Goal: Transaction & Acquisition: Purchase product/service

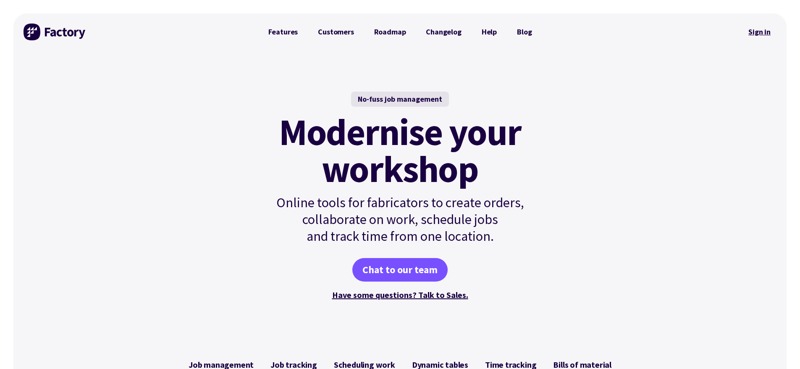
click at [769, 34] on link "Sign in" at bounding box center [759, 31] width 34 height 19
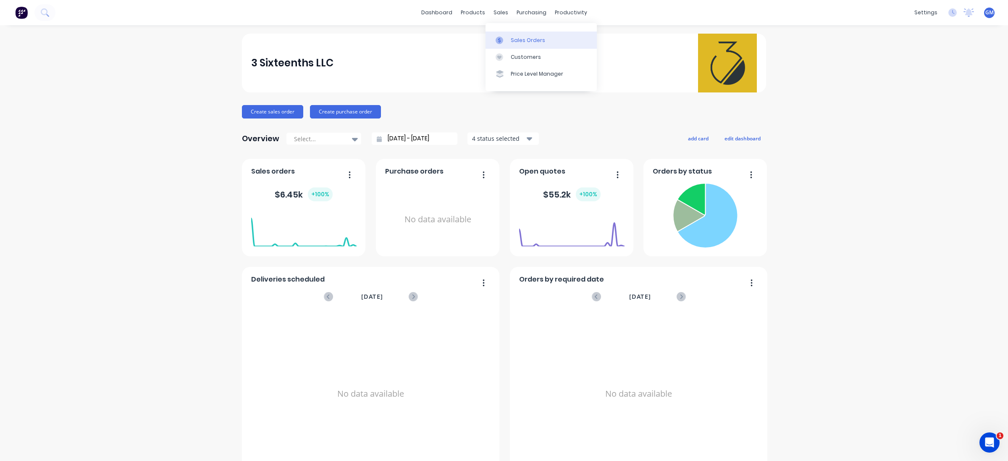
click at [506, 33] on link "Sales Orders" at bounding box center [540, 39] width 111 height 17
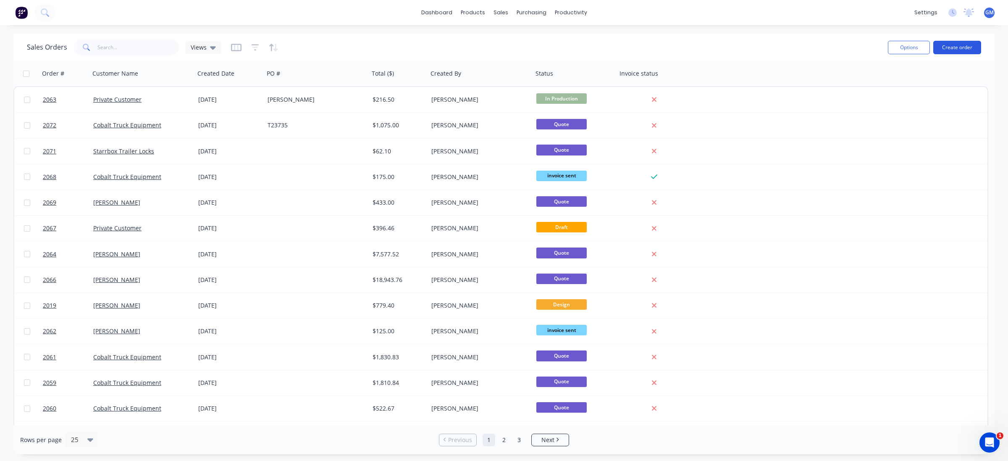
click at [967, 45] on button "Create order" at bounding box center [957, 47] width 48 height 13
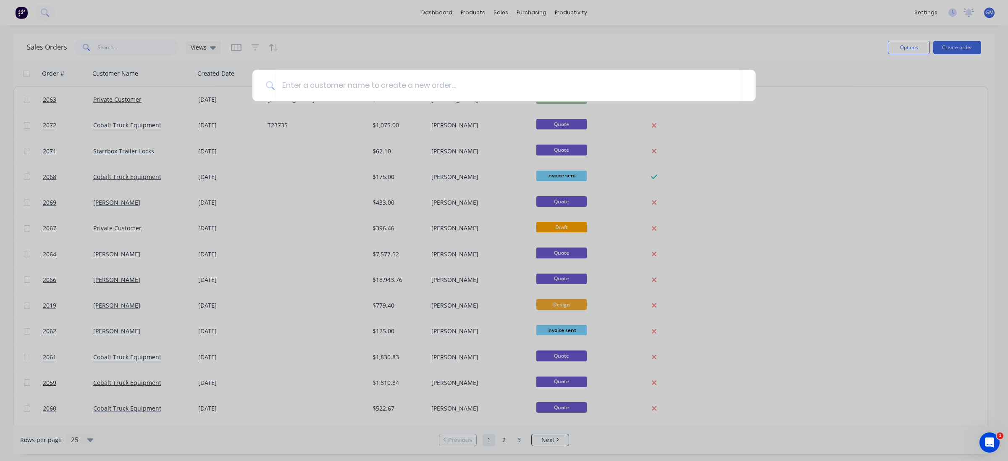
click at [341, 48] on div at bounding box center [504, 230] width 1008 height 461
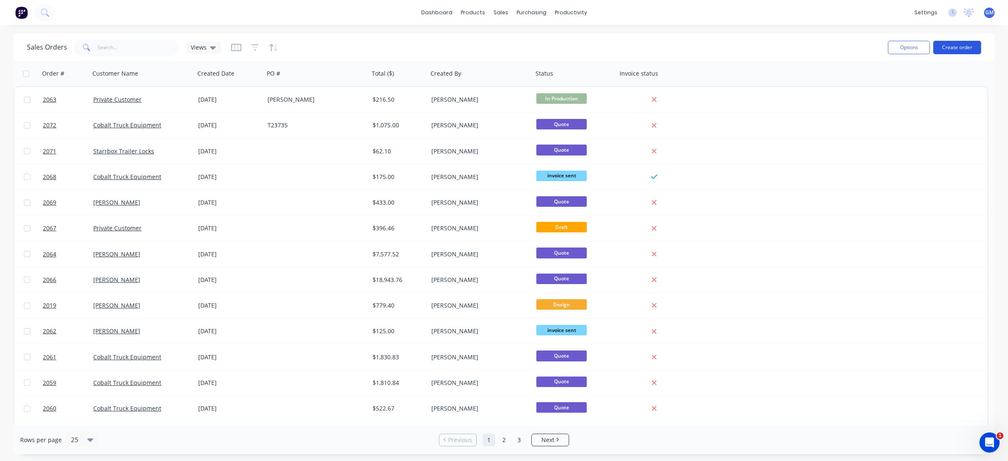
click at [965, 49] on button "Create order" at bounding box center [957, 47] width 48 height 13
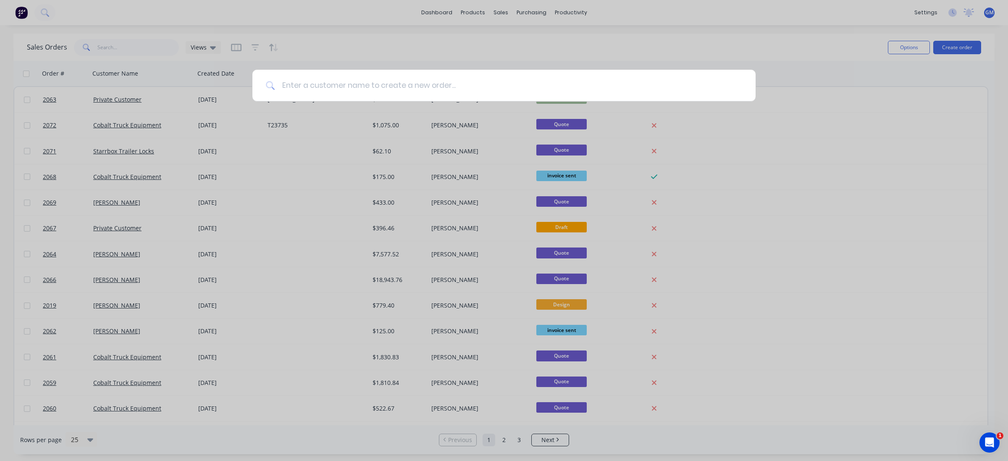
type input "r"
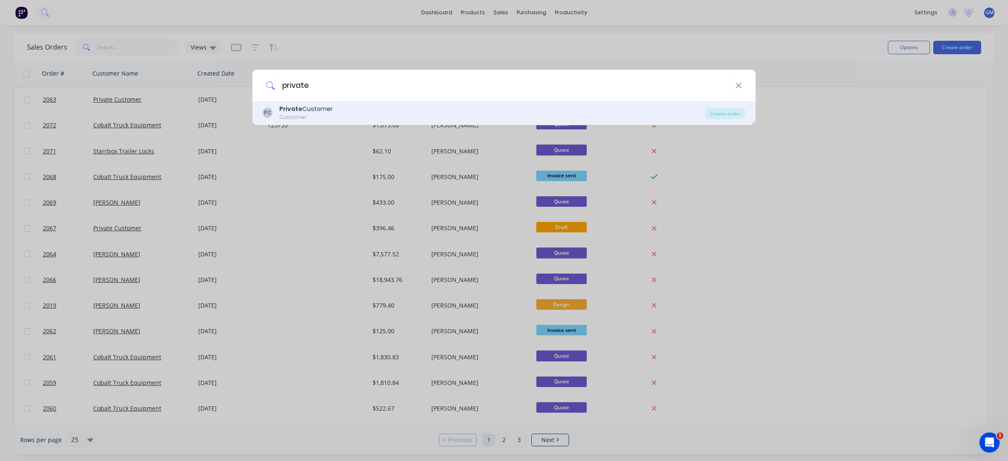
type input "private"
click at [367, 105] on div "PC Private Customer Customer" at bounding box center [483, 113] width 442 height 16
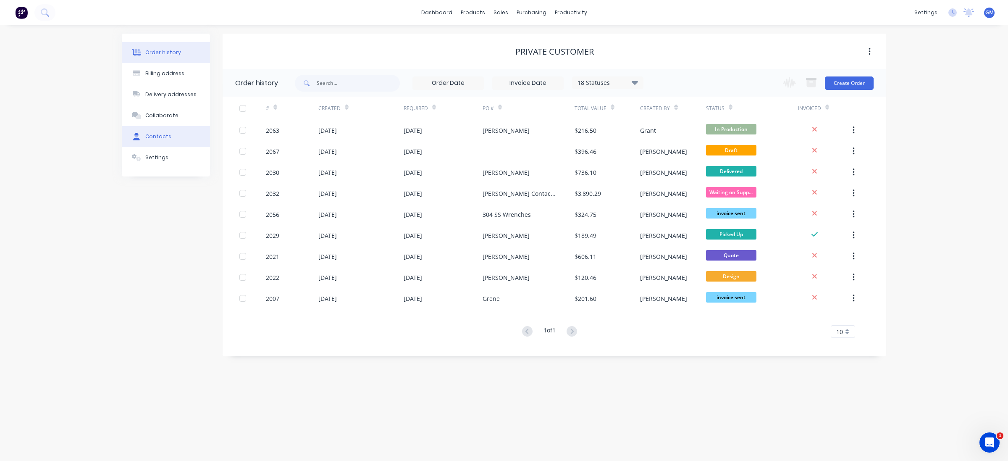
click at [167, 137] on div "Contacts" at bounding box center [158, 137] width 26 height 8
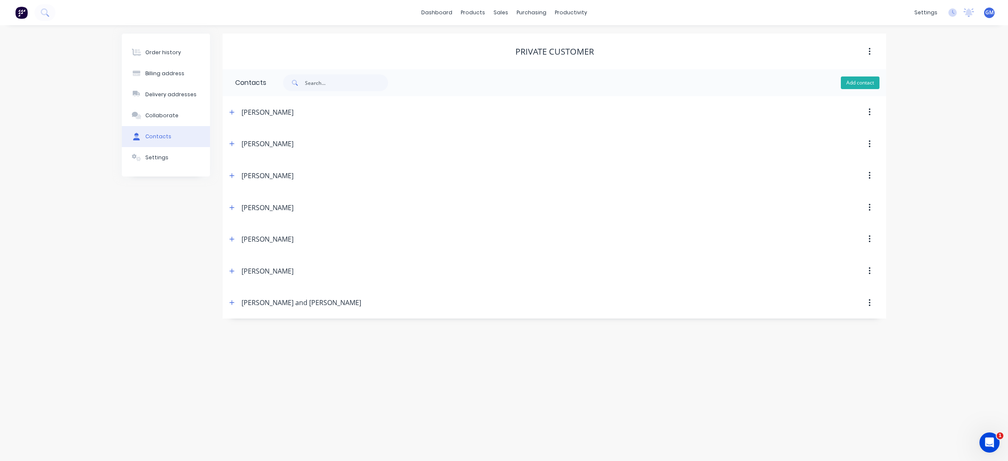
click at [870, 79] on button "Add contact" at bounding box center [860, 82] width 39 height 13
select select "US"
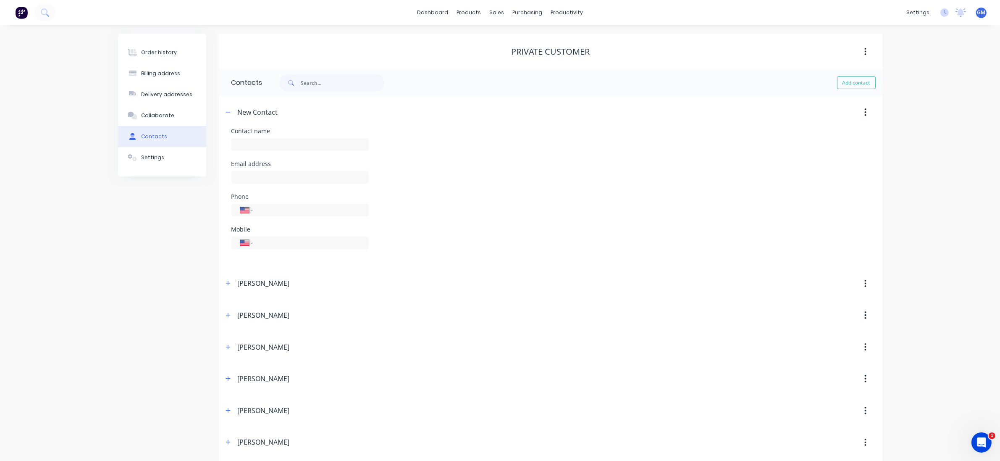
click at [308, 129] on div "Contact name" at bounding box center [299, 131] width 137 height 6
click at [307, 135] on div "Contact name" at bounding box center [299, 144] width 137 height 33
click at [305, 143] on input "text" at bounding box center [299, 144] width 137 height 13
type input "[PERSON_NAME]"
select select "US"
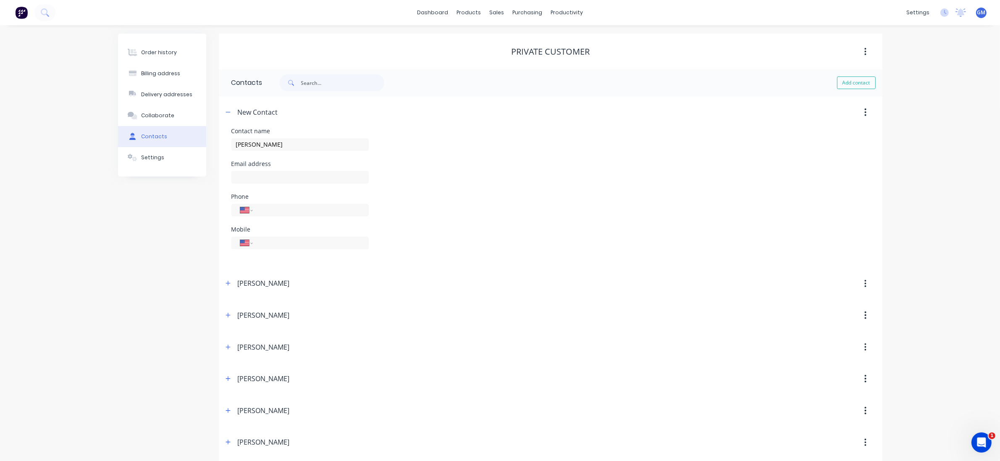
select select "US"
click at [302, 179] on input "text" at bounding box center [299, 177] width 137 height 13
paste input "[PERSON_NAME][EMAIL_ADDRESS][DOMAIN_NAME]"
type input "[PERSON_NAME][EMAIL_ADDRESS][DOMAIN_NAME]"
click at [514, 211] on div "Phone International [GEOGRAPHIC_DATA] [GEOGRAPHIC_DATA] [GEOGRAPHIC_DATA] [GEOG…" at bounding box center [550, 210] width 638 height 33
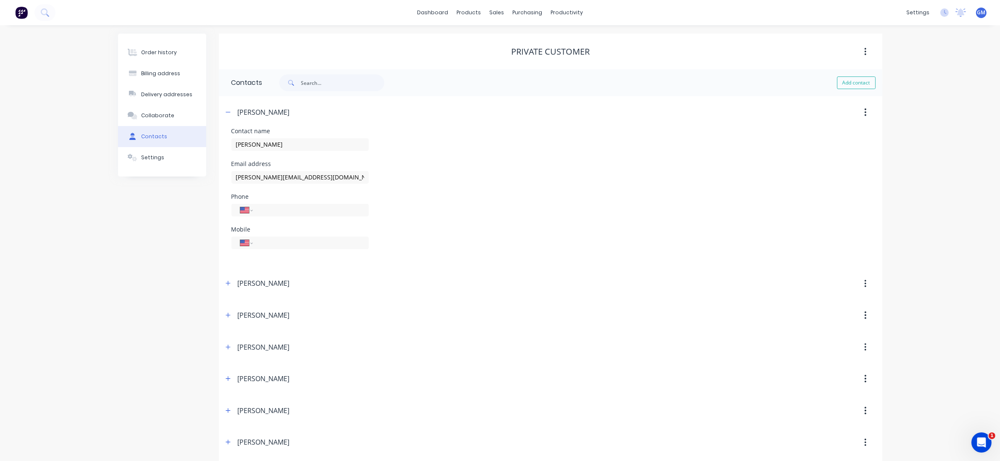
click at [289, 200] on div "Phone International [GEOGRAPHIC_DATA] [GEOGRAPHIC_DATA] [GEOGRAPHIC_DATA] [GEOG…" at bounding box center [299, 210] width 137 height 33
click at [313, 204] on div "International [GEOGRAPHIC_DATA] [GEOGRAPHIC_DATA] [GEOGRAPHIC_DATA] [GEOGRAPHIC…" at bounding box center [299, 210] width 137 height 13
click at [317, 204] on div "International [GEOGRAPHIC_DATA] [GEOGRAPHIC_DATA] [GEOGRAPHIC_DATA] [GEOGRAPHIC…" at bounding box center [299, 210] width 137 height 13
click at [310, 206] on input "tel" at bounding box center [309, 210] width 101 height 10
paste input "[PHONE_NUMBER]"
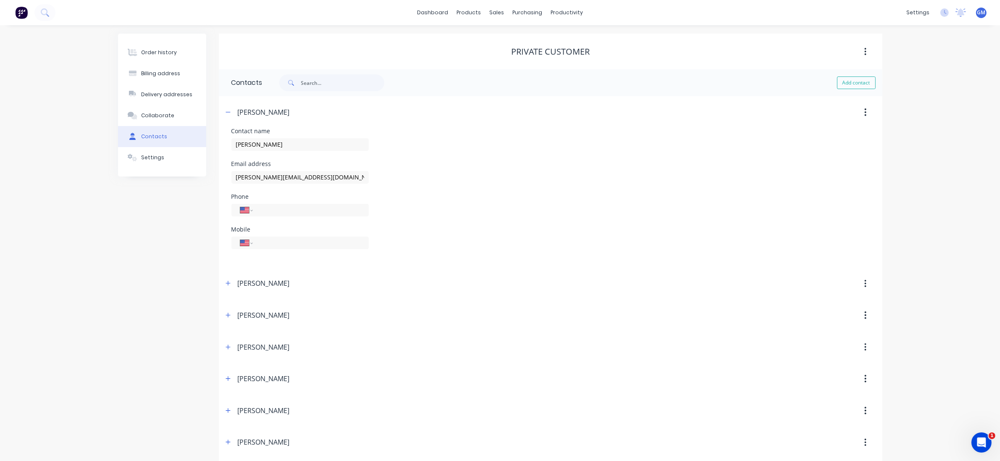
type input "[PHONE_NUMBER]"
select select "AU"
type input "[PHONE_NUMBER]"
click at [784, 111] on div at bounding box center [799, 112] width 165 height 15
click at [231, 113] on button "button" at bounding box center [228, 112] width 10 height 10
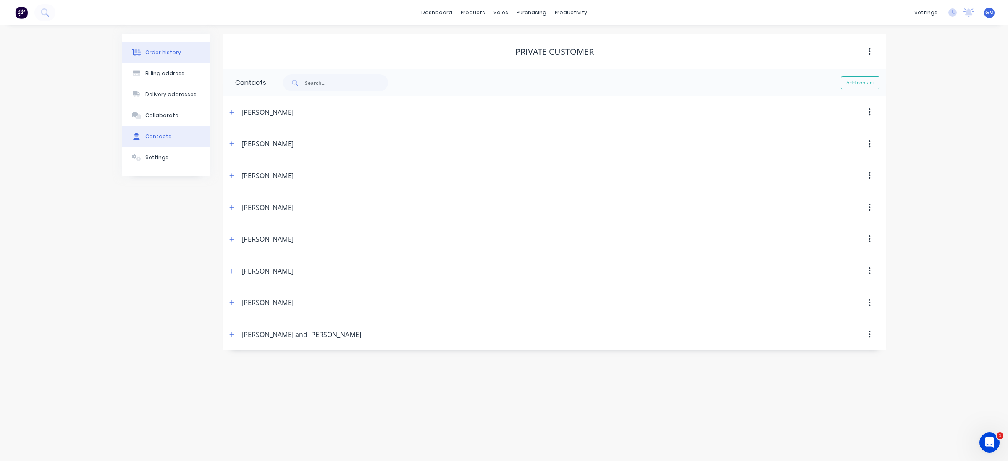
click at [154, 50] on div "Order history" at bounding box center [163, 53] width 36 height 8
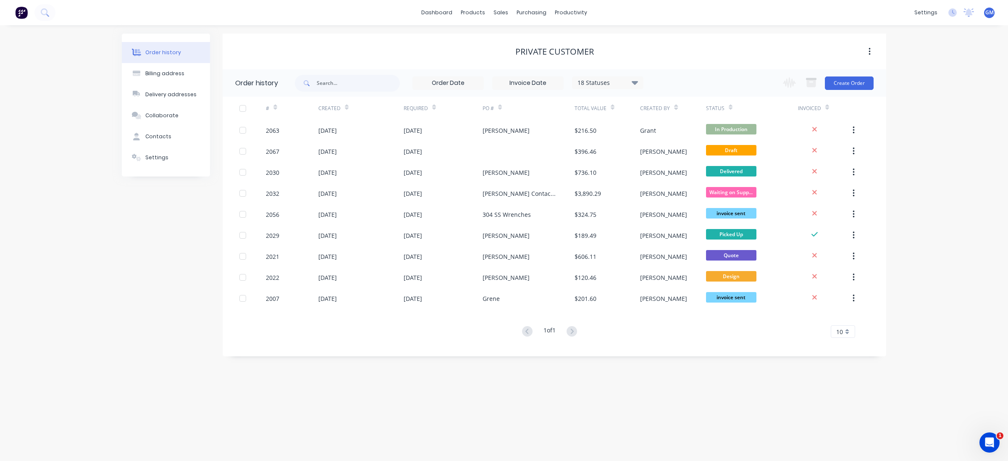
click at [841, 94] on div "Change order status Waiting on Customer Submitted Design Order Materials Waitin…" at bounding box center [826, 82] width 96 height 27
click at [859, 81] on button "Create Order" at bounding box center [849, 82] width 49 height 13
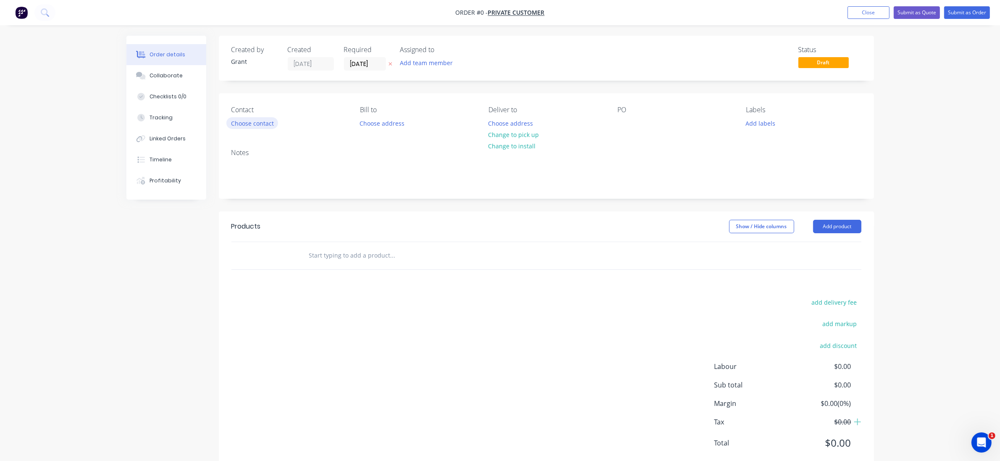
click at [257, 121] on button "Choose contact" at bounding box center [252, 122] width 52 height 11
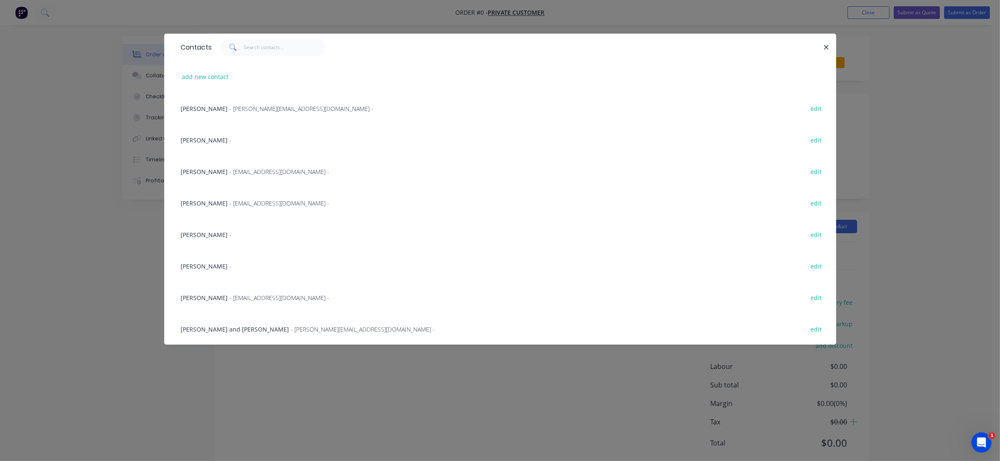
click at [279, 105] on span "- [PERSON_NAME][EMAIL_ADDRESS][DOMAIN_NAME] -" at bounding box center [302, 109] width 144 height 8
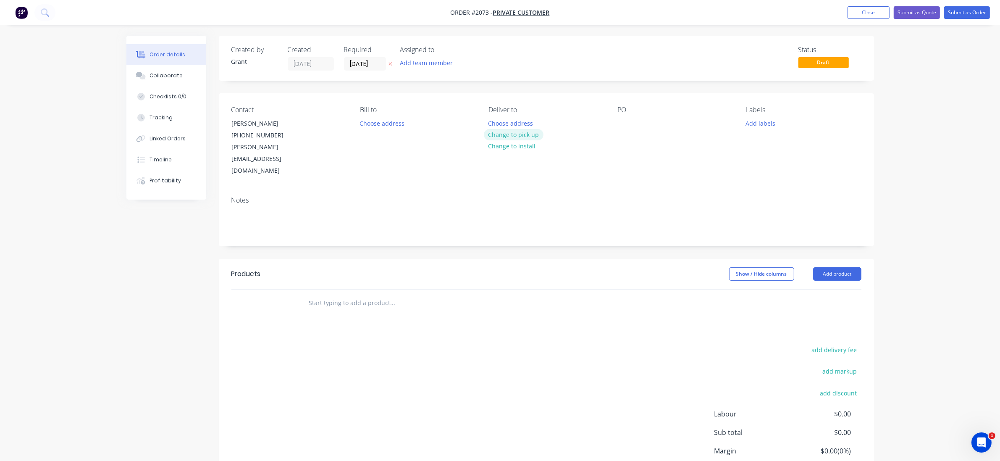
click at [530, 136] on button "Change to pick up" at bounding box center [514, 134] width 60 height 11
click at [768, 121] on button "Add labels" at bounding box center [760, 122] width 39 height 11
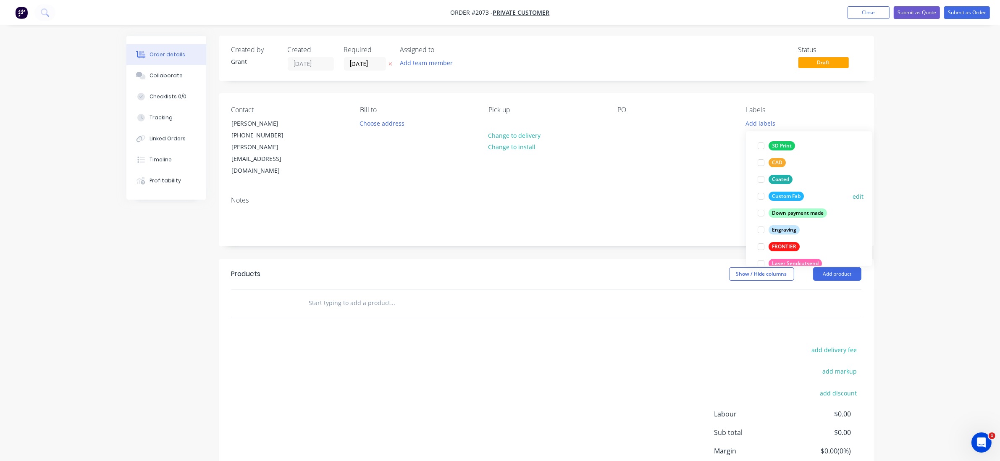
click at [793, 194] on div "Custom Fab" at bounding box center [785, 196] width 35 height 9
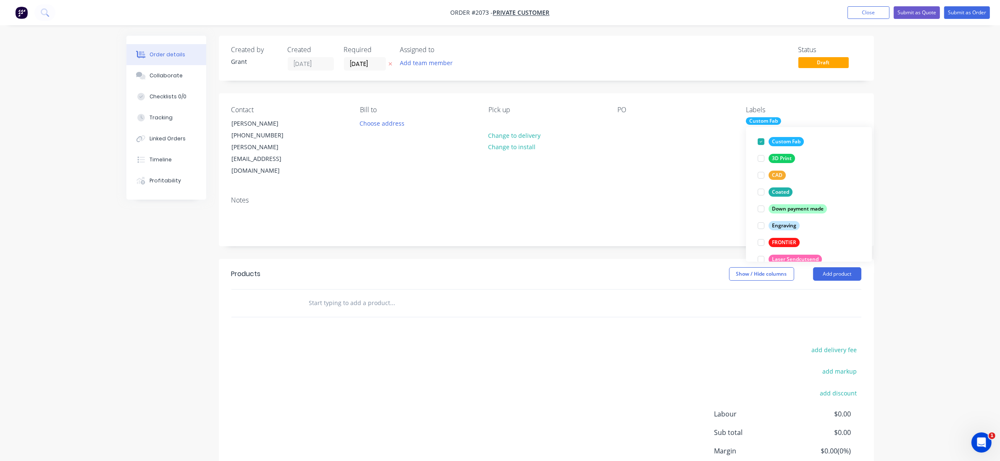
scroll to position [2, 0]
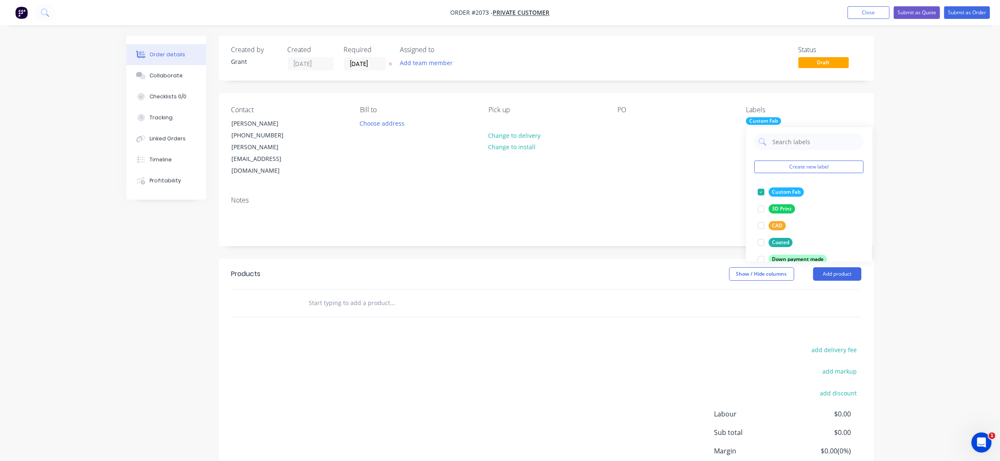
click at [367, 294] on input "text" at bounding box center [393, 302] width 168 height 17
click at [847, 267] on button "Add product" at bounding box center [837, 273] width 48 height 13
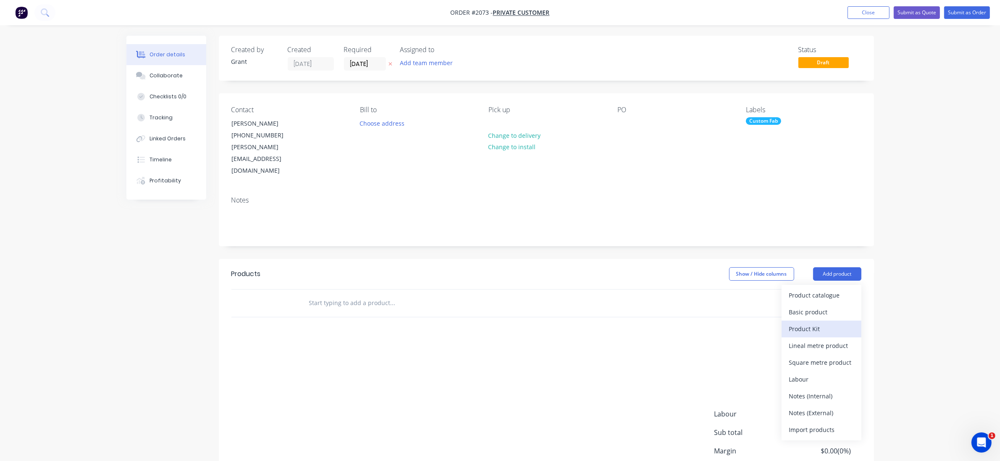
click at [822, 323] on div "Product Kit" at bounding box center [821, 329] width 65 height 12
click at [826, 306] on div "Standard pricing" at bounding box center [821, 312] width 65 height 12
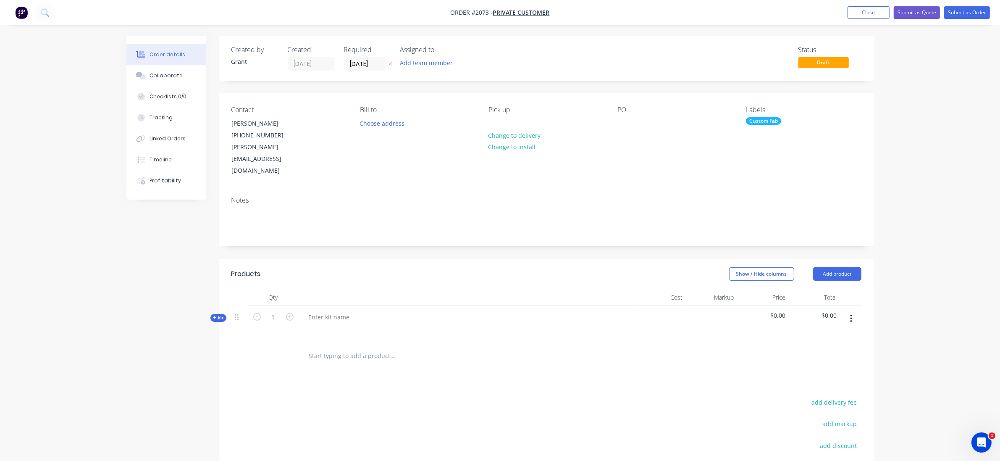
click at [852, 311] on button "button" at bounding box center [851, 318] width 20 height 15
click at [212, 356] on div "Created by Grant Created [DATE] Required [DATE] Assigned to Add team member Sta…" at bounding box center [499, 310] width 747 height 548
click at [344, 311] on div at bounding box center [329, 317] width 55 height 12
drag, startPoint x: 27, startPoint y: 354, endPoint x: 40, endPoint y: 370, distance: 20.3
click at [29, 354] on div "Order details Collaborate Checklists 0/0 Tracking Linked Orders Timeline Profit…" at bounding box center [500, 292] width 1000 height 584
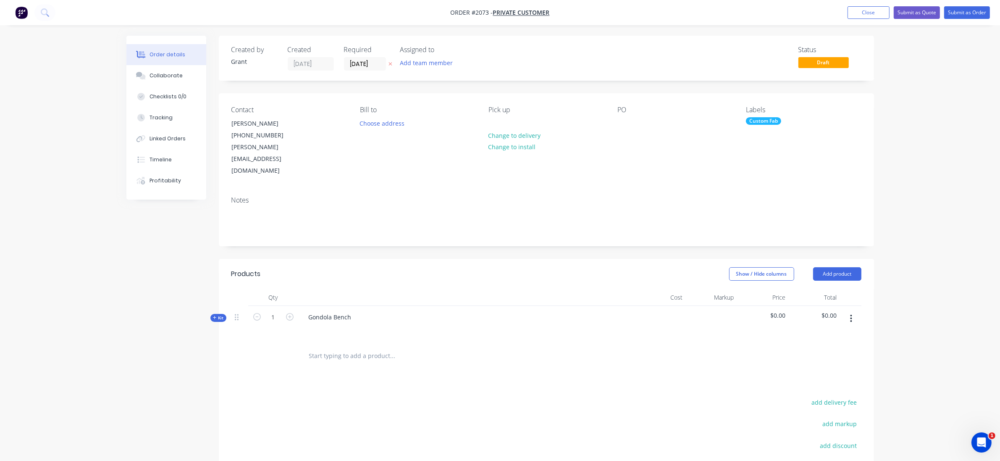
click at [215, 315] on span "Kit" at bounding box center [218, 318] width 11 height 6
click at [315, 311] on div "Gondola Bench" at bounding box center [330, 317] width 56 height 12
click at [309, 311] on div "Gondola Bench" at bounding box center [330, 317] width 56 height 12
click at [123, 344] on div "Order details Collaborate Checklists 0/0 Tracking Linked Orders Timeline Profit…" at bounding box center [500, 318] width 764 height 565
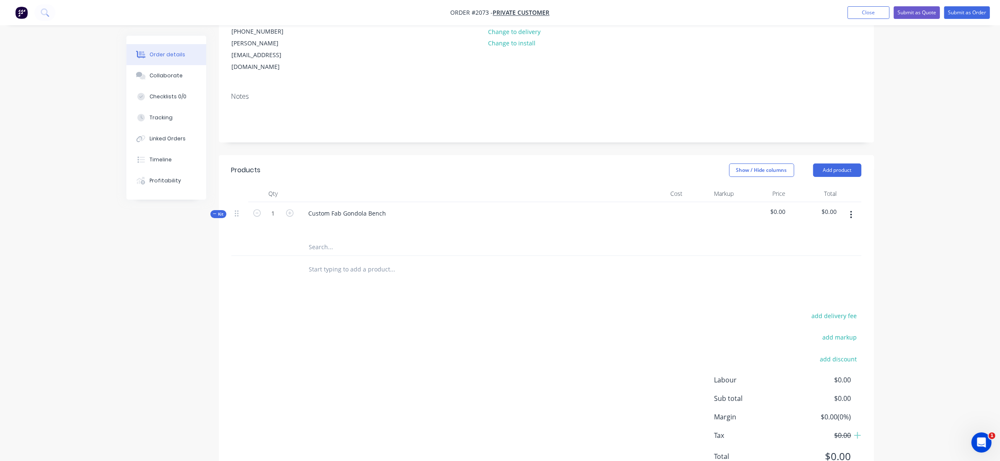
scroll to position [105, 0]
click at [341, 237] on input "text" at bounding box center [393, 245] width 168 height 17
drag, startPoint x: 769, startPoint y: 278, endPoint x: 813, endPoint y: 240, distance: 58.7
click at [769, 276] on div "Products Show / Hide columns Add product Qty Cost Markup Price Total Kit 1 Cust…" at bounding box center [546, 319] width 655 height 330
drag, startPoint x: 343, startPoint y: 220, endPoint x: 205, endPoint y: 220, distance: 138.6
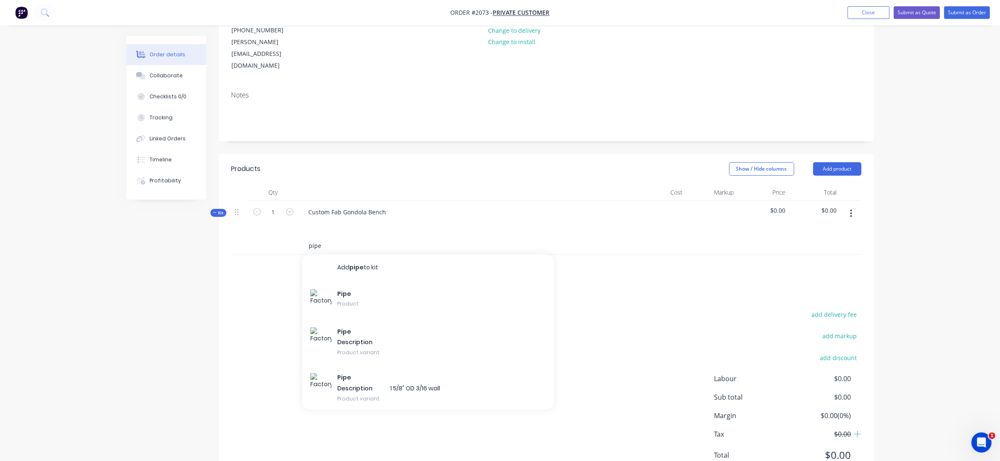
click at [205, 220] on div "Created by Grant Created [DATE] Required [DATE] Assigned to Add team member Sta…" at bounding box center [499, 213] width 747 height 565
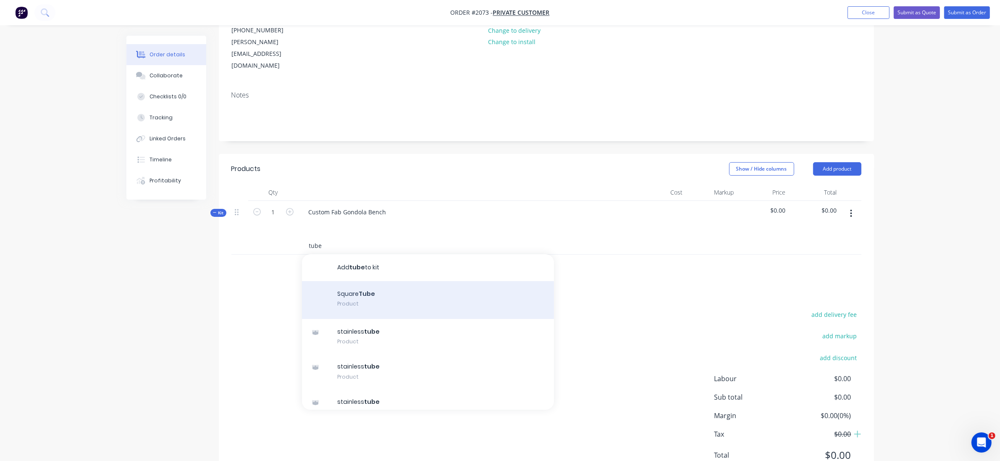
type input "tube"
click at [361, 281] on div "Square Tube Product" at bounding box center [428, 300] width 252 height 38
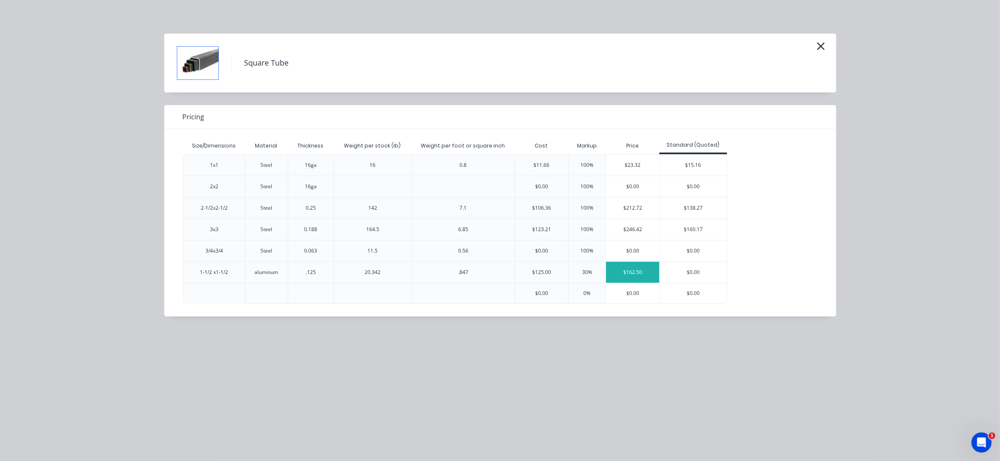
click at [626, 275] on div "$162.50" at bounding box center [632, 272] width 53 height 21
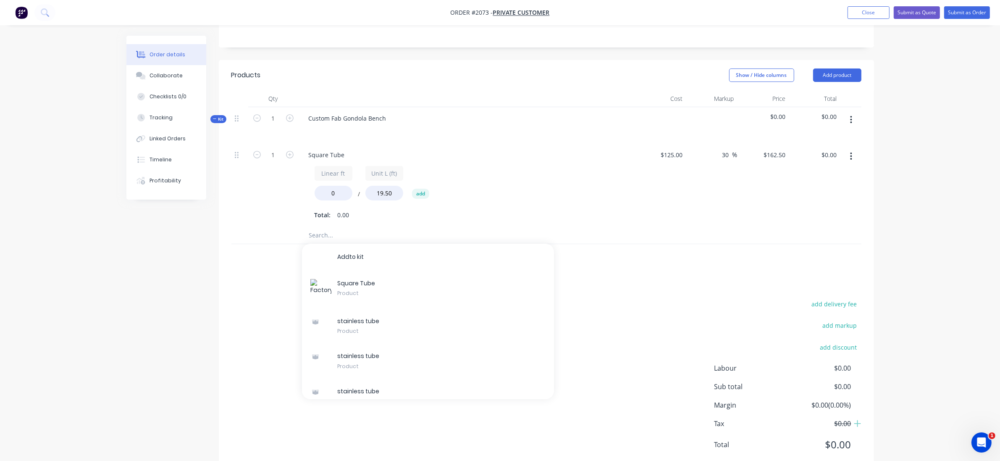
scroll to position [200, 0]
click at [871, 9] on button "Close" at bounding box center [868, 12] width 42 height 13
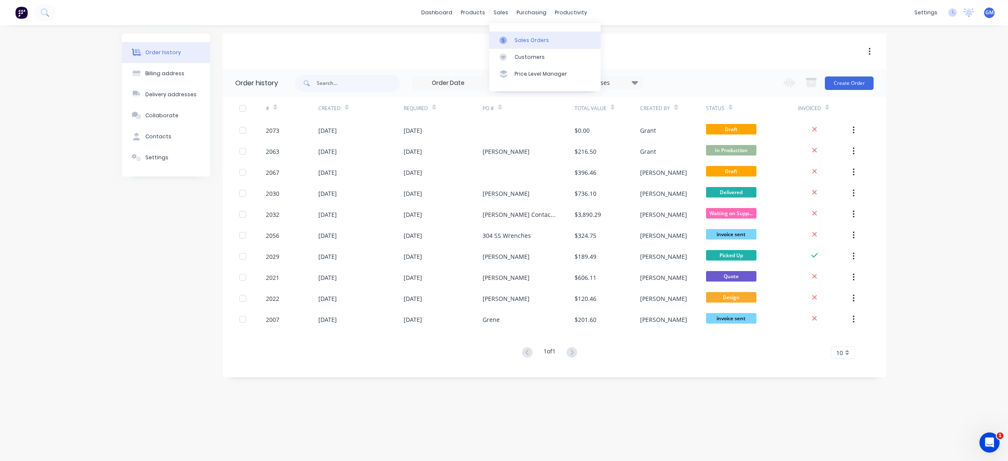
click at [517, 36] on link "Sales Orders" at bounding box center [544, 39] width 111 height 17
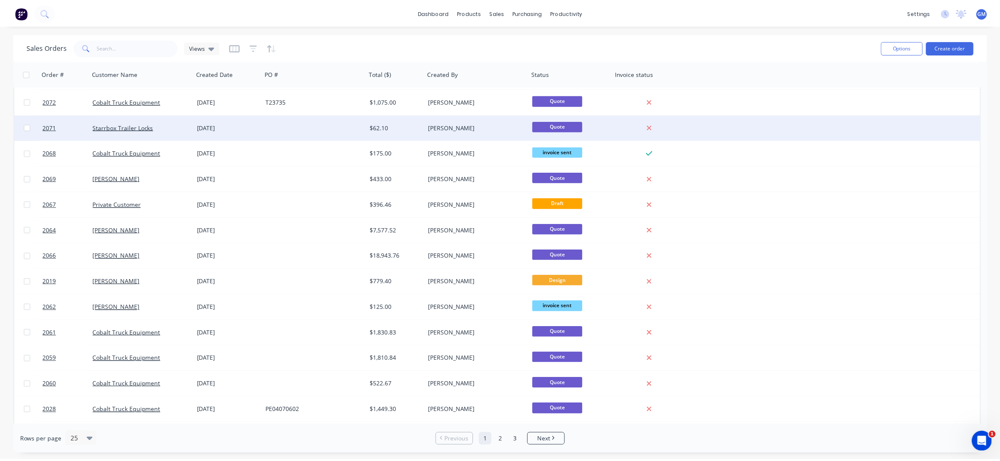
scroll to position [157, 0]
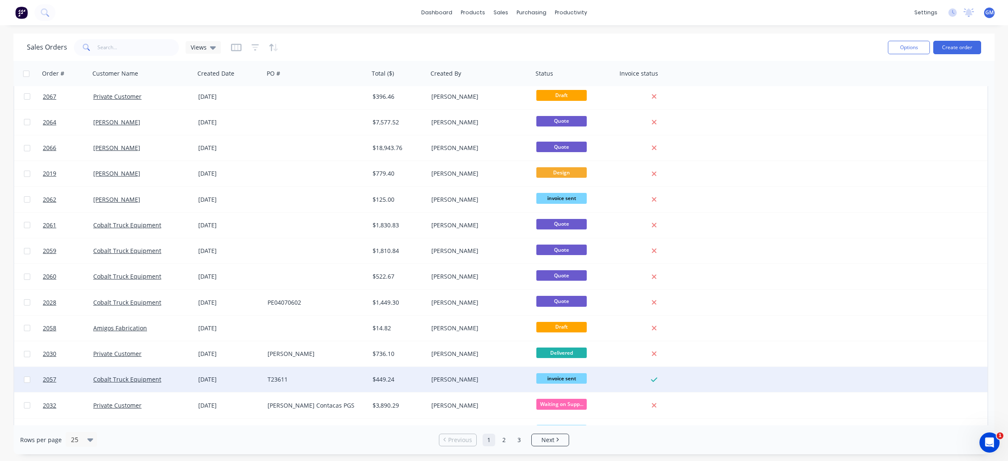
click at [381, 382] on div "$449.24" at bounding box center [397, 379] width 50 height 8
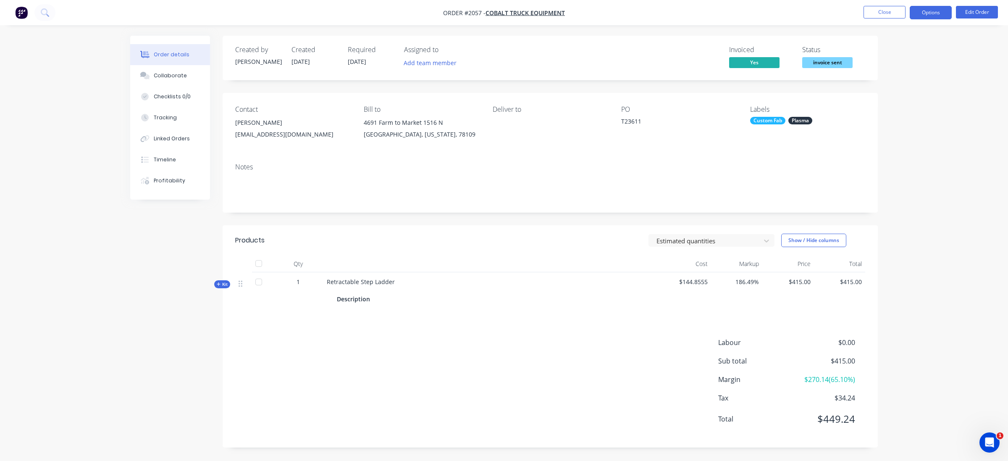
click at [939, 18] on button "Options" at bounding box center [931, 12] width 42 height 13
click at [926, 333] on div "Order details Collaborate Checklists 0/0 Tracking Linked Orders Timeline Profit…" at bounding box center [504, 230] width 1008 height 461
click at [980, 15] on button "Edit Order" at bounding box center [977, 12] width 42 height 13
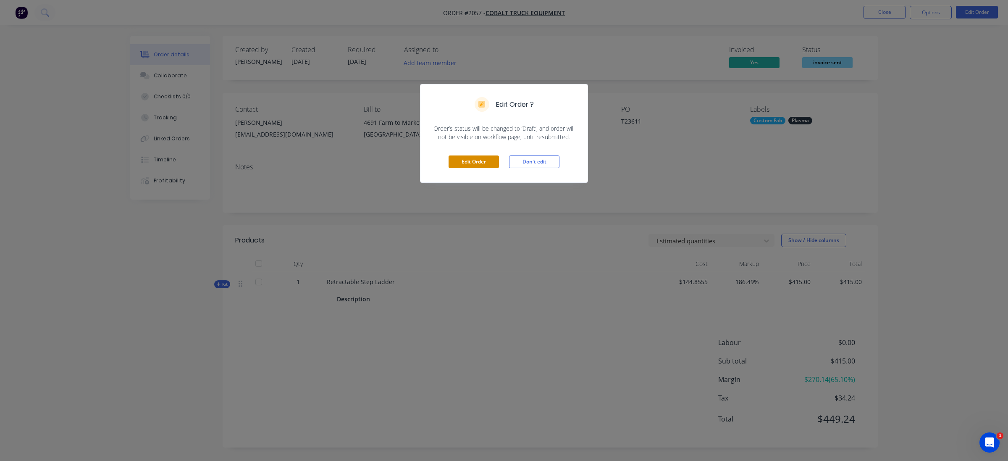
click at [449, 164] on button "Edit Order" at bounding box center [473, 161] width 50 height 13
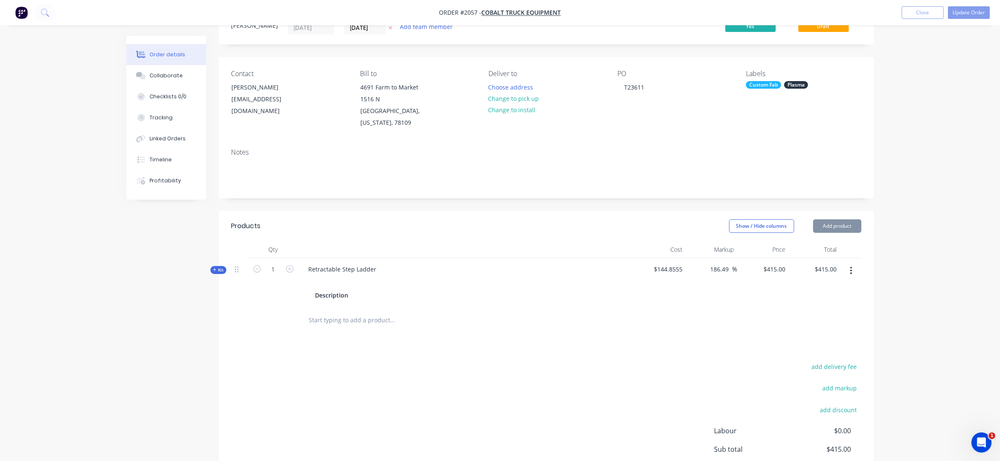
scroll to position [112, 0]
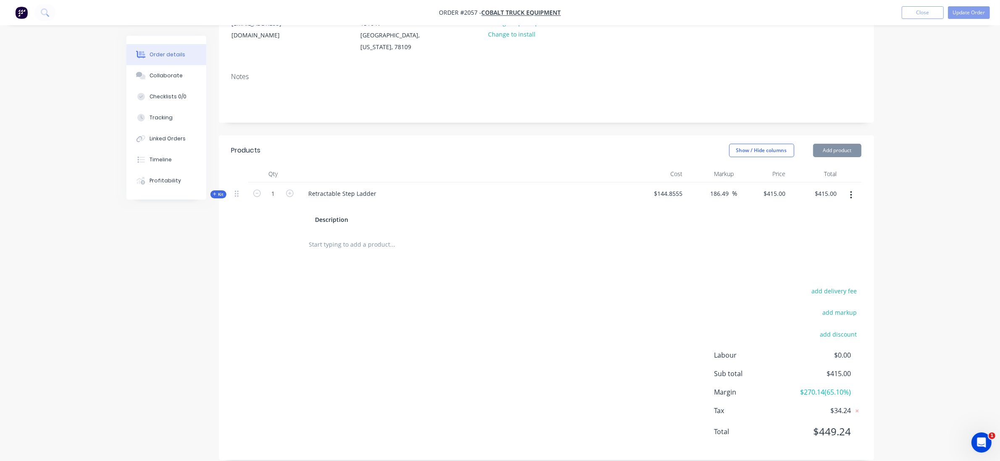
type input "[DATE]"
click at [857, 406] on icon at bounding box center [857, 410] width 8 height 8
click at [975, 19] on nav "Order #2057 - Cobalt Truck Equipment Add product Close Update Order" at bounding box center [500, 12] width 1000 height 25
click at [975, 15] on button "Update Order" at bounding box center [969, 12] width 42 height 13
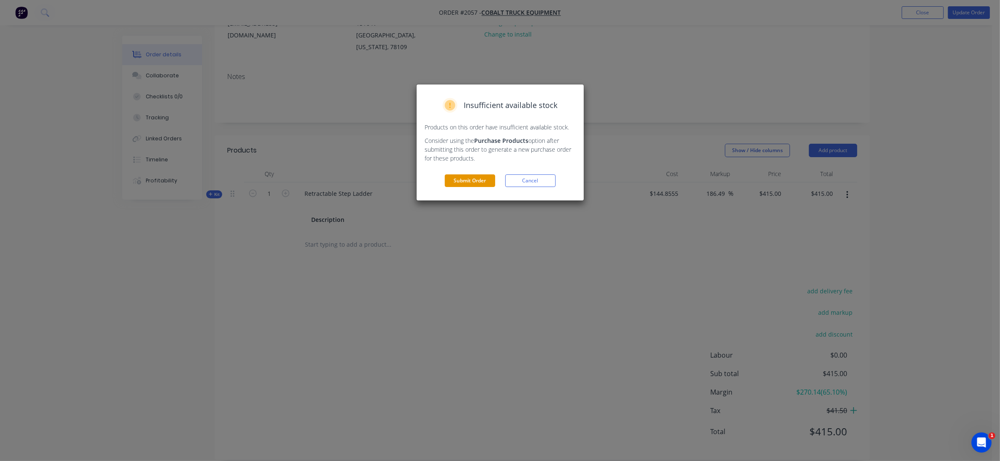
click at [482, 186] on div "Insufficient available stock Products on this order have insufficient available…" at bounding box center [500, 142] width 167 height 116
click at [480, 177] on button "Submit Order" at bounding box center [470, 180] width 50 height 13
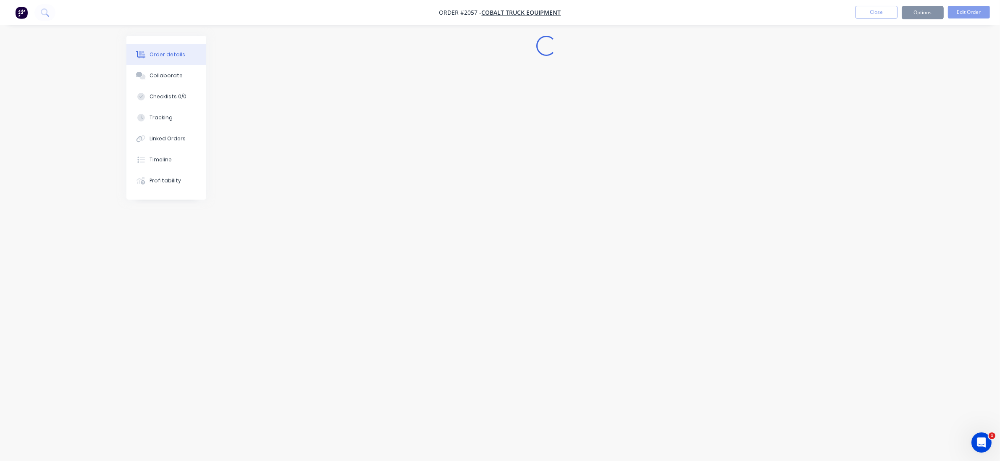
scroll to position [0, 0]
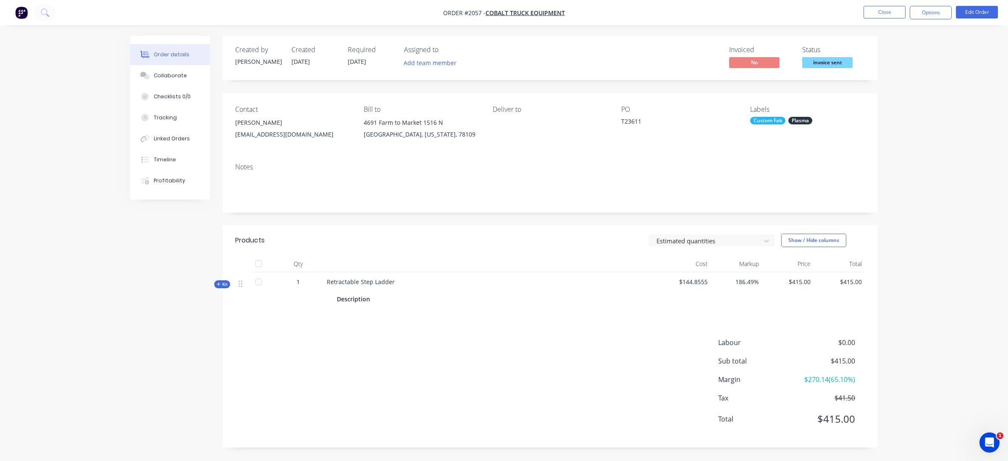
click at [936, 20] on nav "Order #2057 - Cobalt Truck Equipment Close Options Edit Order" at bounding box center [504, 12] width 1008 height 25
click at [941, 10] on button "Options" at bounding box center [931, 12] width 42 height 13
click at [906, 51] on div "Invoice" at bounding box center [905, 51] width 77 height 12
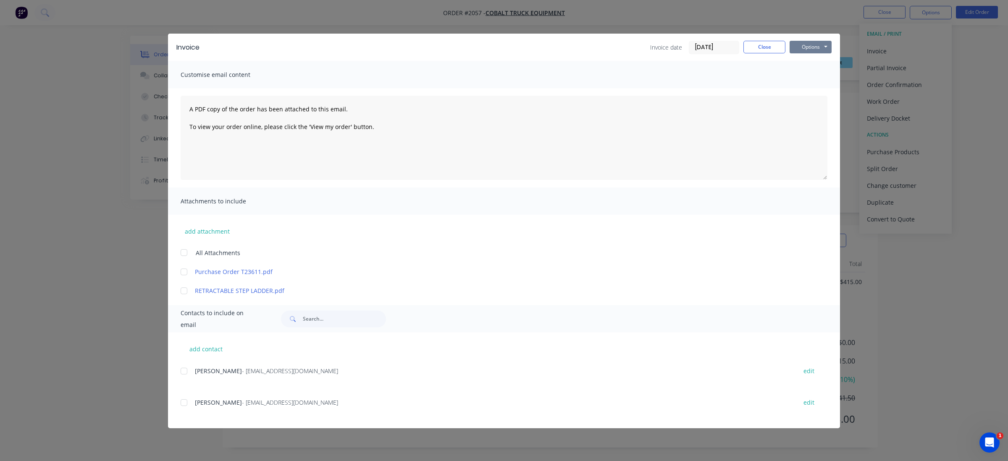
click at [822, 47] on button "Options" at bounding box center [810, 47] width 42 height 13
click at [818, 72] on button "Print" at bounding box center [816, 76] width 54 height 14
click at [14, 154] on div "Invoice Invoice date [DATE] Close Options Preview Print Email Customise email c…" at bounding box center [504, 230] width 1008 height 461
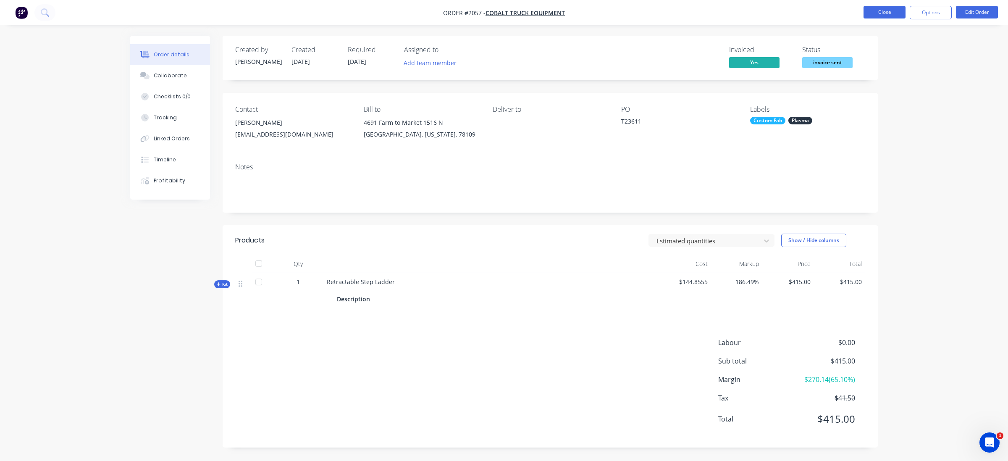
click at [886, 11] on button "Close" at bounding box center [884, 12] width 42 height 13
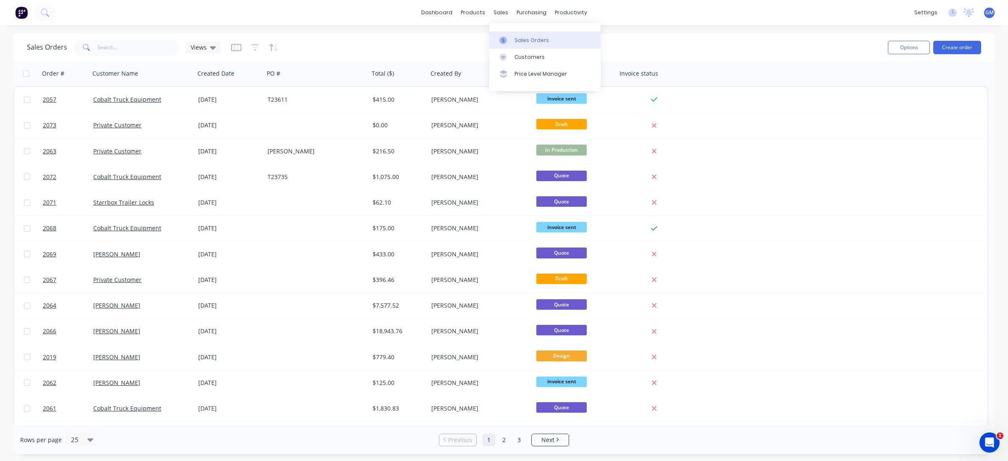
click at [528, 43] on div "Sales Orders" at bounding box center [531, 41] width 34 height 8
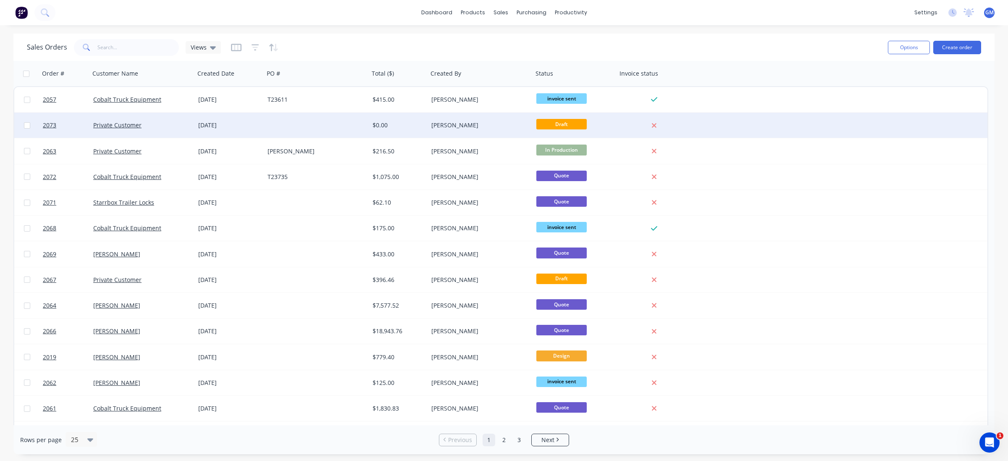
click at [315, 130] on div at bounding box center [316, 125] width 105 height 25
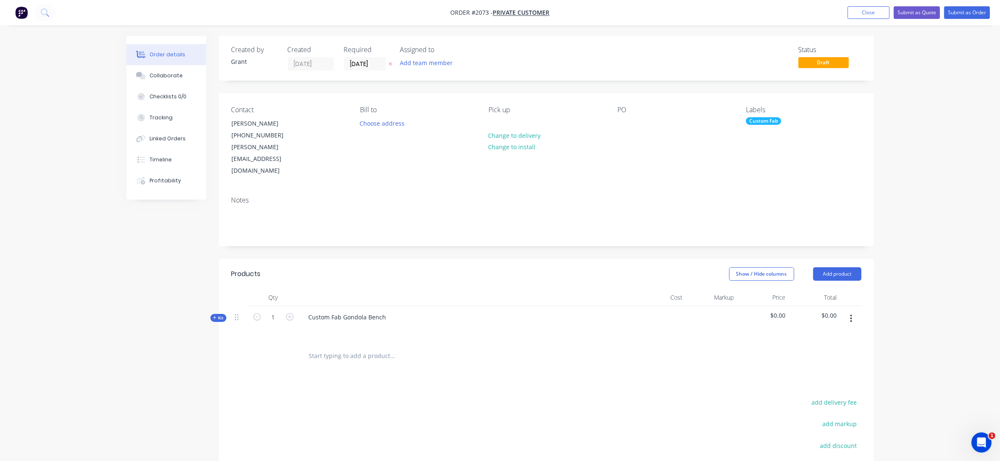
click at [218, 302] on div "Created by Grant Created [DATE] Required [DATE] Assigned to Add team member Sta…" at bounding box center [499, 310] width 747 height 548
click at [219, 315] on span "Kit" at bounding box center [218, 318] width 11 height 6
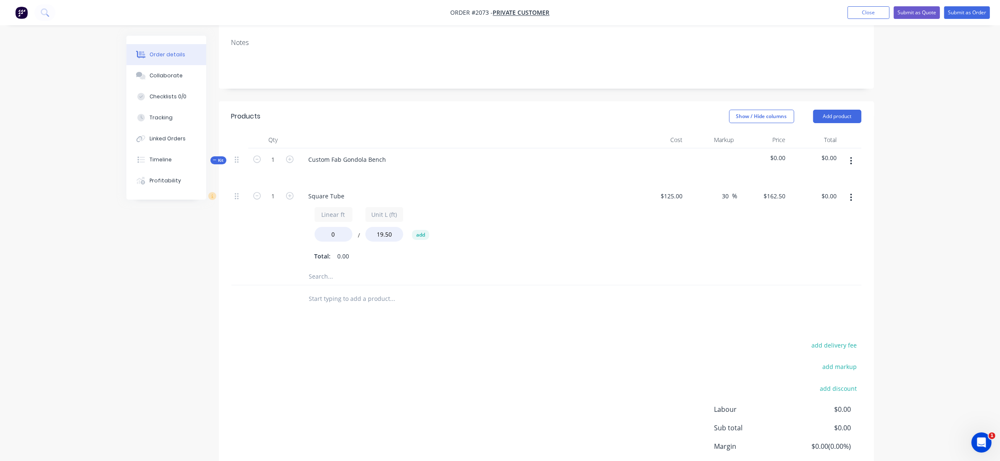
click at [303, 345] on div "add delivery fee add markup add discount Labour $0.00 Sub total $0.00 Margin $0…" at bounding box center [546, 420] width 630 height 162
drag, startPoint x: 343, startPoint y: 209, endPoint x: 315, endPoint y: 198, distance: 29.6
click at [315, 207] on div "Linear ft 0" at bounding box center [334, 224] width 38 height 34
type input "48"
type input "$399.99"
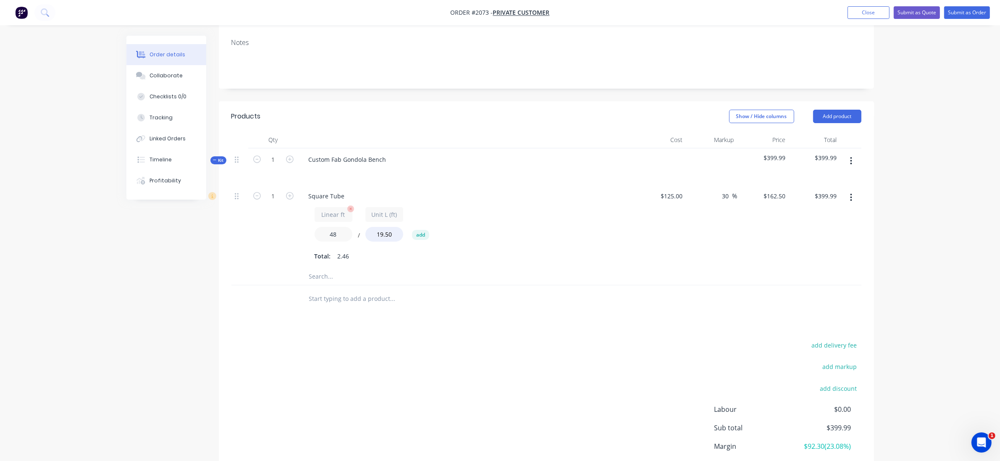
drag, startPoint x: 346, startPoint y: 215, endPoint x: 316, endPoint y: 202, distance: 32.3
click at [316, 207] on div "Linear ft 48" at bounding box center [334, 224] width 38 height 34
type input "58"
type input "$483.34"
click at [271, 229] on div "1" at bounding box center [273, 226] width 50 height 83
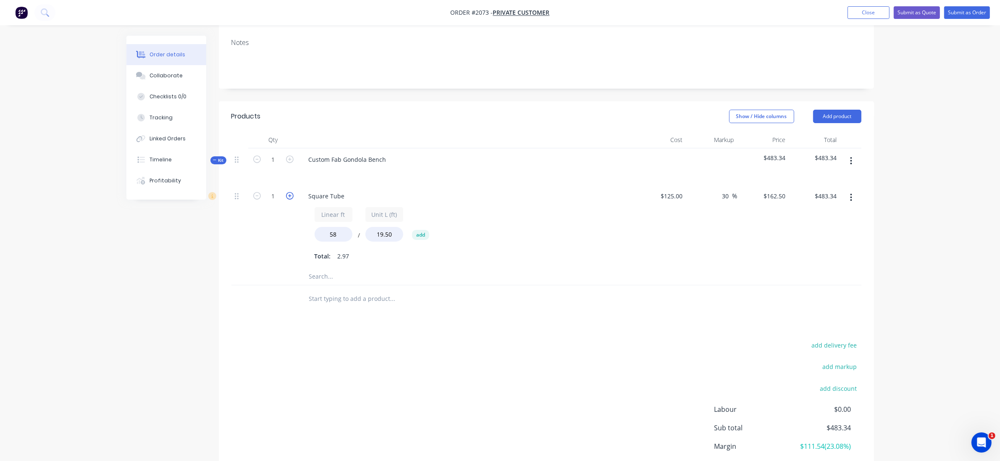
drag, startPoint x: 291, startPoint y: 180, endPoint x: 291, endPoint y: 173, distance: 6.3
click at [291, 185] on div "1" at bounding box center [273, 226] width 50 height 83
click at [291, 192] on icon "button" at bounding box center [290, 196] width 8 height 8
type input "2"
type input "$966.68"
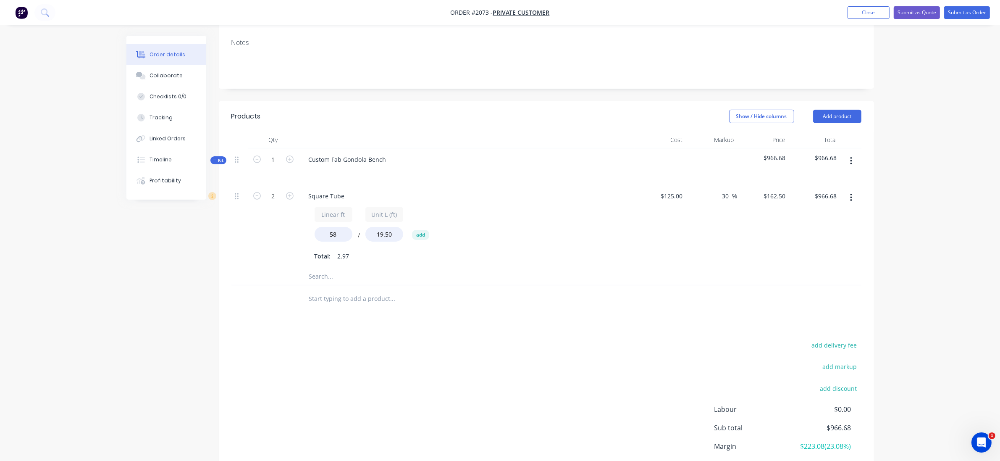
click at [266, 223] on div "2" at bounding box center [273, 226] width 50 height 83
click at [849, 190] on button "button" at bounding box center [851, 197] width 20 height 15
click at [816, 213] on div "Duplicate" at bounding box center [821, 219] width 65 height 12
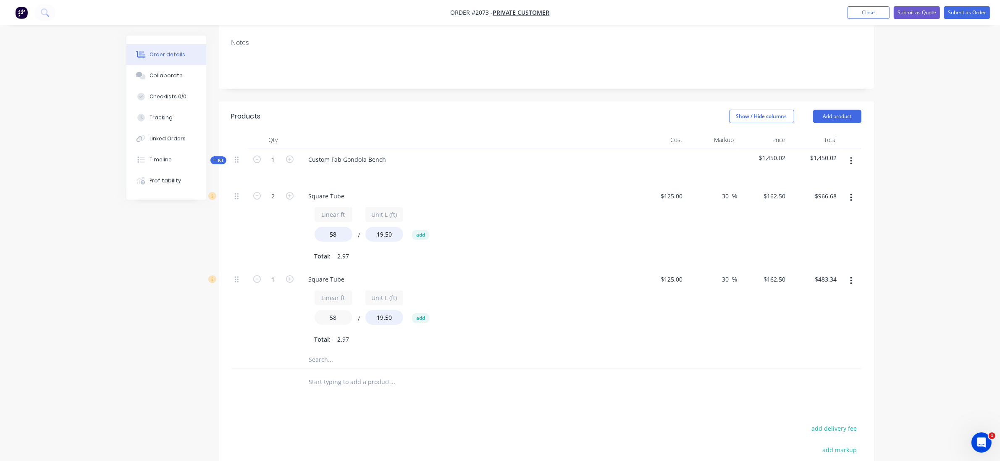
drag, startPoint x: 309, startPoint y: 287, endPoint x: 302, endPoint y: 286, distance: 6.4
click at [302, 287] on div "Linear ft 58 / Unit L (ft) 19.50 add Total: 2.97" at bounding box center [466, 316] width 329 height 59
type input "24"
type input "$200.01"
click at [257, 297] on div "1" at bounding box center [273, 309] width 50 height 83
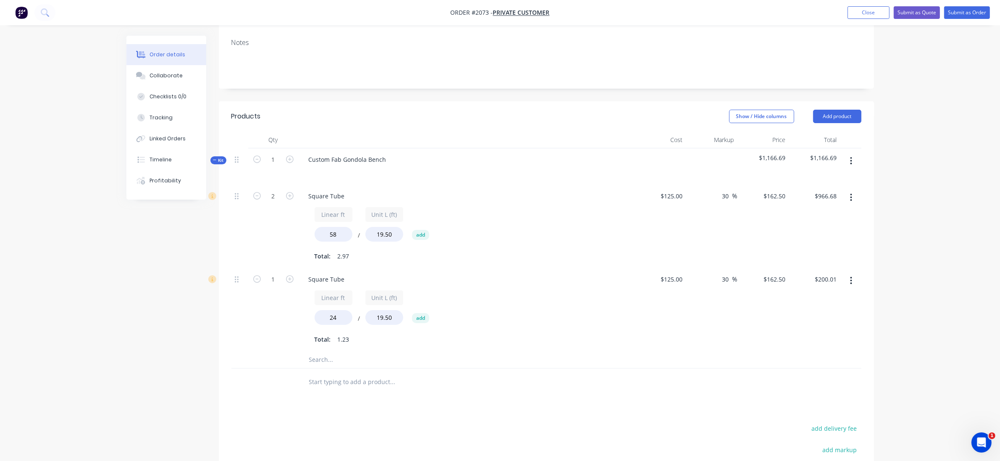
click at [851, 276] on icon "button" at bounding box center [851, 280] width 2 height 9
drag, startPoint x: 818, startPoint y: 282, endPoint x: 680, endPoint y: 296, distance: 138.1
click at [818, 296] on div "Duplicate" at bounding box center [821, 302] width 65 height 12
click at [260, 325] on div "1" at bounding box center [273, 309] width 50 height 83
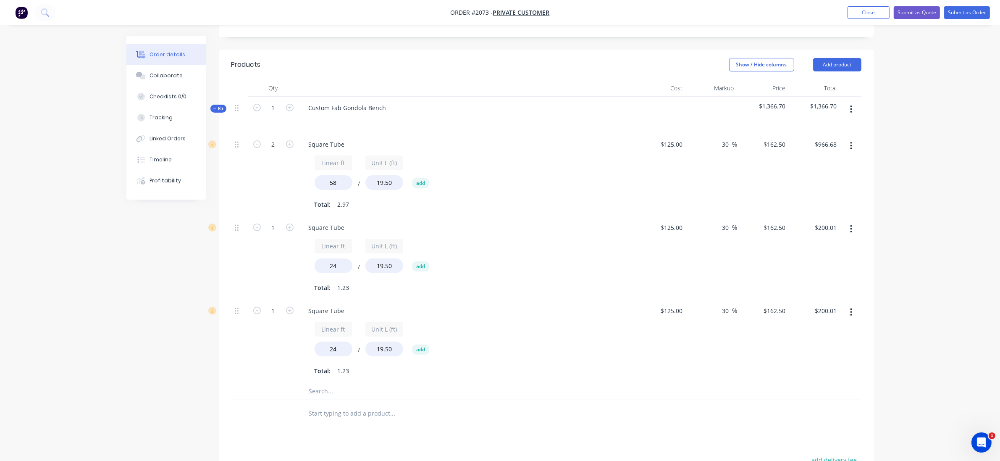
scroll to position [210, 0]
drag, startPoint x: 343, startPoint y: 236, endPoint x: 296, endPoint y: 234, distance: 47.1
click at [296, 234] on div "1 Square Tube Linear ft 24 / Unit L (ft) 19.50 add Total: 1.23 $125.00 $125.00 …" at bounding box center [546, 256] width 630 height 83
type input "2"
type input "$16.67"
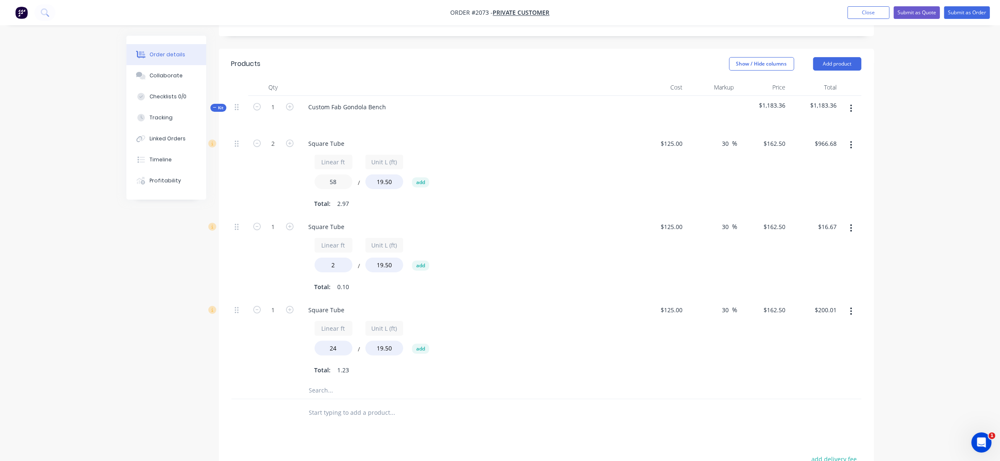
drag, startPoint x: 342, startPoint y: 155, endPoint x: 313, endPoint y: 167, distance: 31.3
click at [313, 154] on div "Linear ft 58 / Unit L (ft) 19.50 add Total: 2.97" at bounding box center [466, 180] width 329 height 59
drag, startPoint x: 337, startPoint y: 155, endPoint x: 330, endPoint y: 155, distance: 7.6
click at [330, 174] on input "3" at bounding box center [334, 181] width 38 height 15
drag, startPoint x: 339, startPoint y: 160, endPoint x: 333, endPoint y: 158, distance: 6.5
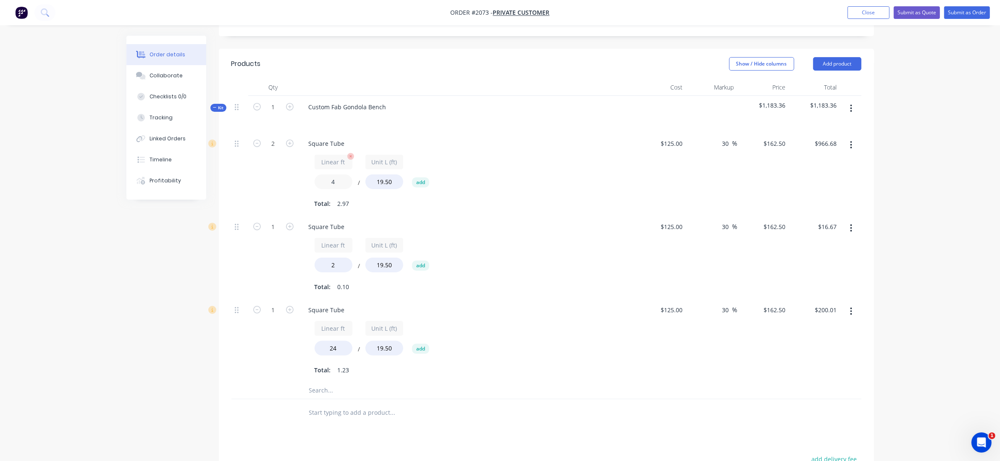
click at [333, 174] on input "4" at bounding box center [334, 181] width 38 height 15
type input "4"
type input "$66.66"
drag, startPoint x: 340, startPoint y: 324, endPoint x: 292, endPoint y: 320, distance: 48.4
click at [293, 320] on div "1 Square Tube Linear ft 24 / Unit L (ft) 19.50 add Total: 1.23 $125.00 $125.00 …" at bounding box center [546, 340] width 630 height 83
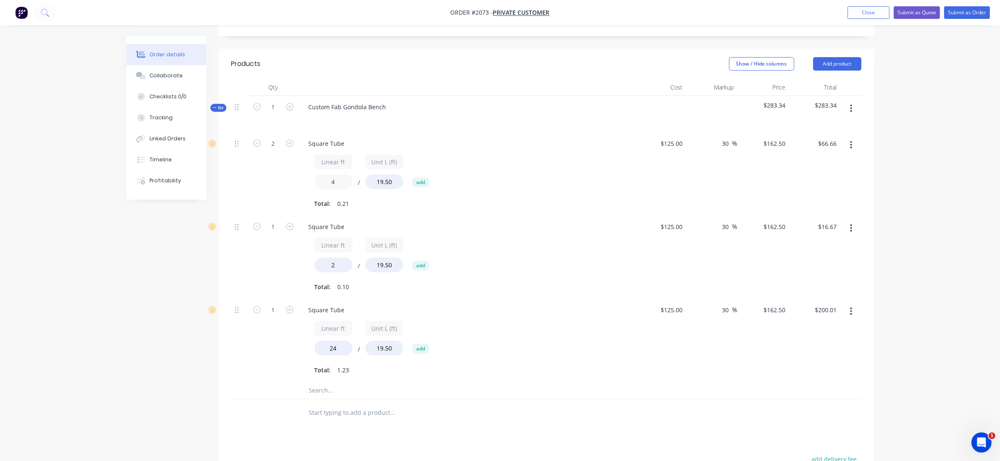
drag, startPoint x: 336, startPoint y: 155, endPoint x: 311, endPoint y: 160, distance: 25.8
click at [311, 160] on div "Linear ft 4 / Unit L (ft) 19.50 add Total: 0.21" at bounding box center [466, 180] width 329 height 59
type input "5"
type input "$83.33"
drag, startPoint x: 253, startPoint y: 244, endPoint x: 263, endPoint y: 259, distance: 18.1
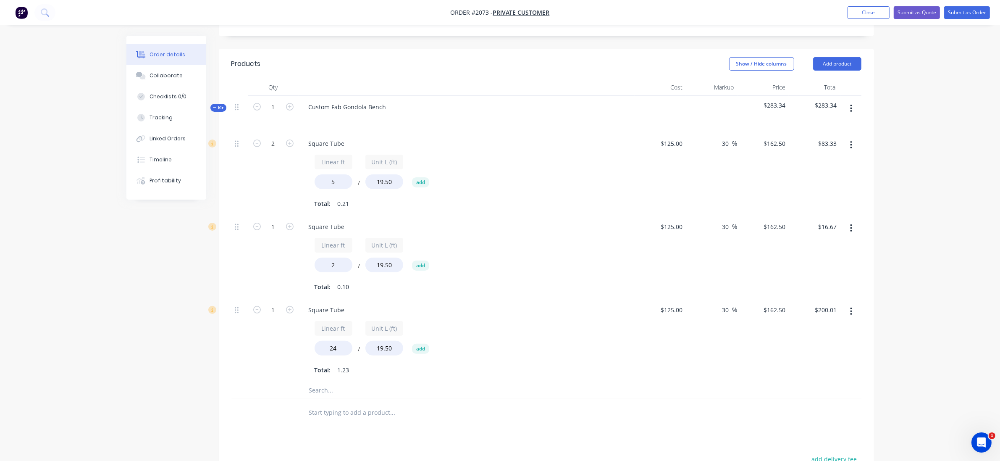
click at [254, 244] on div "1" at bounding box center [273, 256] width 50 height 83
drag, startPoint x: 343, startPoint y: 327, endPoint x: 298, endPoint y: 327, distance: 44.5
click at [299, 327] on div "Square Tube Linear ft 24 / Unit L (ft) 19.50 add Total: 1.23" at bounding box center [467, 340] width 336 height 83
type input "2"
type input "$16.67"
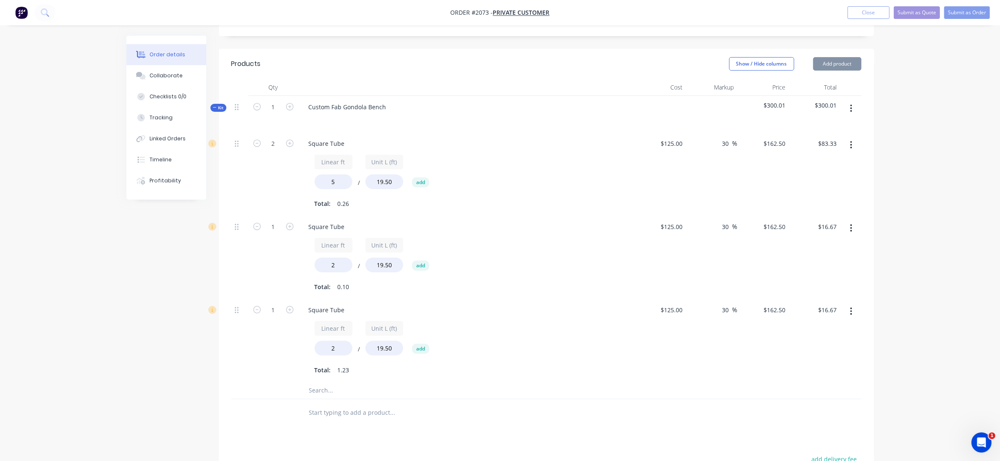
click at [260, 327] on div "1" at bounding box center [273, 340] width 50 height 83
click at [288, 223] on icon "button" at bounding box center [290, 227] width 8 height 8
type input "2"
type input "$33.35"
click at [288, 303] on form "1" at bounding box center [274, 309] width 44 height 13
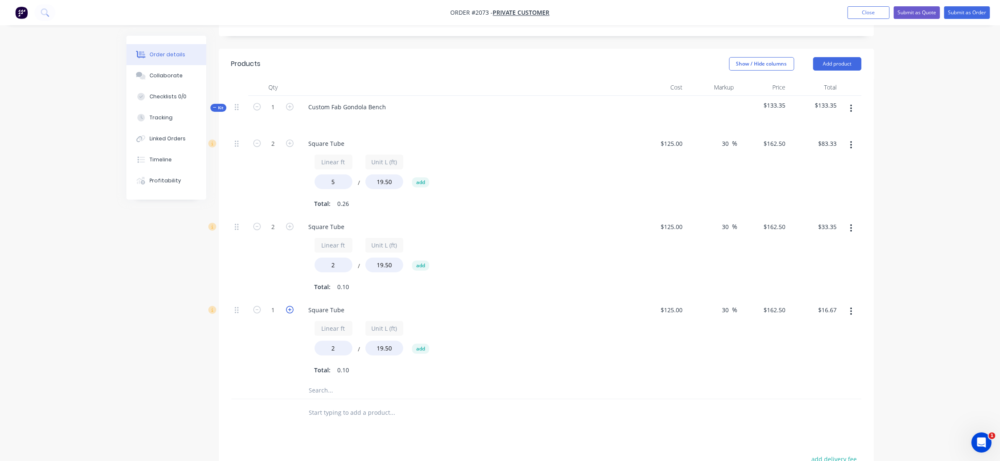
click at [288, 306] on icon "button" at bounding box center [290, 310] width 8 height 8
type input "2"
type input "$33.35"
click at [338, 341] on input "2" at bounding box center [334, 348] width 38 height 15
type input "2.5"
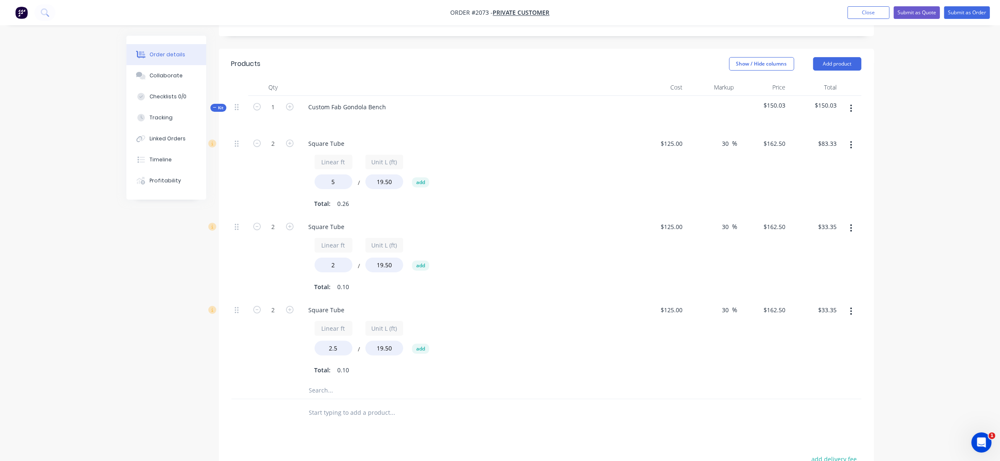
type input "$41.67"
click at [226, 335] on div "Qty Cost Markup Price Total Kit 1 Custom Fab Gondola Bench $150.03 $150.03 2 Sq…" at bounding box center [546, 252] width 655 height 347
click at [292, 223] on icon "button" at bounding box center [290, 227] width 8 height 8
type input "3"
type input "$50.02"
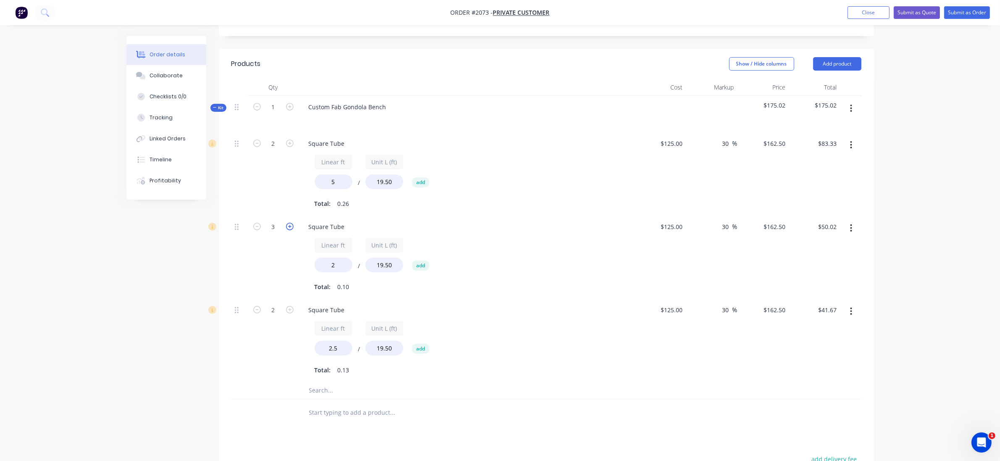
click at [292, 223] on icon "button" at bounding box center [290, 227] width 8 height 8
type input "4"
type input "$66.69"
click at [292, 223] on icon "button" at bounding box center [290, 227] width 8 height 8
type input "5"
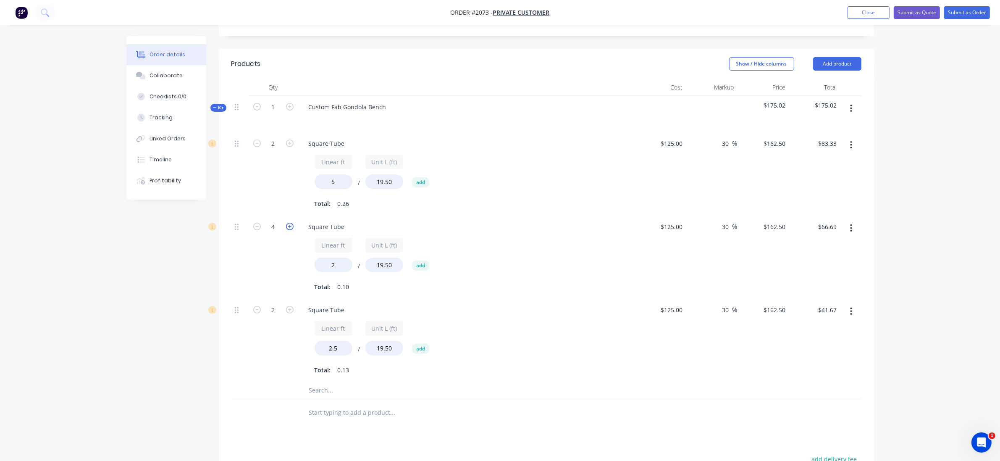
type input "$83.36"
click at [292, 223] on icon "button" at bounding box center [290, 227] width 8 height 8
type input "6"
type input "$100.04"
click at [267, 255] on div "6" at bounding box center [273, 256] width 50 height 83
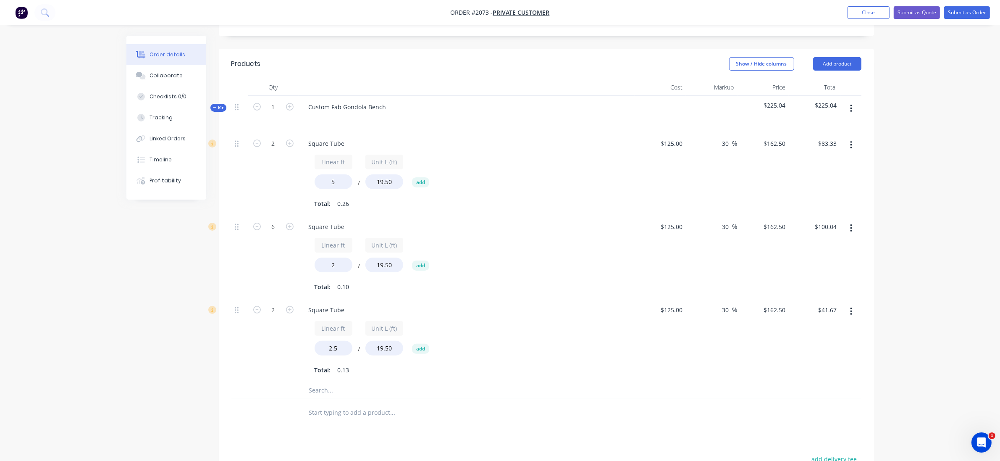
click at [374, 399] on div at bounding box center [450, 412] width 302 height 27
click at [367, 382] on input "text" at bounding box center [393, 390] width 168 height 17
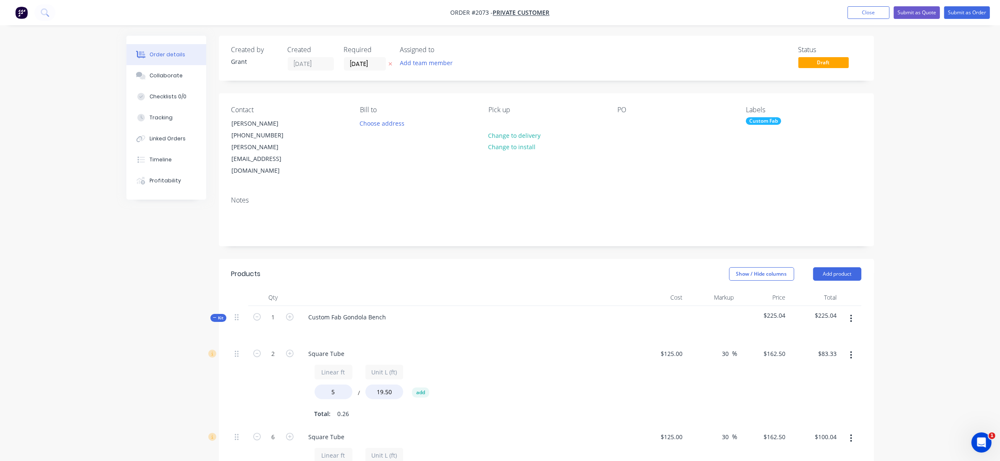
click at [857, 311] on button "button" at bounding box center [851, 318] width 20 height 15
click at [819, 351] on div "Add product to kit" at bounding box center [821, 357] width 65 height 12
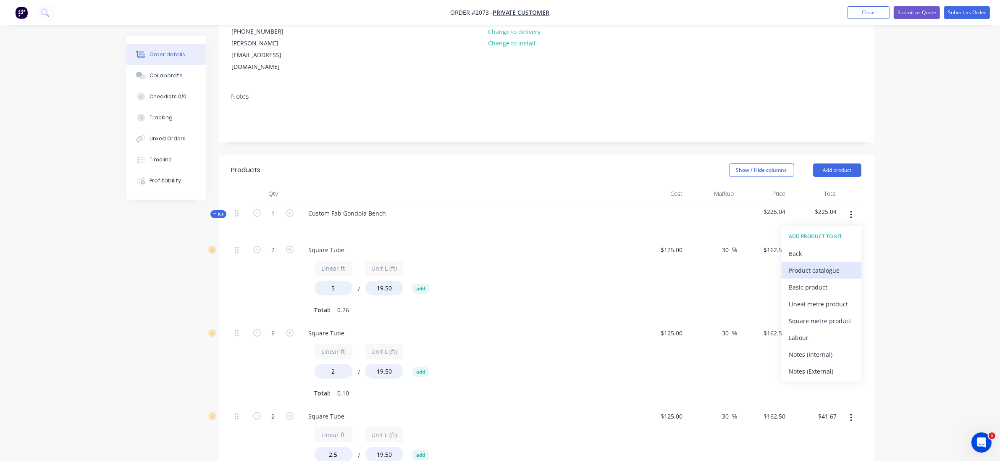
scroll to position [105, 0]
click at [820, 263] on div "Product catalogue" at bounding box center [821, 269] width 65 height 12
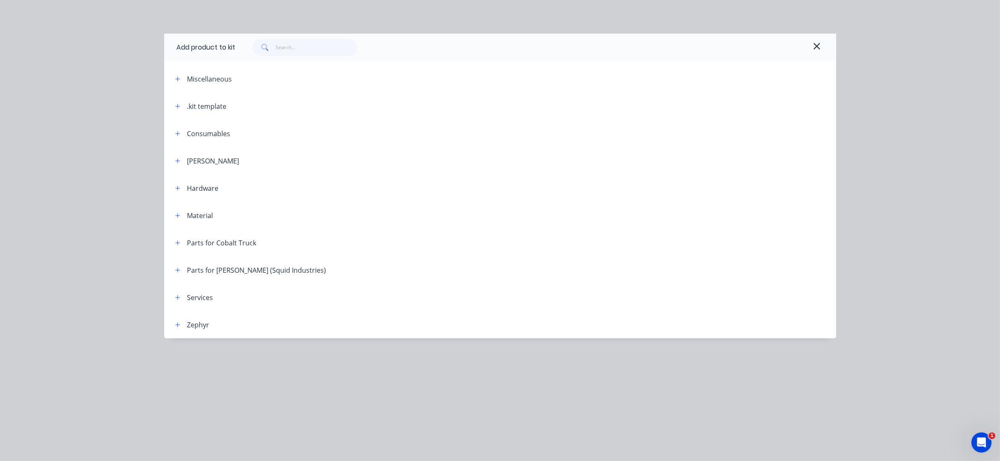
click at [181, 223] on header "Material" at bounding box center [500, 215] width 672 height 27
click at [181, 218] on button "button" at bounding box center [178, 215] width 10 height 10
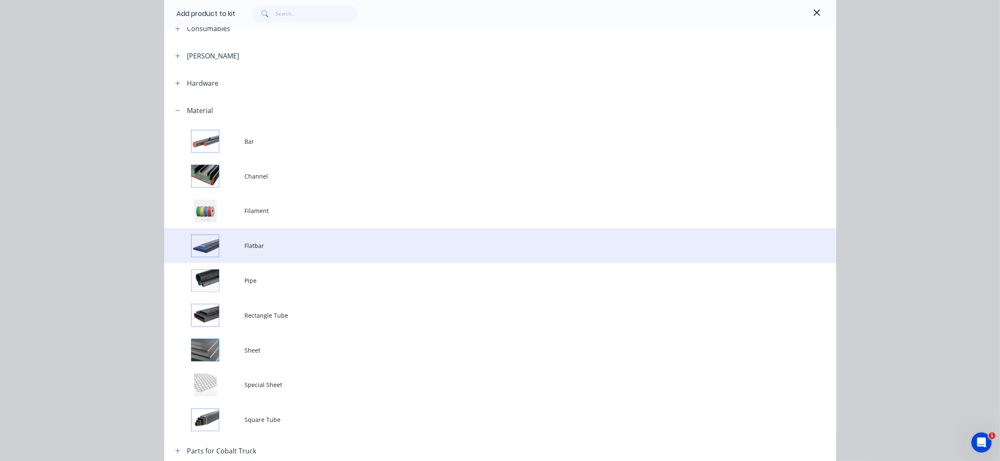
click at [317, 251] on td "Flatbar" at bounding box center [540, 245] width 591 height 35
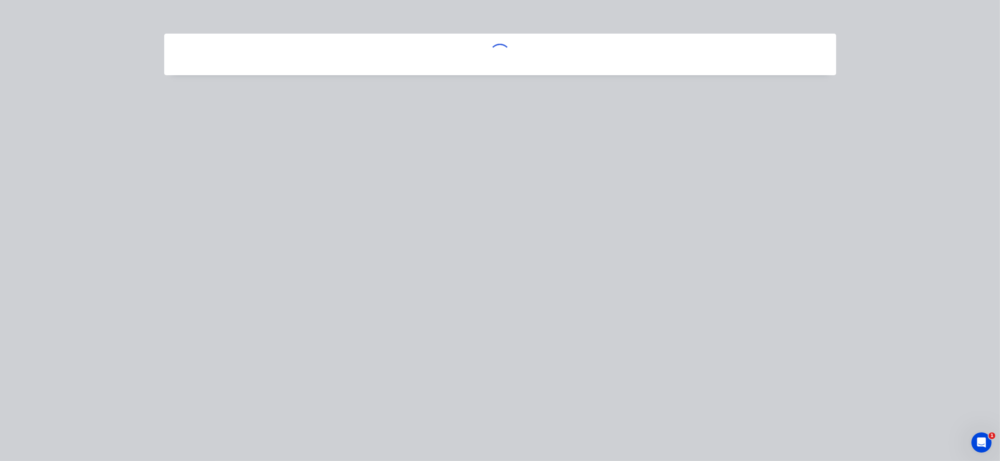
scroll to position [0, 0]
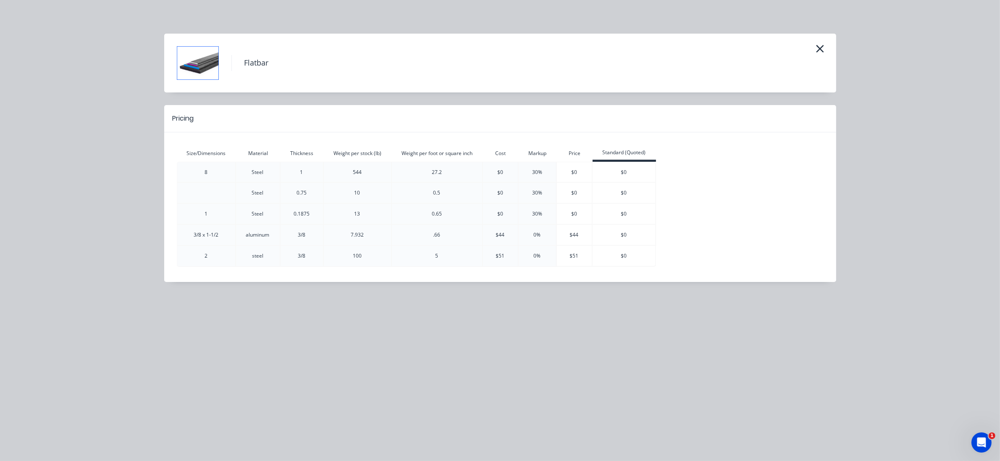
click at [811, 59] on div "Flatbar" at bounding box center [527, 63] width 592 height 42
click at [823, 49] on icon "button" at bounding box center [819, 49] width 9 height 12
click at [821, 50] on icon "button" at bounding box center [820, 49] width 8 height 8
click at [823, 50] on icon "button" at bounding box center [819, 49] width 9 height 12
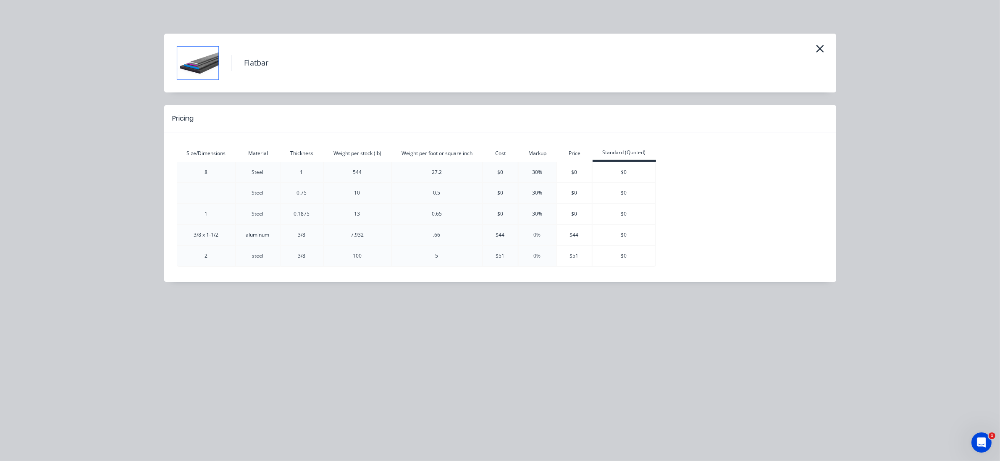
click at [126, 32] on div "Flatbar Pricing Size/Dimensions Material Thickness Weight per stock (lb) Weight…" at bounding box center [500, 230] width 1000 height 461
click at [556, 206] on div "30%" at bounding box center [537, 214] width 37 height 20
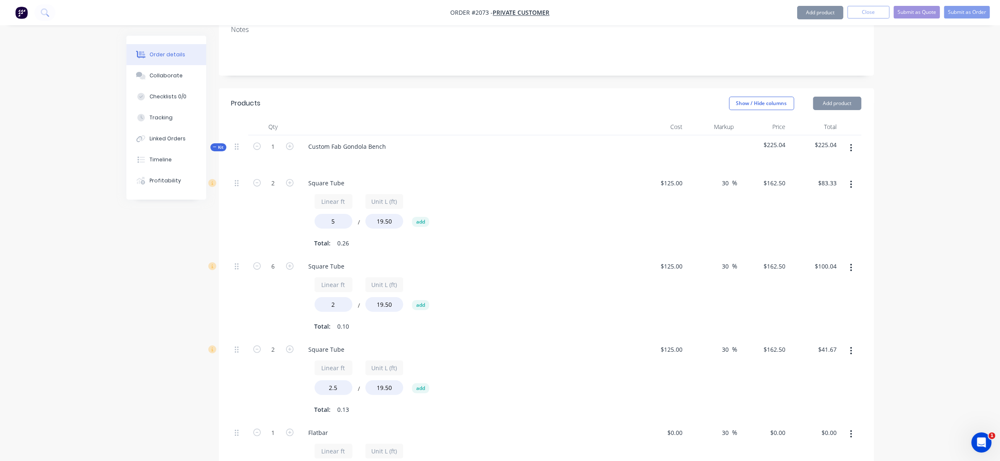
scroll to position [315, 0]
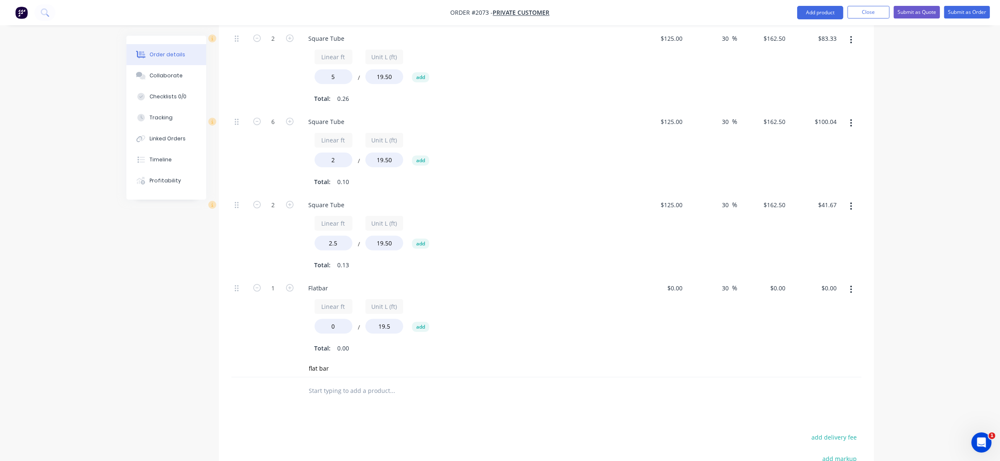
click at [845, 282] on button "button" at bounding box center [851, 289] width 20 height 15
click at [802, 339] on div "Delete" at bounding box center [821, 345] width 65 height 12
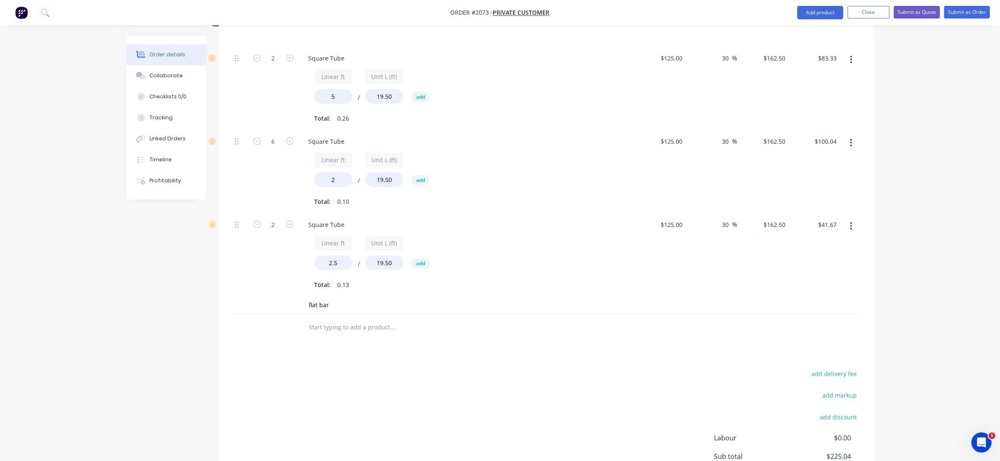
scroll to position [367, 0]
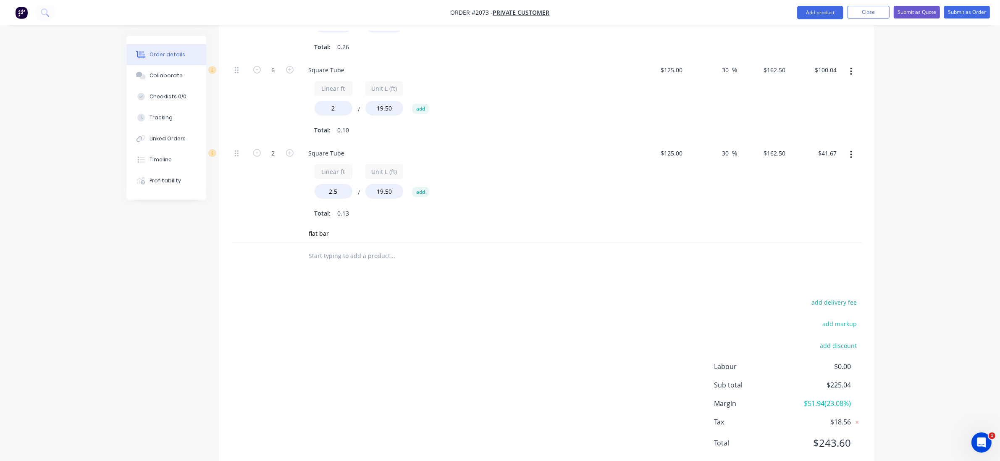
click at [323, 198] on div "Square Tube Linear ft 2.5 / Unit L (ft) 19.50 add Total: 0.13" at bounding box center [467, 183] width 336 height 83
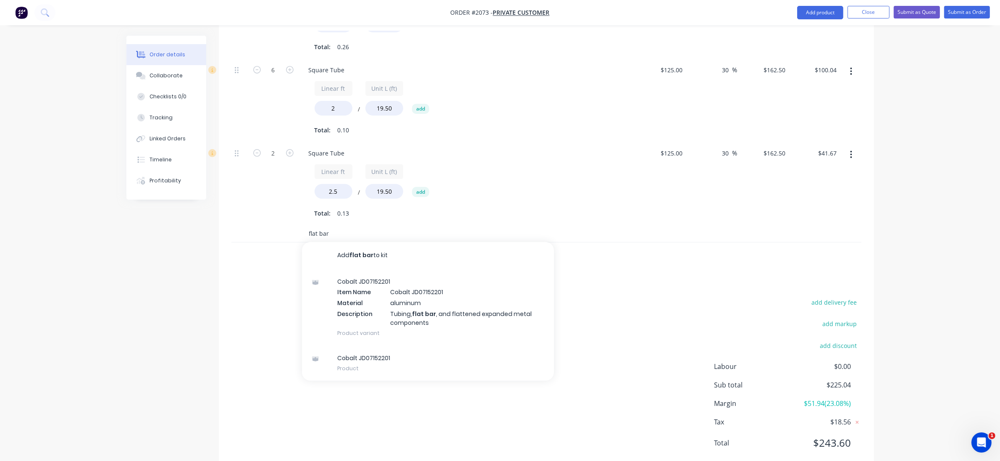
click at [334, 225] on input "flat bar" at bounding box center [393, 233] width 168 height 17
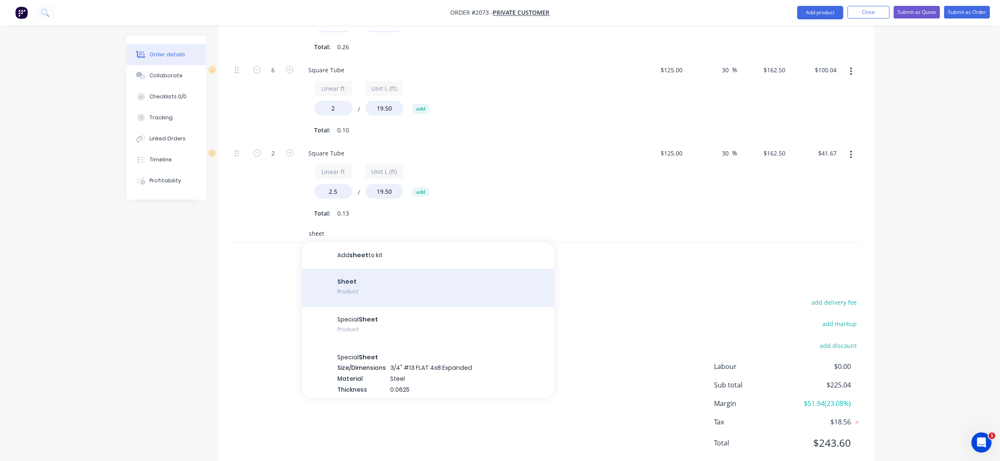
type input "sheet"
click at [394, 269] on div "Sheet Product" at bounding box center [428, 288] width 252 height 38
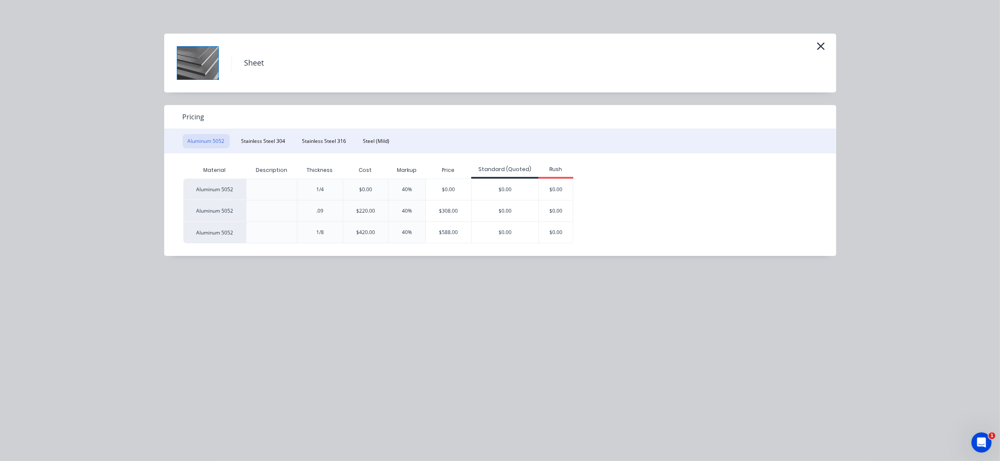
click at [400, 139] on div "Aluminum 5052 Stainless Steel 304 Stainless Steel 316 Steel (Mild)" at bounding box center [500, 141] width 672 height 24
click at [369, 144] on button "Steel (Mild)" at bounding box center [376, 141] width 37 height 14
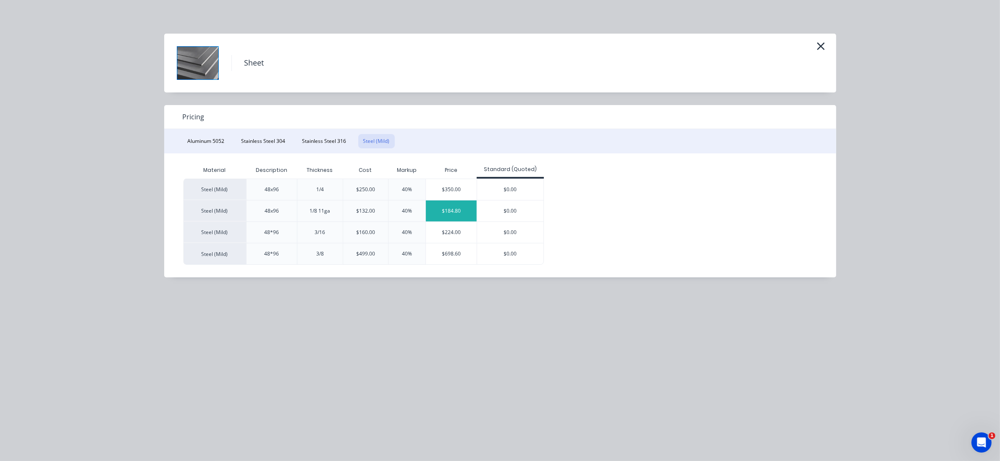
click at [462, 206] on div "$184.80" at bounding box center [451, 210] width 51 height 21
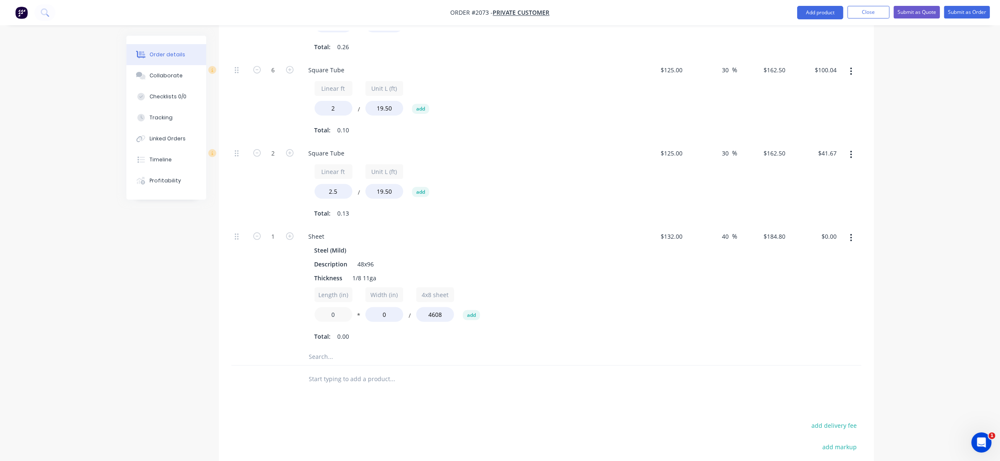
drag, startPoint x: 339, startPoint y: 294, endPoint x: 276, endPoint y: 267, distance: 68.6
click at [276, 267] on div "1 Sheet Steel (Mild) Description 48x96 Thickness 1/8 11ga Length (in) 0 * Width…" at bounding box center [546, 286] width 630 height 123
type input "58"
drag, startPoint x: 391, startPoint y: 296, endPoint x: 355, endPoint y: 286, distance: 37.7
click at [355, 287] on div "Length (in) 58 * Width (in) 0 / 4x8 sheet 4608 add" at bounding box center [467, 306] width 304 height 38
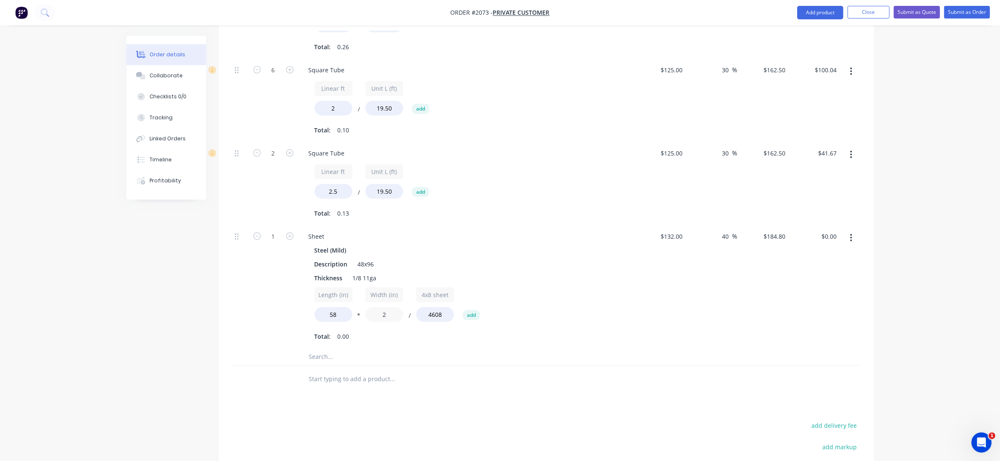
type input "2"
type input "$4.66"
click at [295, 225] on div "1" at bounding box center [273, 286] width 50 height 123
drag, startPoint x: 292, startPoint y: 211, endPoint x: 288, endPoint y: 228, distance: 16.7
click at [290, 232] on icon "button" at bounding box center [290, 236] width 8 height 8
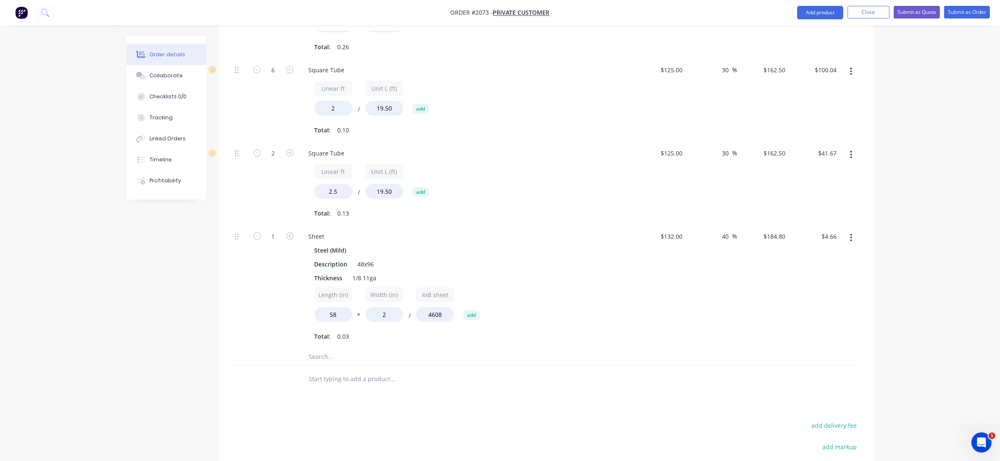
type input "2"
type input "$9.31"
click at [269, 300] on div "2" at bounding box center [273, 286] width 50 height 123
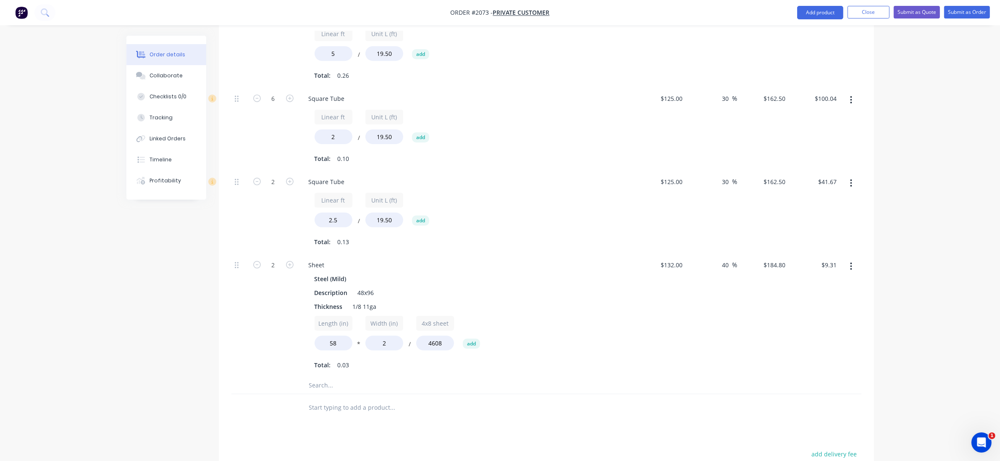
scroll to position [314, 0]
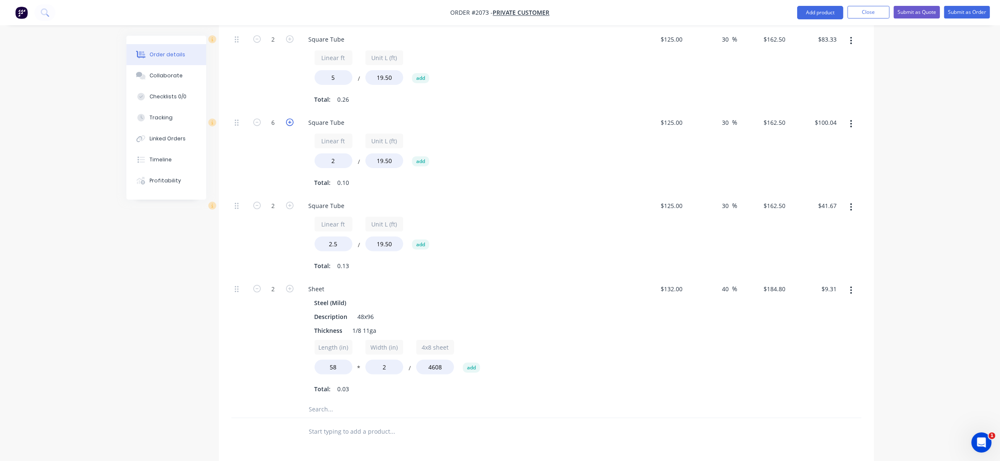
click at [287, 118] on icon "button" at bounding box center [290, 122] width 8 height 8
type input "7"
type input "$116.71"
click at [189, 286] on div "Created by Grant Created [DATE] Required [DATE] Assigned to Add team member Sta…" at bounding box center [499, 191] width 747 height 938
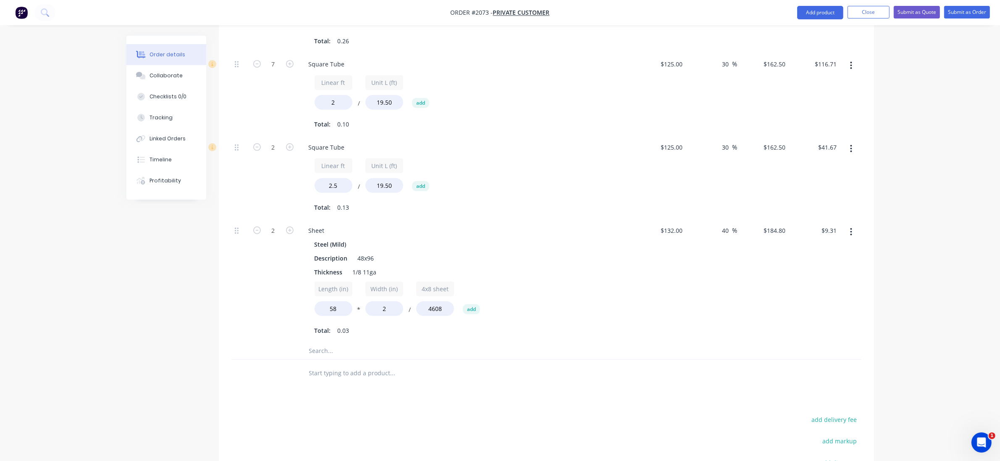
scroll to position [472, 0]
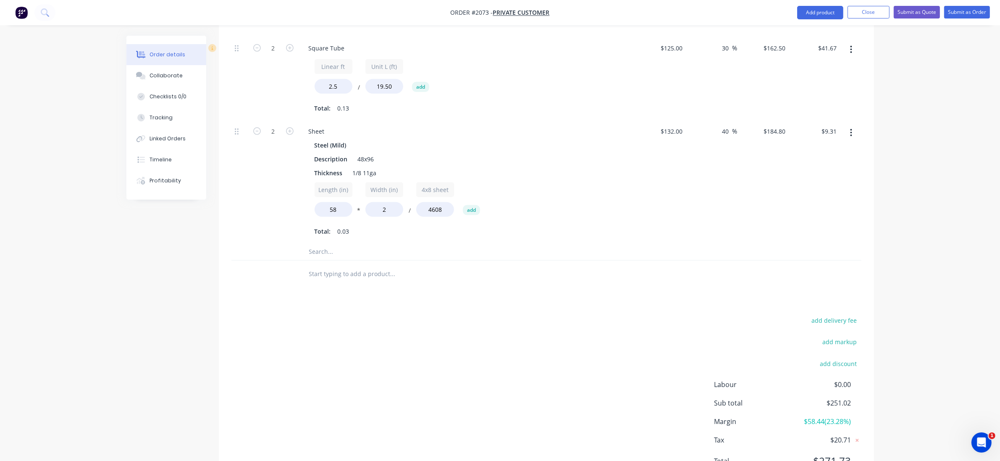
click at [331, 243] on input "text" at bounding box center [393, 251] width 168 height 17
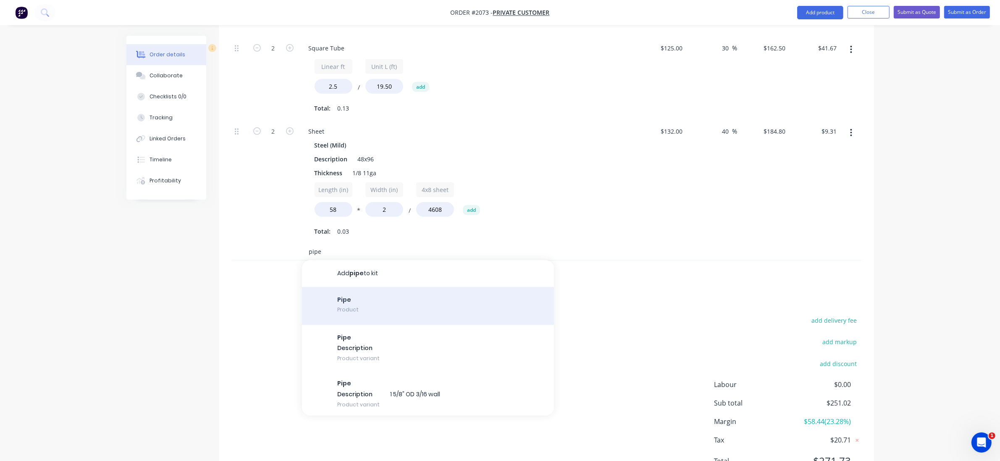
type input "pipe"
click at [412, 288] on div "Pipe Product" at bounding box center [428, 306] width 252 height 38
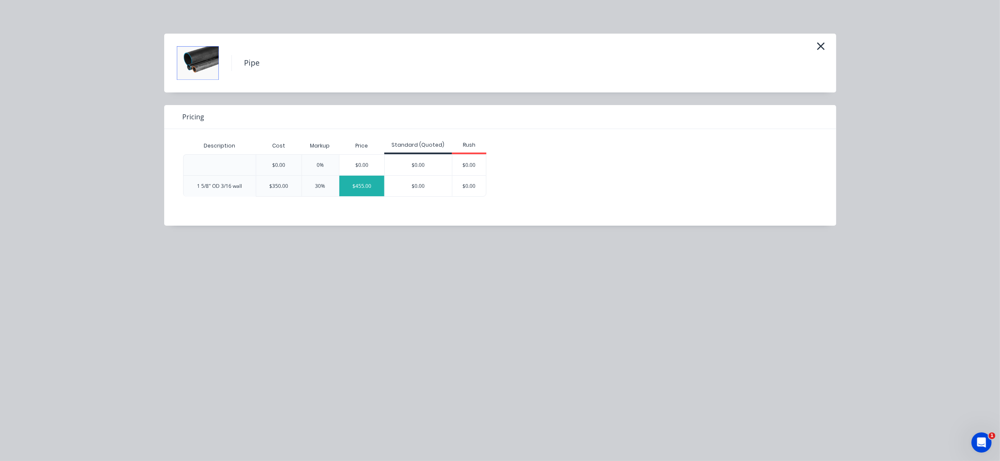
click at [360, 187] on div "$455.00" at bounding box center [361, 186] width 45 height 21
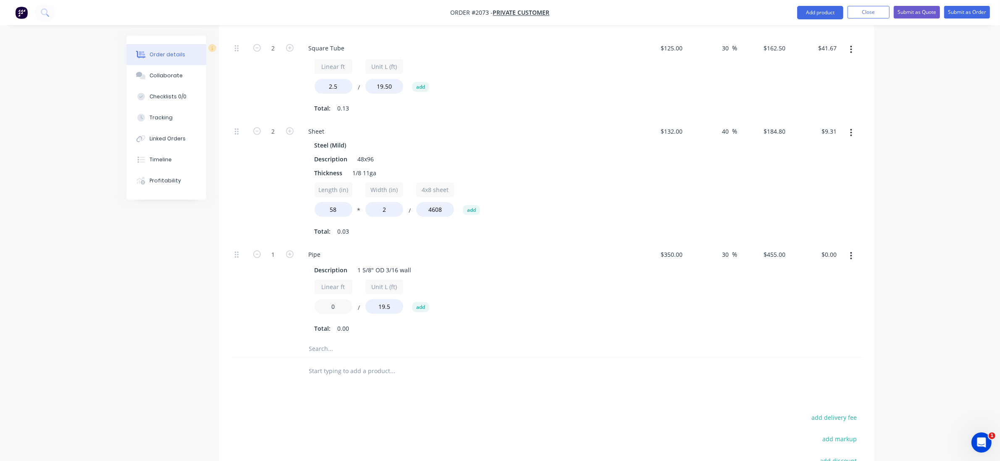
drag, startPoint x: 338, startPoint y: 278, endPoint x: 309, endPoint y: 267, distance: 31.5
click at [310, 267] on div "Description 1 5/8" OD 3/16 wall Linear ft 0 / Unit L (ft) 19.5 add Total: 0.00" at bounding box center [466, 298] width 329 height 73
type input "16"
type input "$373.33"
click at [173, 318] on div "Created by Grant Created [DATE] Required [DATE] Assigned to Add team member Sta…" at bounding box center [499, 81] width 747 height 1035
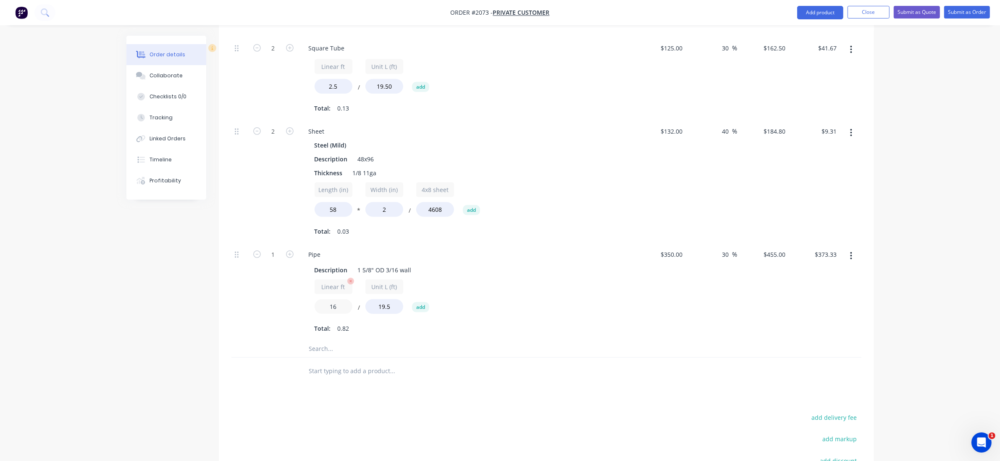
click at [342, 299] on input "16" at bounding box center [334, 306] width 38 height 15
type input "10"
type input "$233.32"
click at [633, 284] on div "Pipe Description 1 5/8" OD 3/16 wall Linear ft 10 / Unit L (ft) 19.5 add Total:…" at bounding box center [467, 291] width 336 height 97
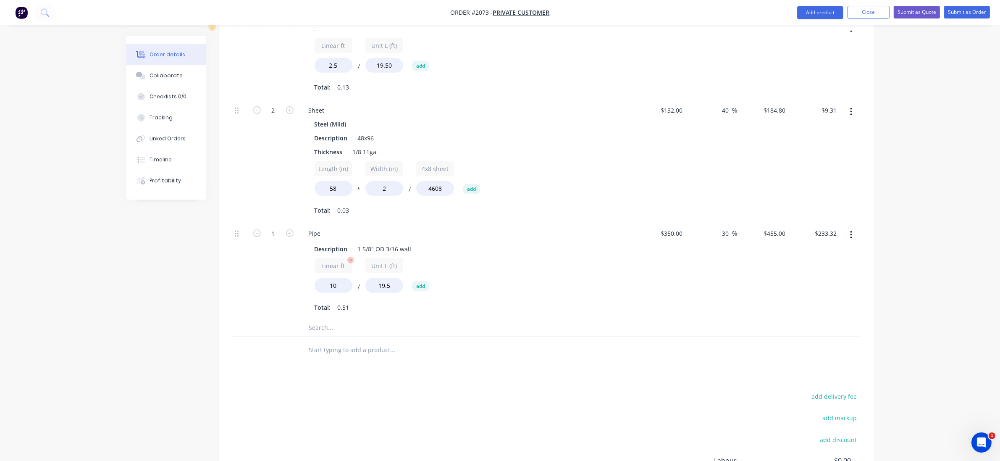
scroll to position [482, 0]
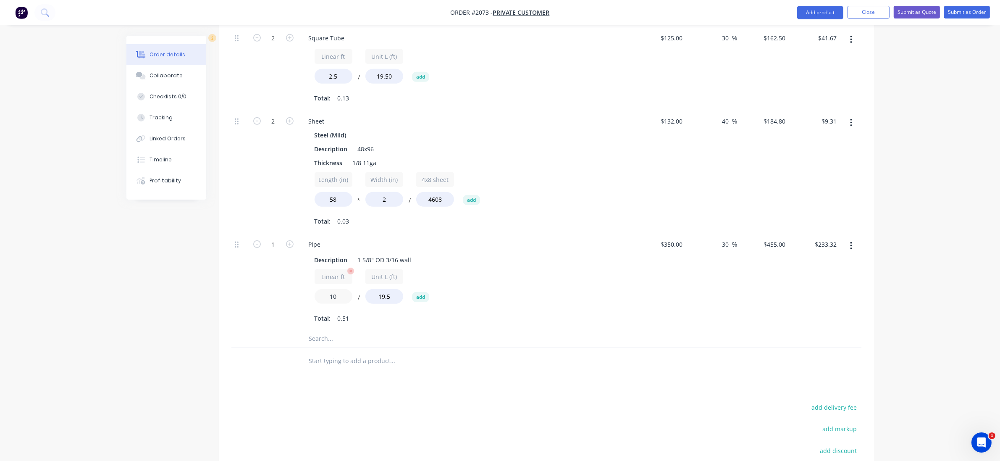
click at [339, 289] on input "10" at bounding box center [334, 296] width 38 height 15
click at [286, 251] on div "1" at bounding box center [273, 281] width 50 height 97
click at [351, 330] on input "text" at bounding box center [393, 338] width 168 height 17
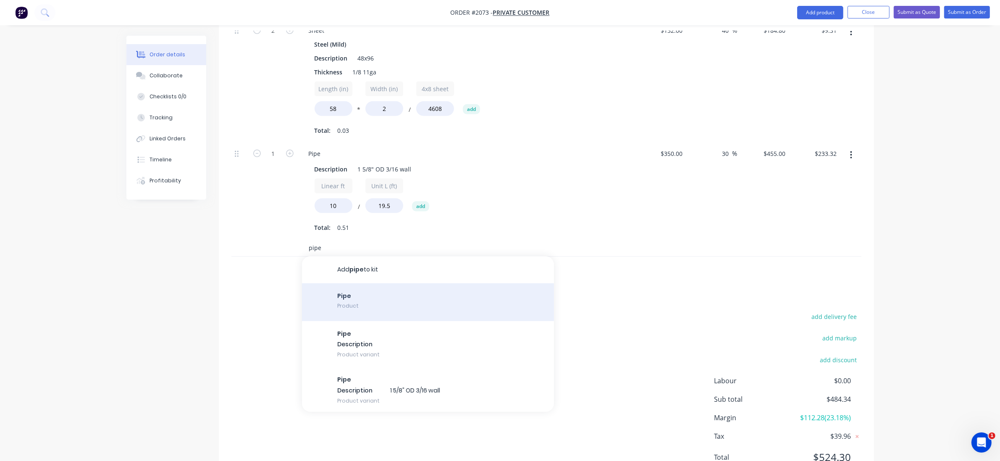
scroll to position [587, 0]
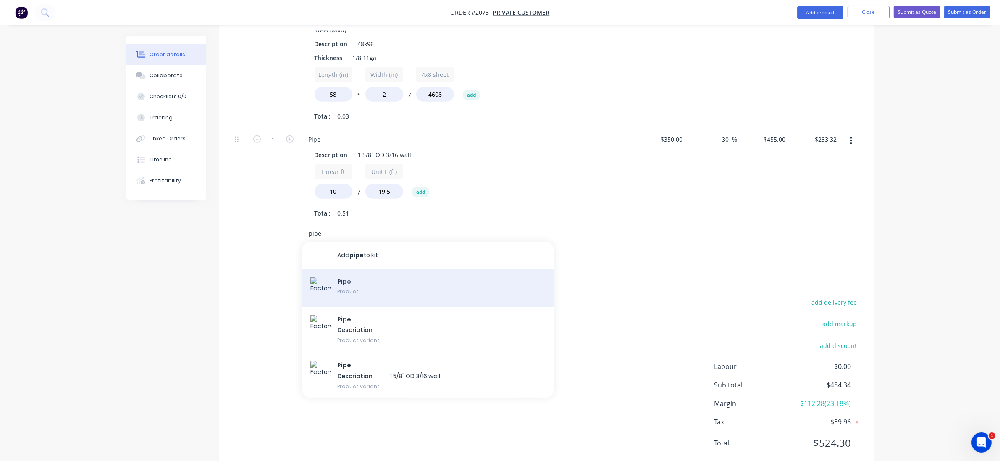
type input "pipe"
click at [383, 269] on div "Pipe Product" at bounding box center [428, 288] width 252 height 38
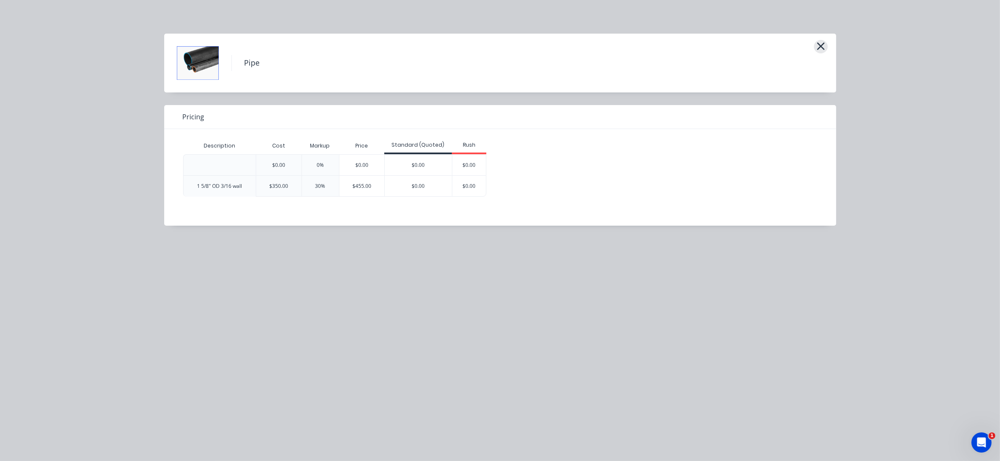
click at [818, 42] on icon "button" at bounding box center [820, 46] width 9 height 12
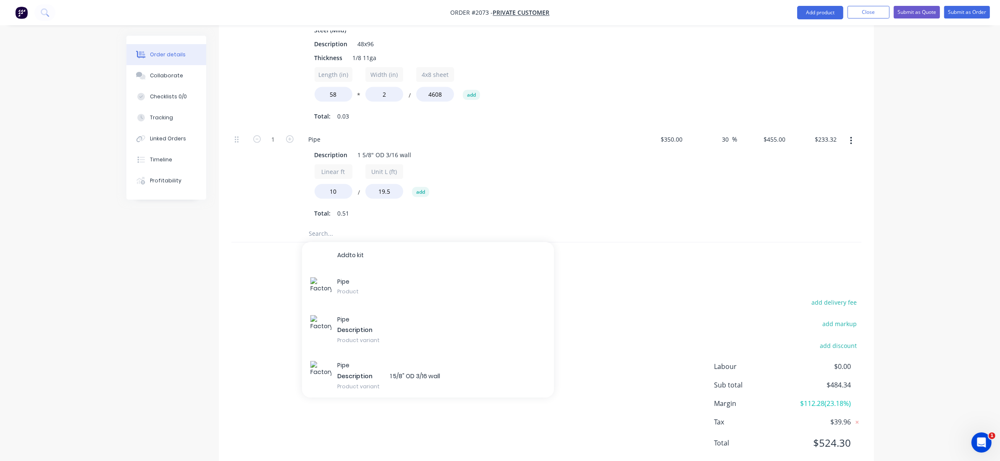
click at [683, 242] on div at bounding box center [546, 255] width 630 height 27
click at [681, 133] on input "350" at bounding box center [673, 139] width 26 height 12
click at [681, 133] on input "350" at bounding box center [678, 139] width 14 height 12
type input "$250.00"
type input "$325.00"
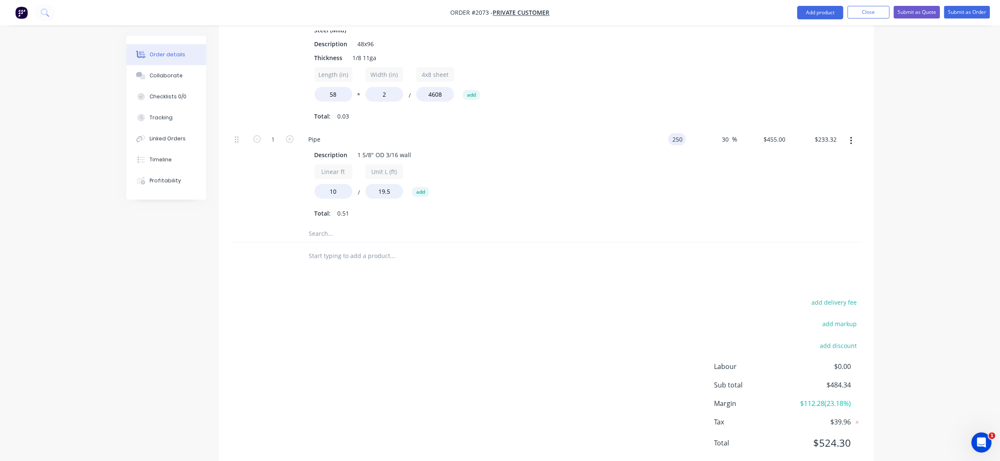
type input "$166.66"
click at [637, 194] on div "$250.00 250" at bounding box center [661, 176] width 52 height 97
click at [376, 149] on div "1 5/8" OD 3/16 wall" at bounding box center [384, 155] width 60 height 12
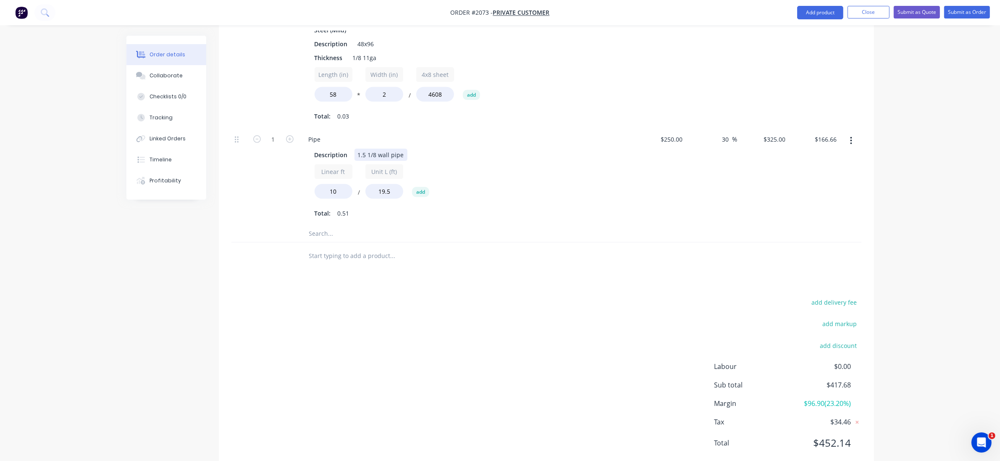
click at [368, 147] on div "Description 1.5 1/8 wall pipe Linear ft 10 / Unit L (ft) 19.5 add Total: 0.51" at bounding box center [466, 183] width 329 height 73
click at [595, 181] on div "Linear ft 10 / Unit L (ft) 19.5 add Total: 0.51" at bounding box center [467, 191] width 304 height 55
click at [339, 184] on input "10" at bounding box center [334, 191] width 38 height 15
drag, startPoint x: 339, startPoint y: 168, endPoint x: 395, endPoint y: 156, distance: 56.8
click at [304, 162] on div "Description 1.5" OD 1/8 wall pipe Linear ft 10 / Unit L (ft) 19.5 add Total: 0.…" at bounding box center [466, 183] width 329 height 73
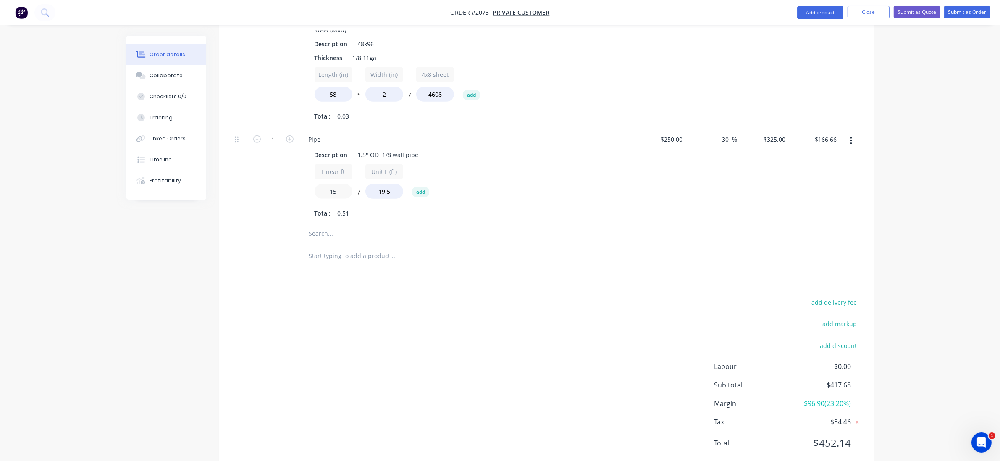
type input "15"
type input "$249.99"
click at [569, 164] on div "Linear ft 15 / Unit L (ft) 19.5 add" at bounding box center [467, 183] width 304 height 38
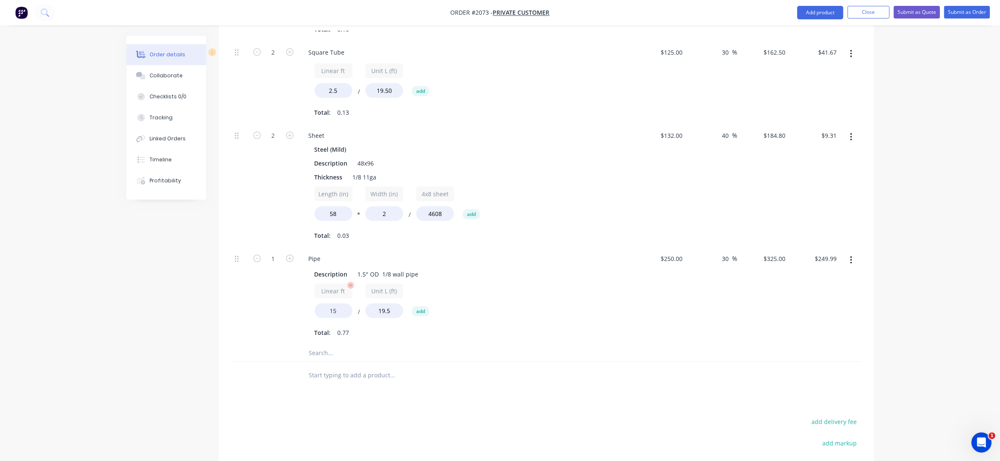
scroll to position [472, 0]
click at [324, 339] on input "text" at bounding box center [393, 347] width 168 height 17
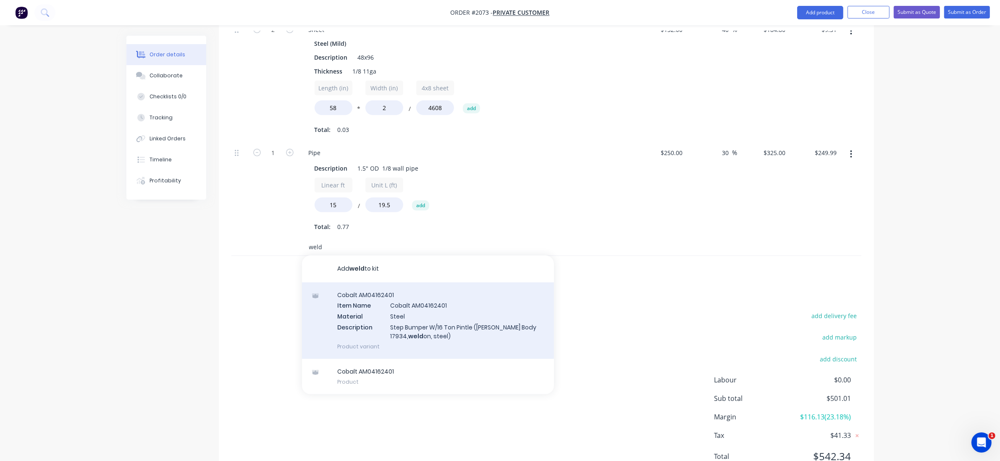
scroll to position [577, 0]
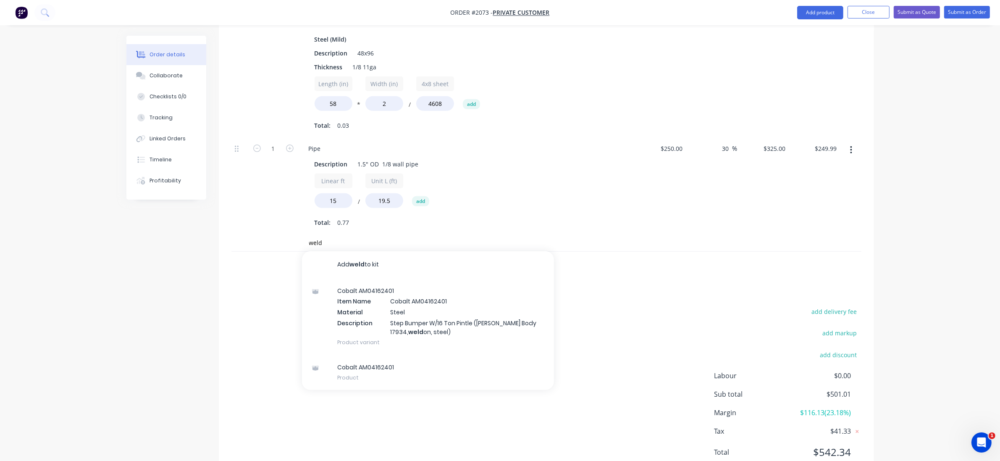
click at [640, 234] on div "weld Add weld to kit Cobalt AM04162401 Item Name Cobalt AM04162401 Material Ste…" at bounding box center [546, 242] width 630 height 17
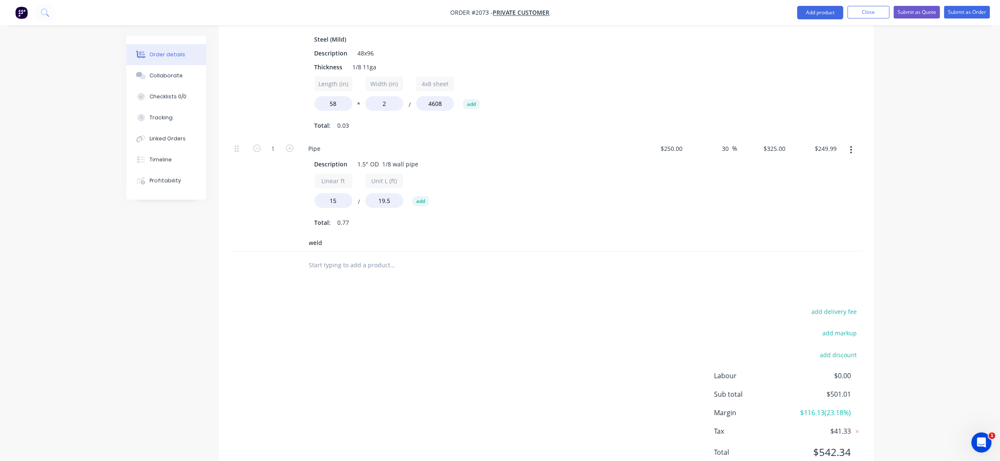
click at [362, 206] on div "Pipe Description 1.5" OD 1/8 wall pipe Linear ft 15 / Unit L (ft) 19.5 add Tota…" at bounding box center [467, 185] width 336 height 97
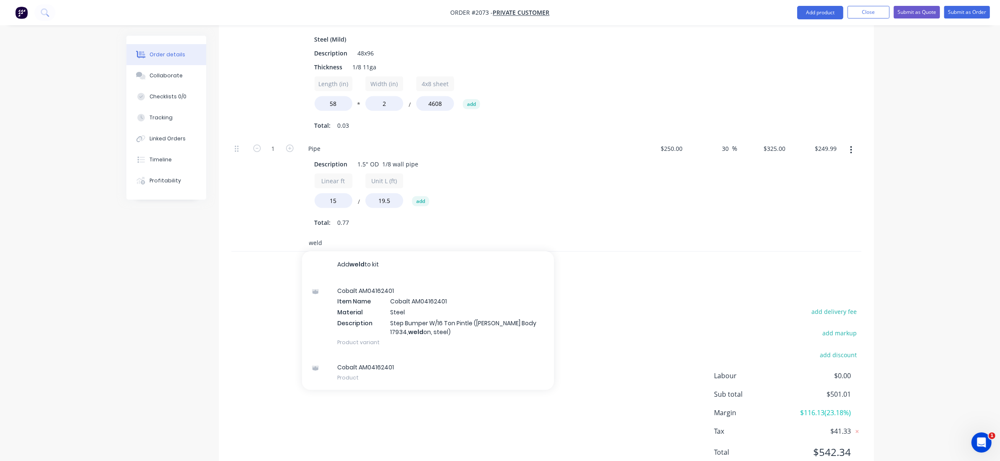
click at [372, 234] on input "weld" at bounding box center [393, 242] width 168 height 17
drag, startPoint x: 372, startPoint y: 218, endPoint x: 248, endPoint y: 215, distance: 124.8
click at [249, 234] on div "weld Add weld to kit Cobalt AM04162401 Item Name Cobalt AM04162401 Material Ste…" at bounding box center [546, 242] width 630 height 17
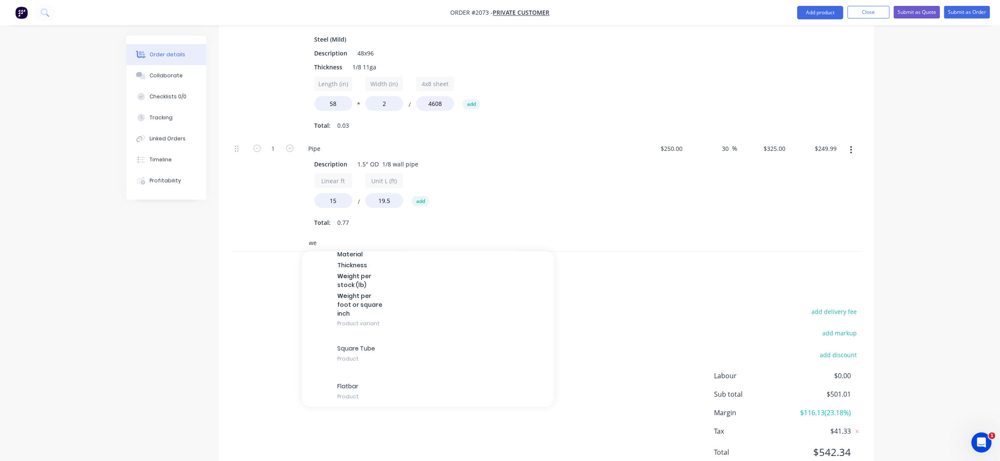
scroll to position [1311, 0]
type input "we"
click at [257, 350] on div "add delivery fee add markup add discount Labour $0.00 Sub total $501.01 Margin …" at bounding box center [546, 387] width 630 height 162
drag, startPoint x: 338, startPoint y: 219, endPoint x: 286, endPoint y: 214, distance: 52.7
click at [286, 234] on div "we Add we to kit Special Sheet Size/Dimensions 3/4" #13 FLAT 4x8 Expanded Mater…" at bounding box center [546, 242] width 630 height 17
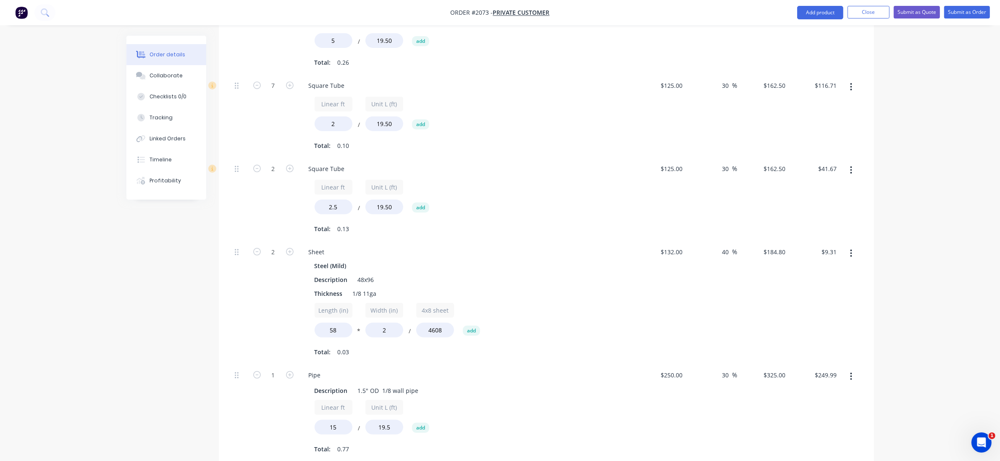
scroll to position [157, 0]
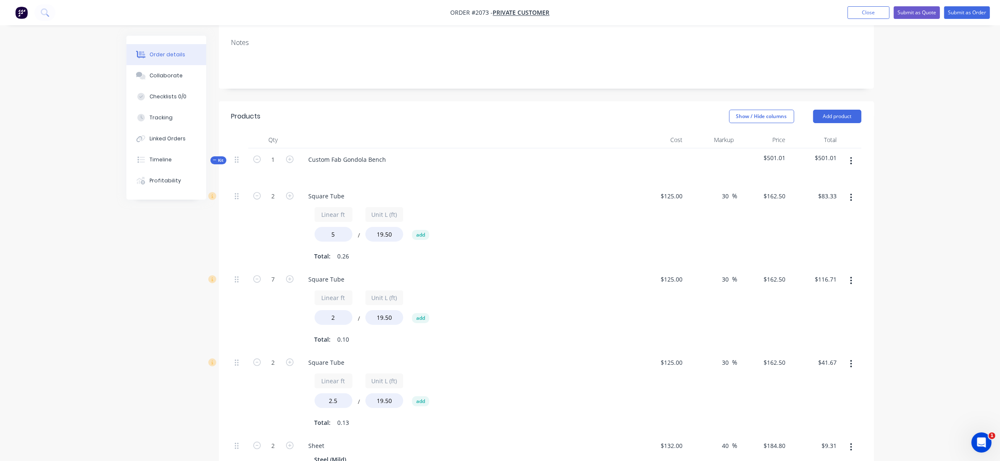
click at [855, 153] on button "button" at bounding box center [851, 160] width 20 height 15
click at [835, 194] on div "Add product to kit" at bounding box center [821, 200] width 65 height 12
click at [830, 210] on div "Product catalogue" at bounding box center [821, 216] width 65 height 12
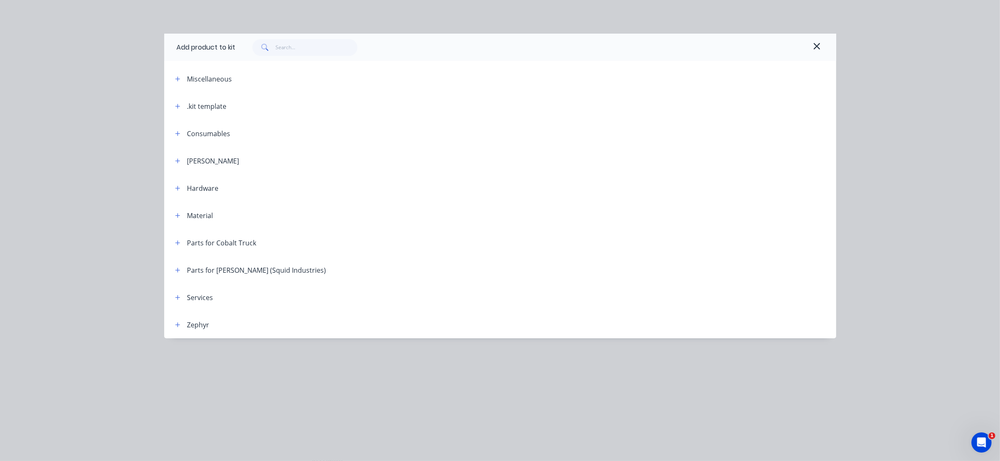
drag, startPoint x: 170, startPoint y: 298, endPoint x: 184, endPoint y: 298, distance: 13.4
click at [173, 298] on div "Services" at bounding box center [190, 297] width 45 height 10
click at [184, 298] on div "Services" at bounding box center [190, 297] width 45 height 10
click at [181, 295] on button "button" at bounding box center [178, 297] width 10 height 10
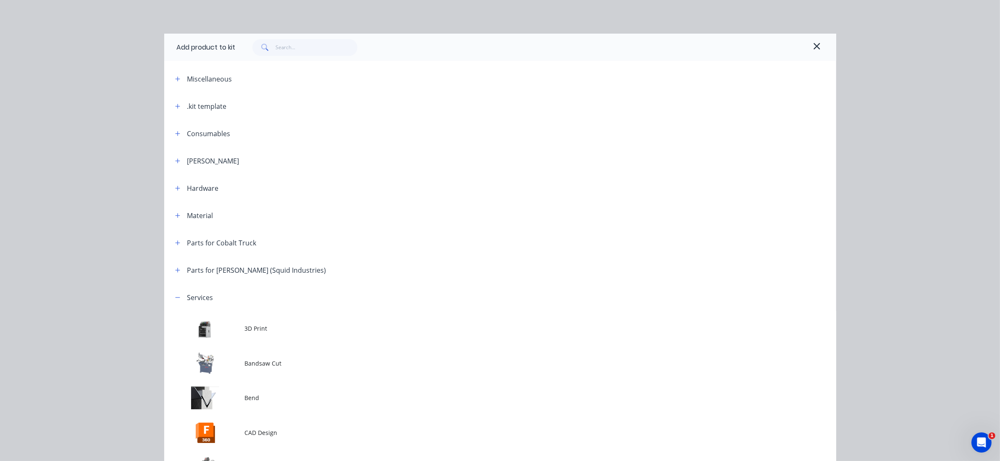
scroll to position [296, 0]
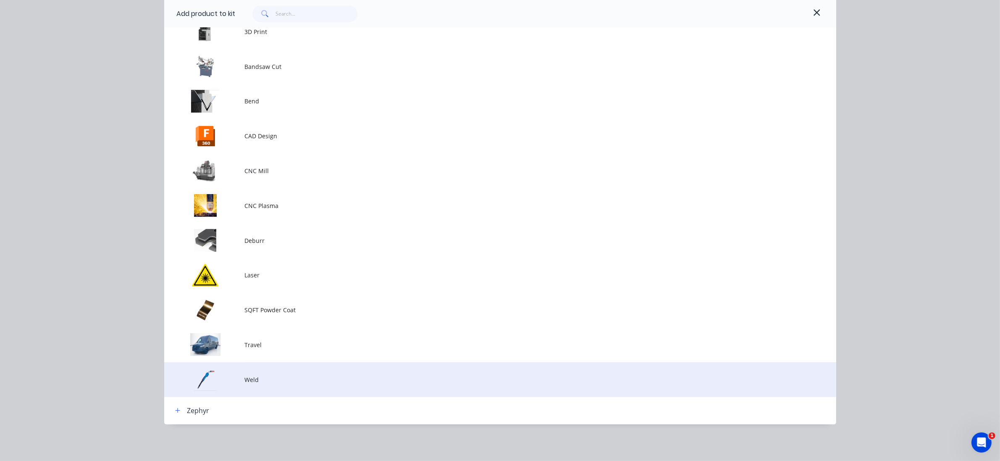
click at [298, 375] on span "Weld" at bounding box center [481, 379] width 473 height 9
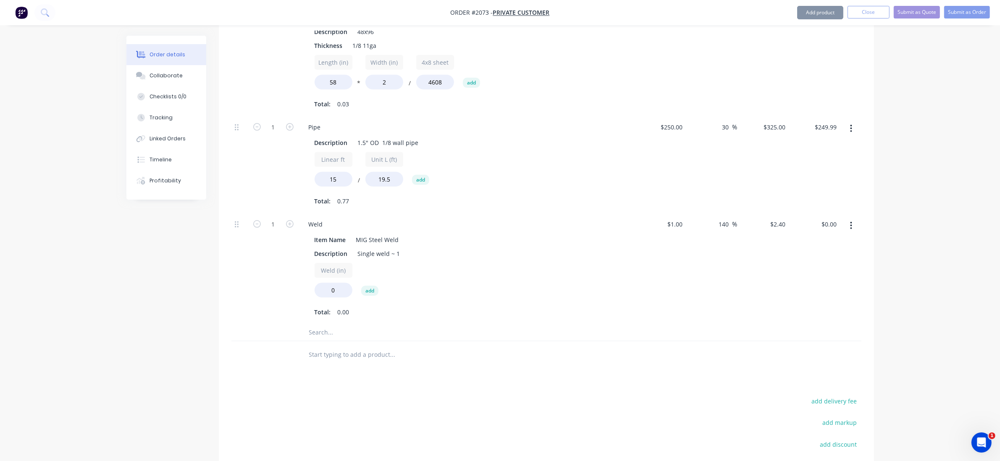
scroll to position [697, 0]
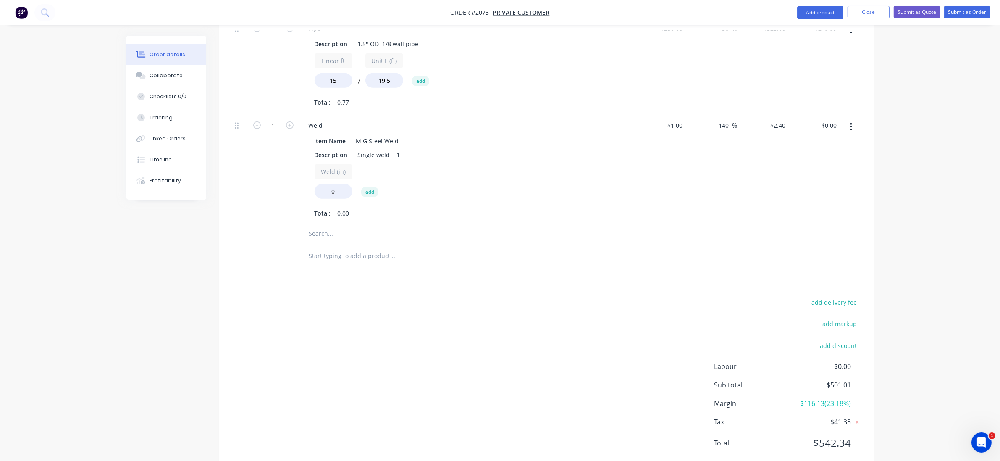
click at [341, 164] on input "Weld (in)" at bounding box center [334, 171] width 38 height 15
drag, startPoint x: 350, startPoint y: 162, endPoint x: 318, endPoint y: 162, distance: 31.5
click at [318, 184] on div "0" at bounding box center [334, 191] width 38 height 15
click at [347, 176] on div "Weld (in) 0 add" at bounding box center [467, 183] width 304 height 38
click at [347, 184] on input "0" at bounding box center [334, 191] width 38 height 15
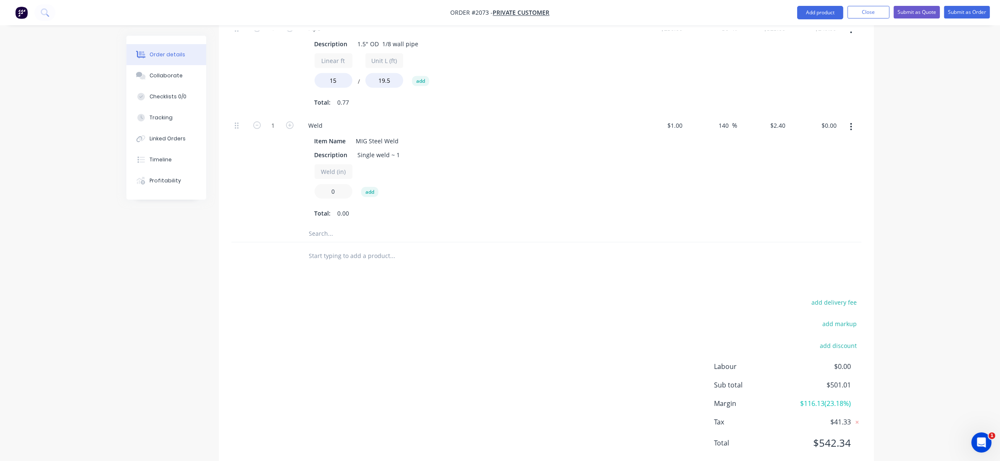
click at [347, 184] on input "0" at bounding box center [334, 191] width 38 height 15
type input "64"
type input "$153.60"
click at [594, 207] on div "Total: 0.00" at bounding box center [467, 213] width 304 height 13
click at [721, 119] on input "140" at bounding box center [725, 125] width 14 height 12
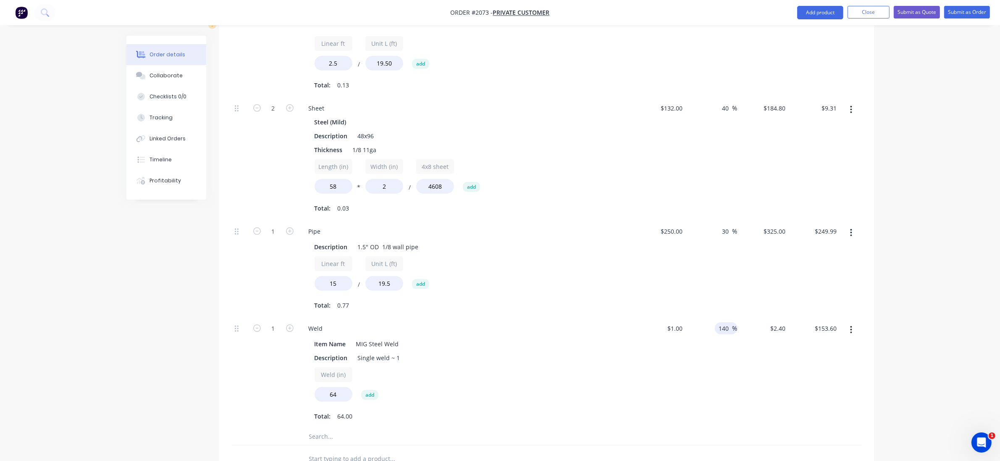
scroll to position [593, 0]
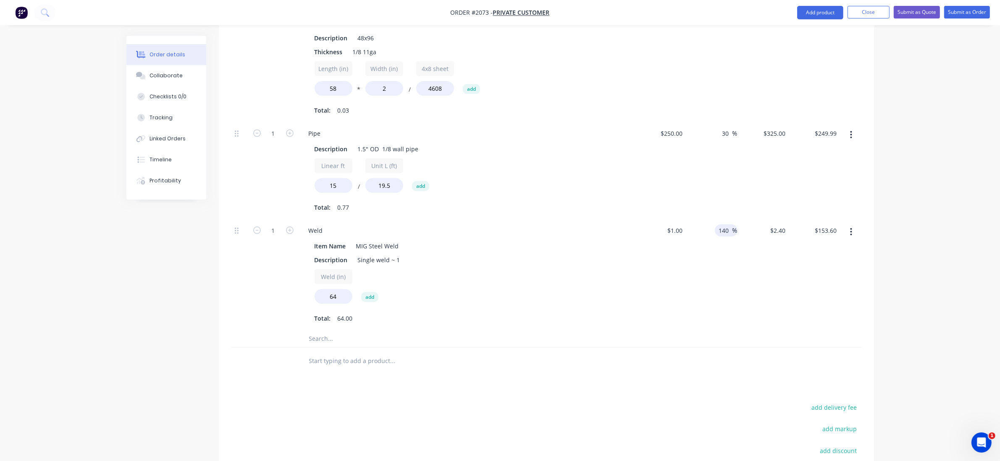
click at [337, 330] on input "text" at bounding box center [393, 338] width 168 height 17
type input "n"
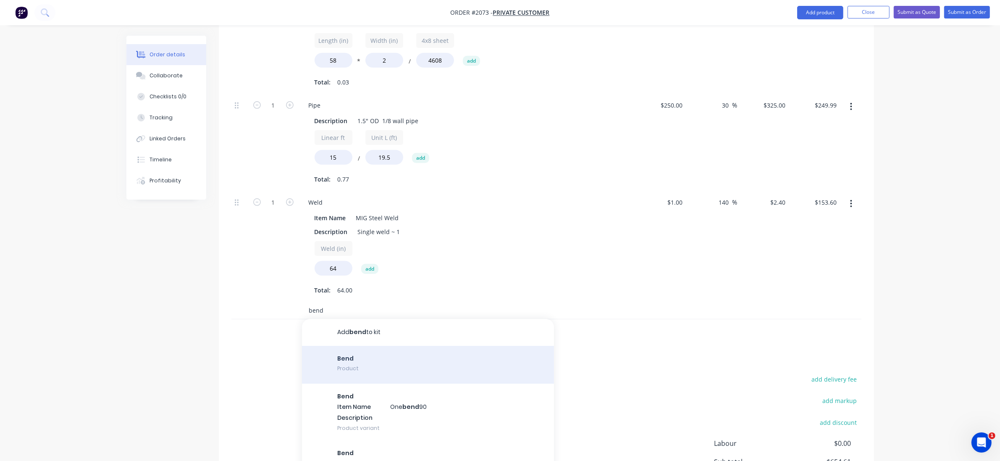
scroll to position [645, 0]
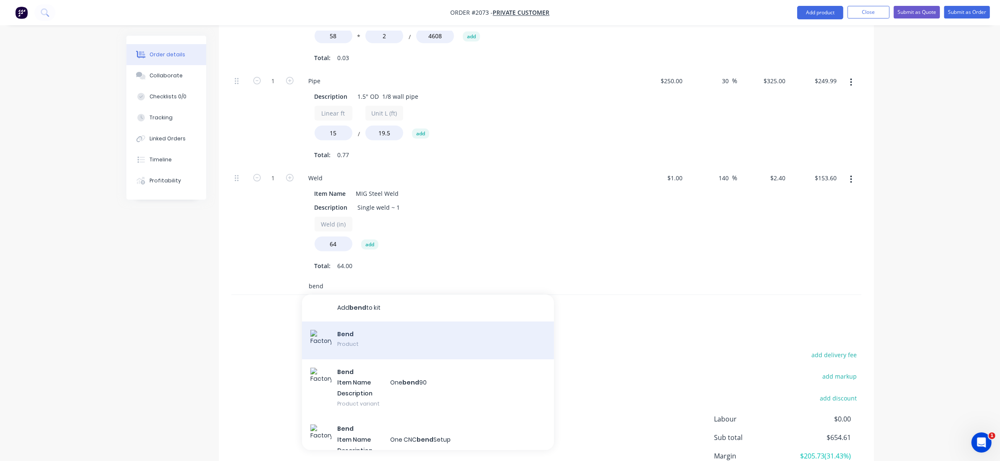
type input "bend"
click at [387, 321] on div "Bend Product" at bounding box center [428, 340] width 252 height 38
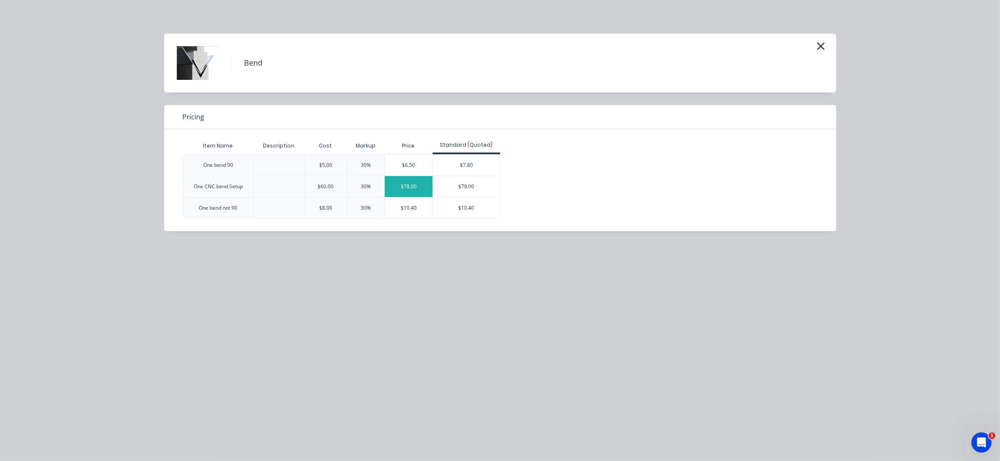
click at [414, 188] on div "$78.00" at bounding box center [409, 186] width 48 height 21
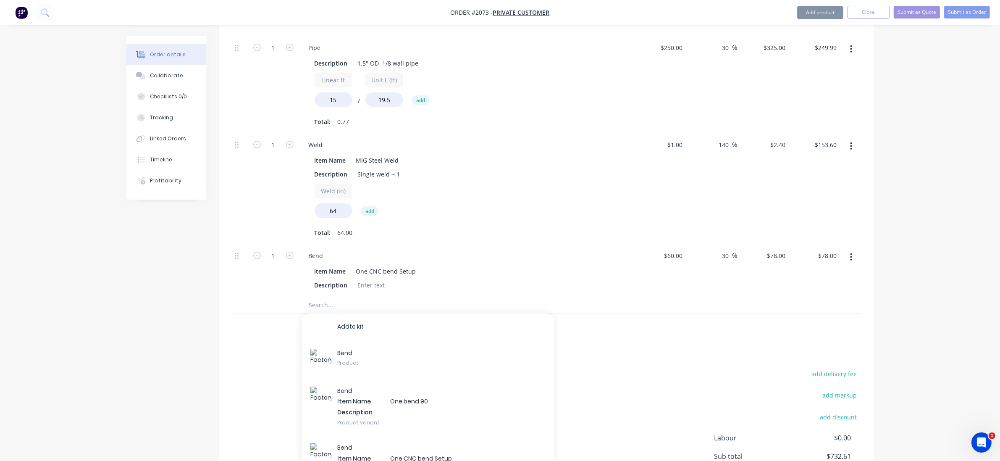
scroll to position [750, 0]
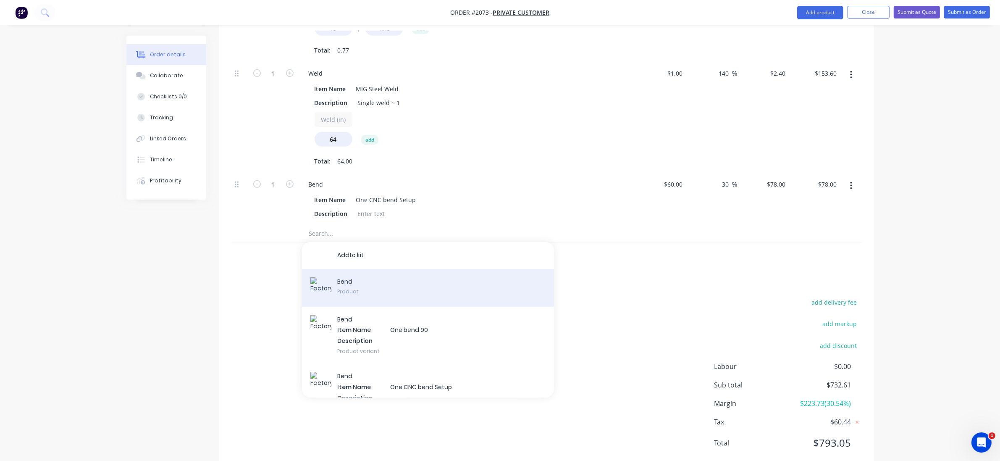
click at [383, 269] on div "B e n d Product" at bounding box center [428, 288] width 252 height 38
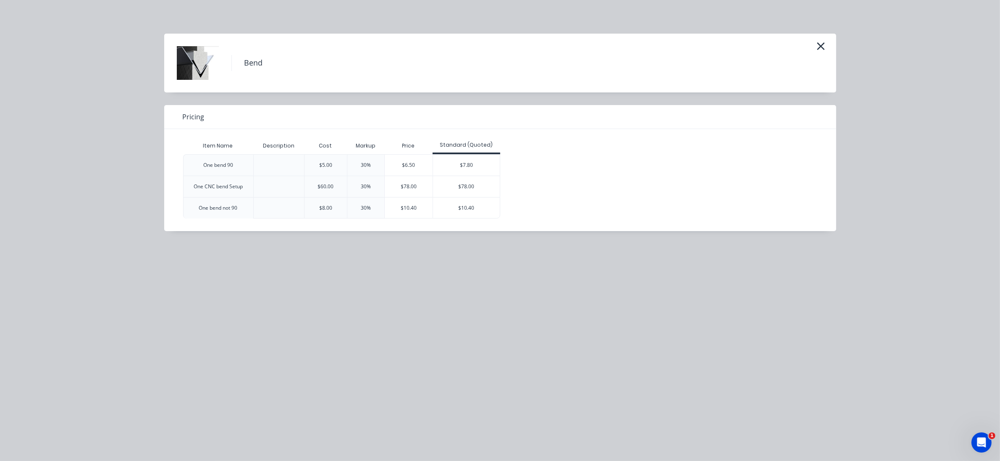
click at [408, 204] on div "$10.40" at bounding box center [409, 207] width 48 height 21
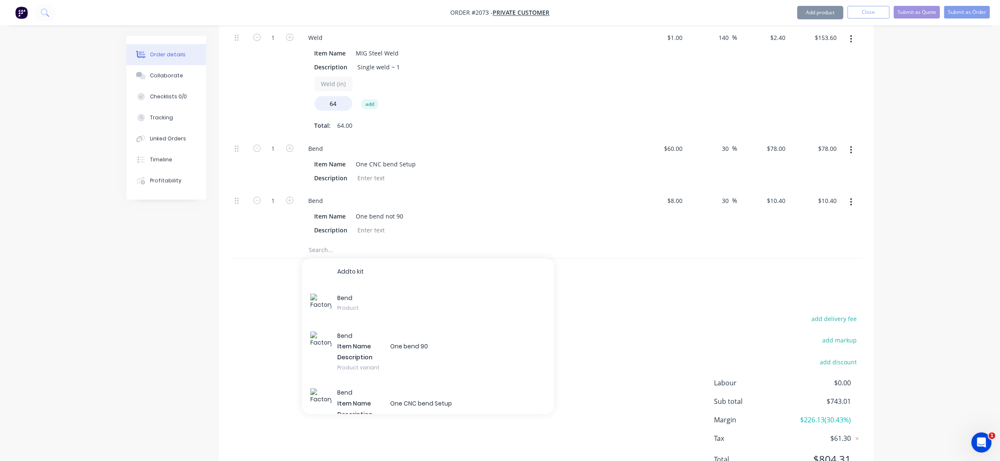
scroll to position [802, 0]
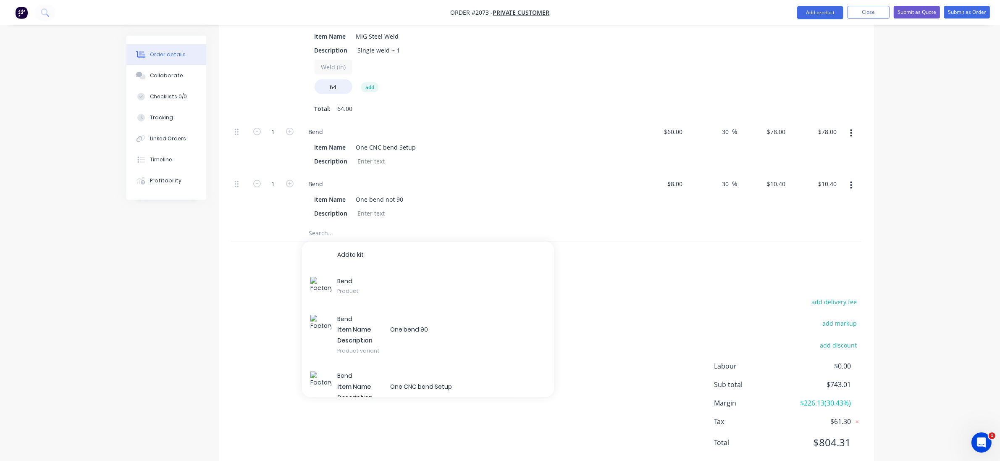
click at [232, 296] on div "add delivery fee add markup add discount Labour $0.00 Sub total $743.01 Margin …" at bounding box center [546, 377] width 630 height 162
click at [290, 180] on icon "button" at bounding box center [290, 184] width 8 height 8
type input "2"
type input "$20.80"
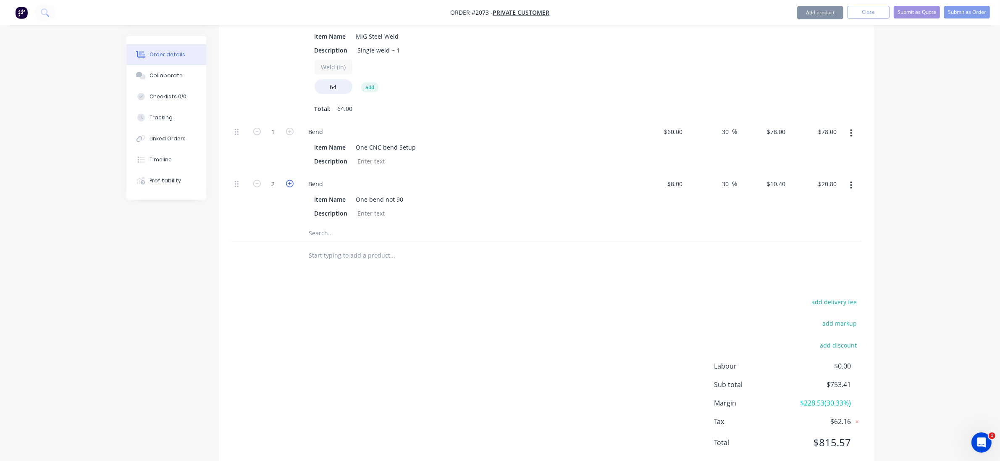
click at [290, 180] on icon "button" at bounding box center [290, 184] width 8 height 8
type input "3"
type input "$31.20"
click at [290, 180] on icon "button" at bounding box center [290, 184] width 8 height 8
type input "4"
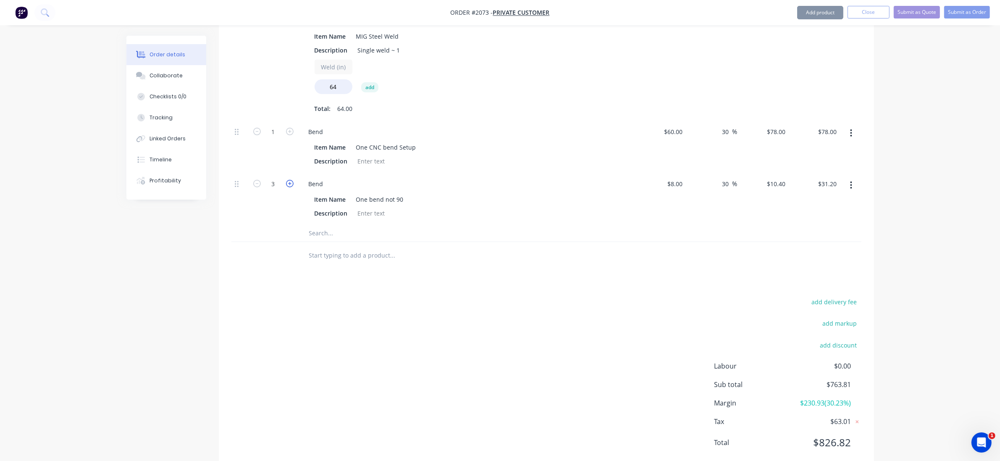
type input "$41.60"
click at [290, 180] on icon "button" at bounding box center [290, 184] width 8 height 8
type input "5"
type input "$52.00"
click at [290, 180] on icon "button" at bounding box center [290, 184] width 8 height 8
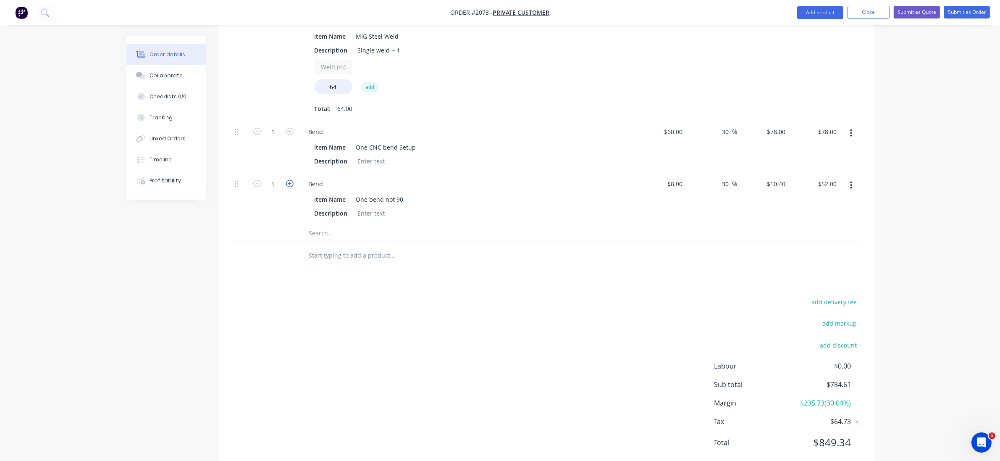
type input "6"
type input "$62.40"
click at [290, 180] on icon "button" at bounding box center [290, 184] width 8 height 8
type input "7"
type input "$72.80"
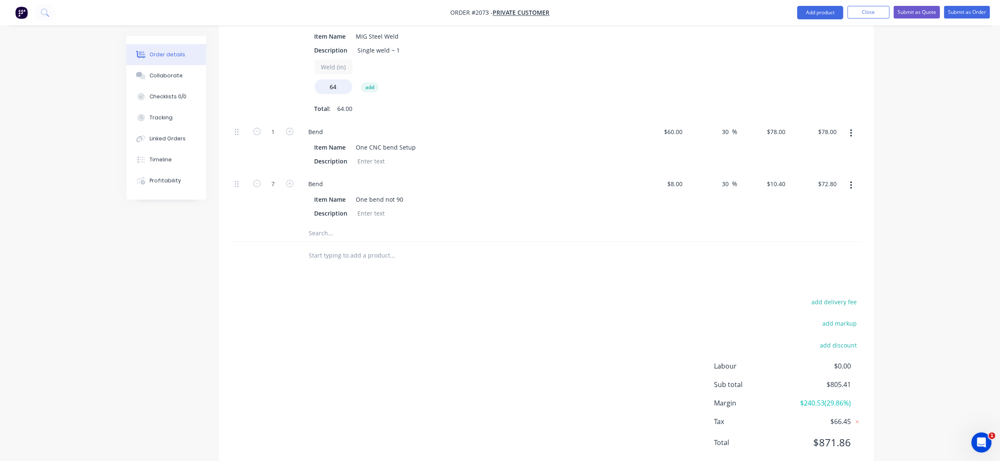
click at [274, 296] on div "add delivery fee add markup add discount Labour $0.00 Sub total $805.41 Margin …" at bounding box center [546, 377] width 630 height 162
click at [334, 225] on input "text" at bounding box center [393, 233] width 168 height 17
click at [290, 128] on icon "button" at bounding box center [290, 132] width 8 height 8
type input "2"
type input "$156.00"
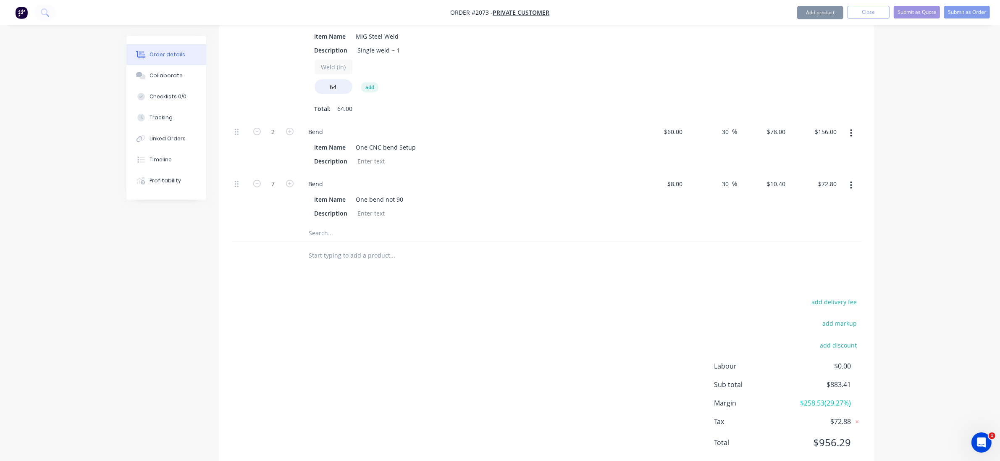
click at [337, 225] on input "text" at bounding box center [393, 233] width 168 height 17
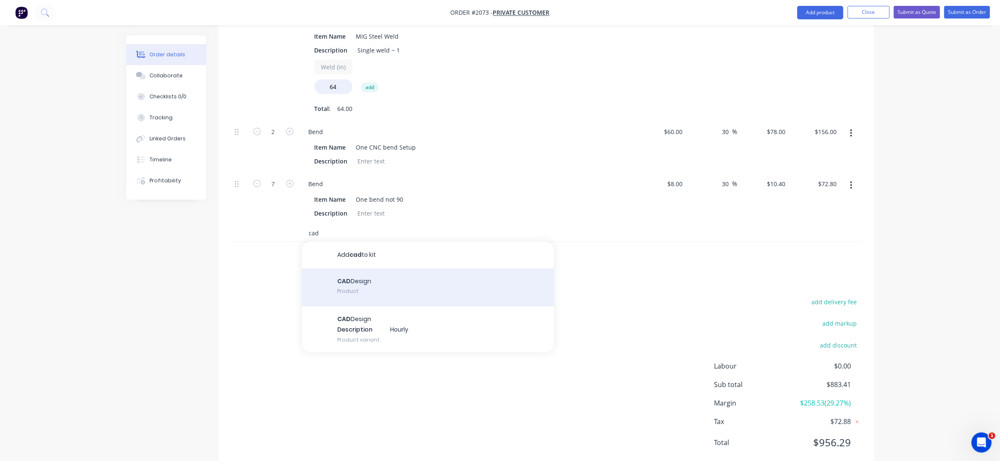
type input "cad"
click at [383, 268] on div "CAD Design Product" at bounding box center [428, 287] width 252 height 38
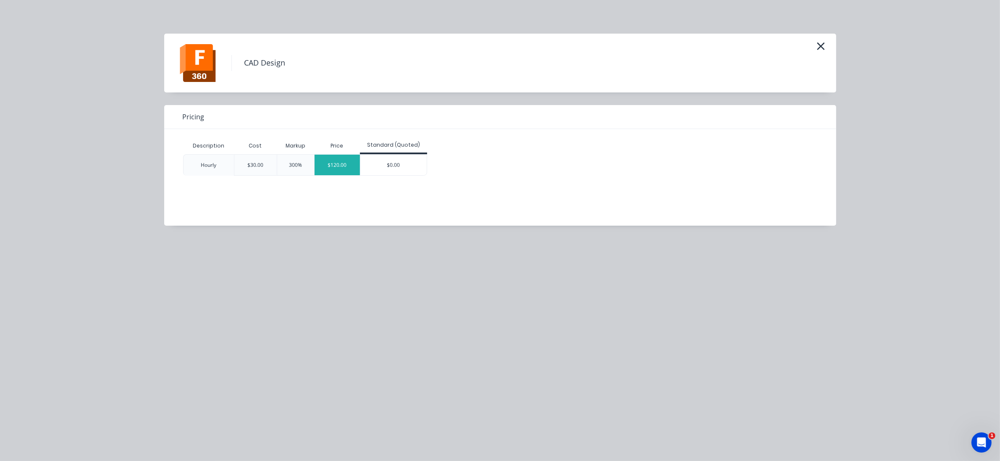
click at [344, 166] on div "$120.00" at bounding box center [337, 165] width 45 height 21
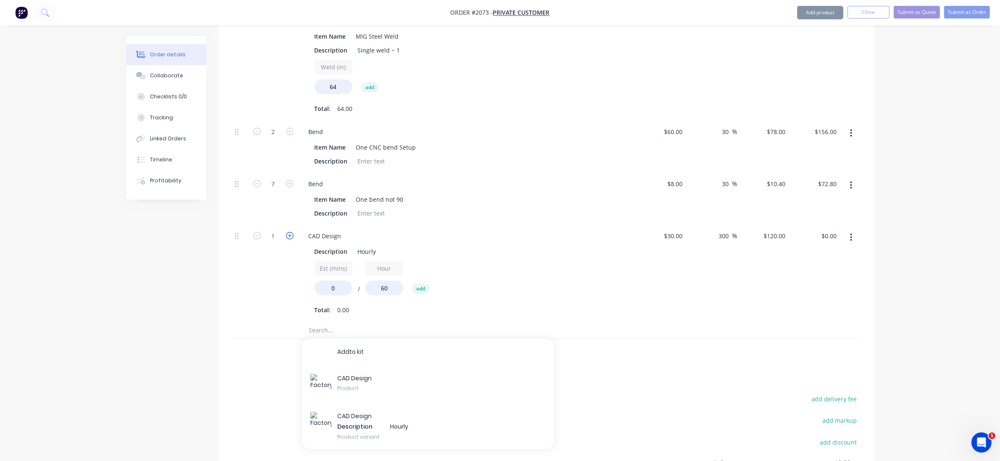
click at [287, 232] on icon "button" at bounding box center [290, 236] width 8 height 8
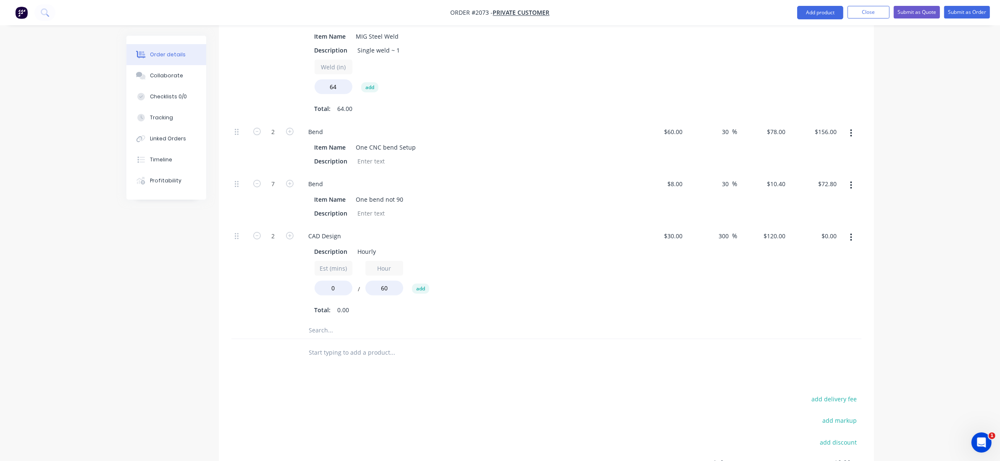
click at [260, 272] on div "2" at bounding box center [273, 273] width 50 height 97
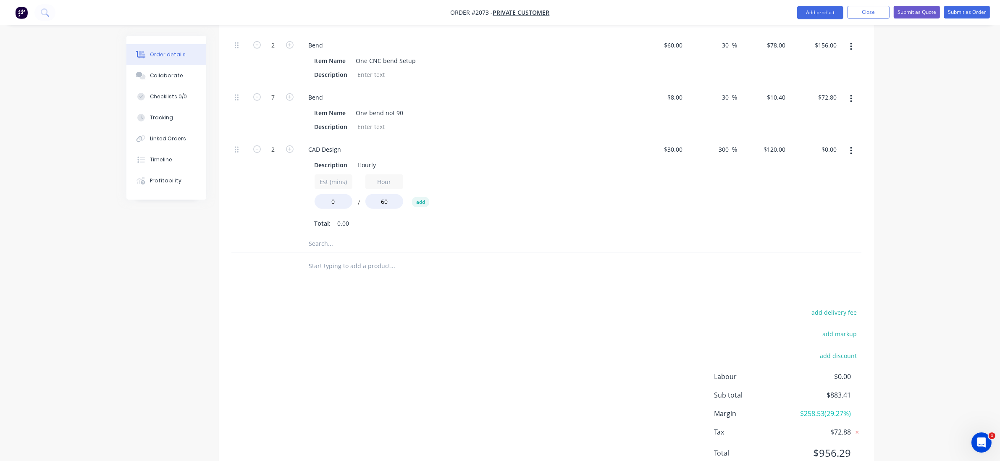
scroll to position [899, 0]
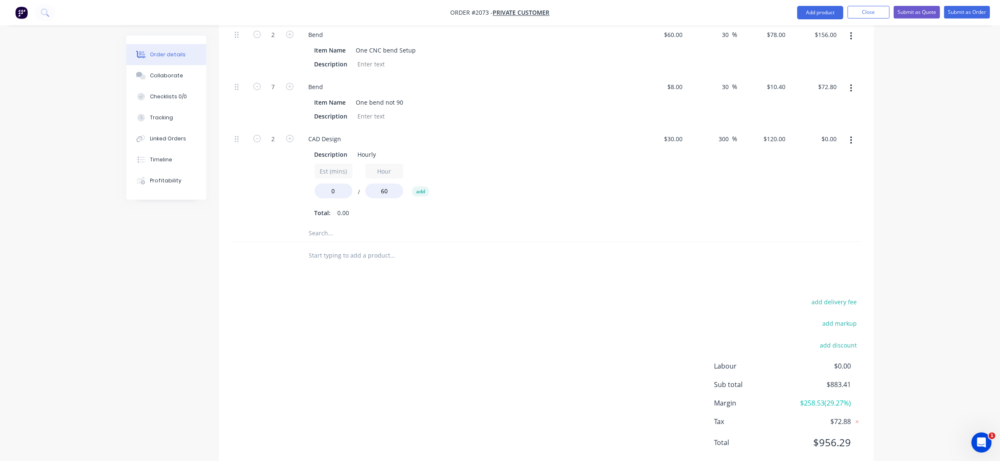
click at [344, 225] on input "text" at bounding box center [393, 233] width 168 height 17
drag, startPoint x: 341, startPoint y: 164, endPoint x: 290, endPoint y: 166, distance: 51.3
click at [290, 166] on div "2 CAD Design Description Hourly Est (mins) 0 / Hour 60 add Total: 0.00 $30.00 $…" at bounding box center [546, 176] width 630 height 97
click at [253, 135] on icon "button" at bounding box center [257, 139] width 8 height 8
type input "1"
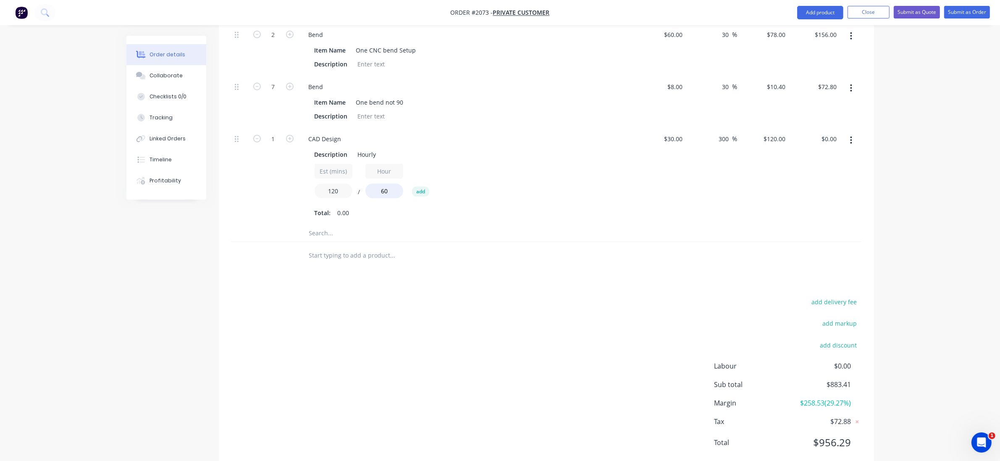
type input "120"
type input "$240.00"
click at [287, 173] on div "1" at bounding box center [273, 176] width 50 height 97
click at [907, 16] on button "Submit as Quote" at bounding box center [917, 12] width 46 height 13
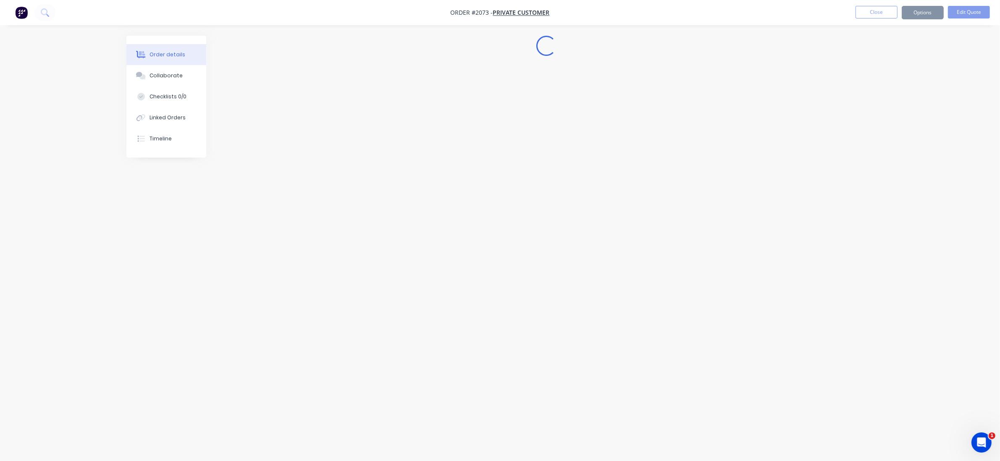
scroll to position [0, 0]
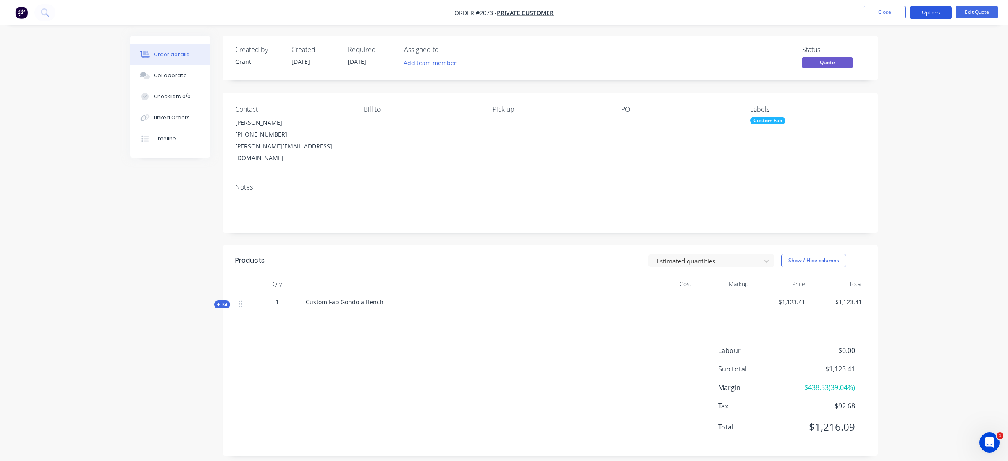
click at [939, 9] on button "Options" at bounding box center [931, 12] width 42 height 13
click at [904, 58] on button "Quote" at bounding box center [905, 50] width 92 height 17
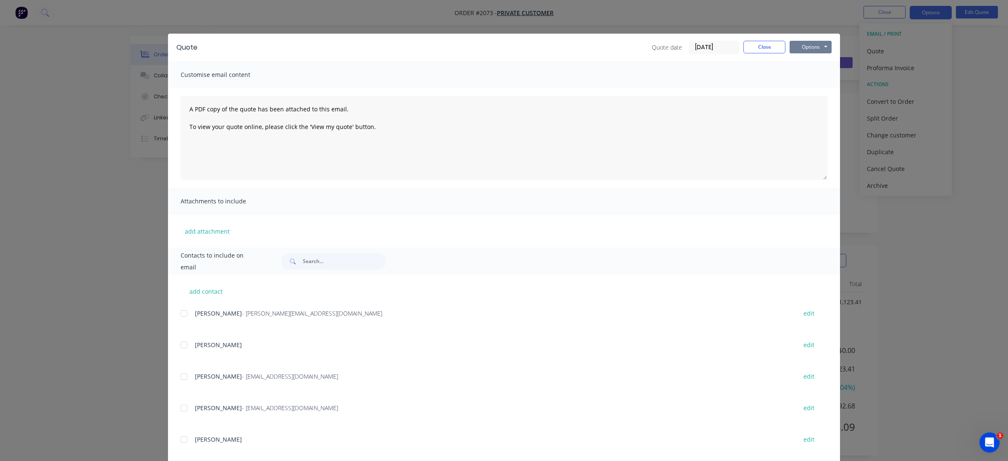
click at [805, 41] on button "Options" at bounding box center [810, 47] width 42 height 13
click at [812, 78] on button "Print" at bounding box center [816, 76] width 54 height 14
click at [38, 270] on div "Quote Quote date [DATE] Close Options Preview Print Email Customise email conte…" at bounding box center [504, 230] width 1008 height 461
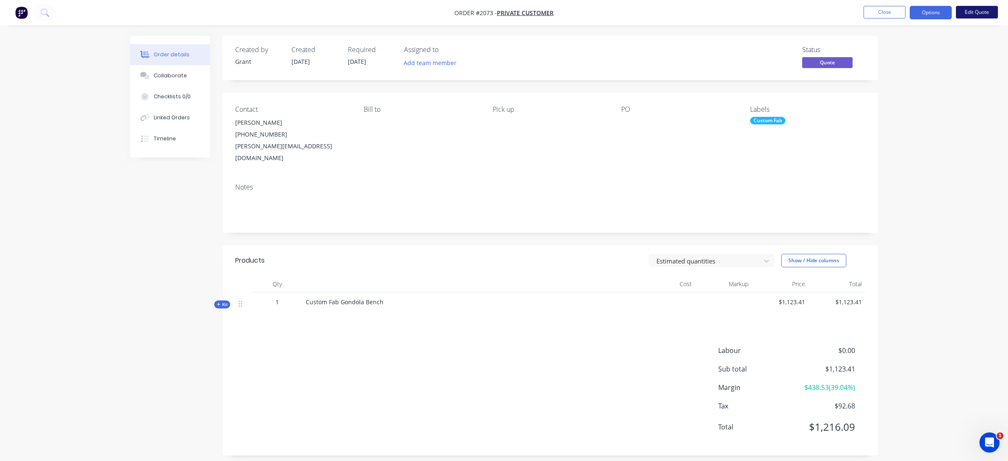
click at [983, 13] on button "Edit Quote" at bounding box center [977, 12] width 42 height 13
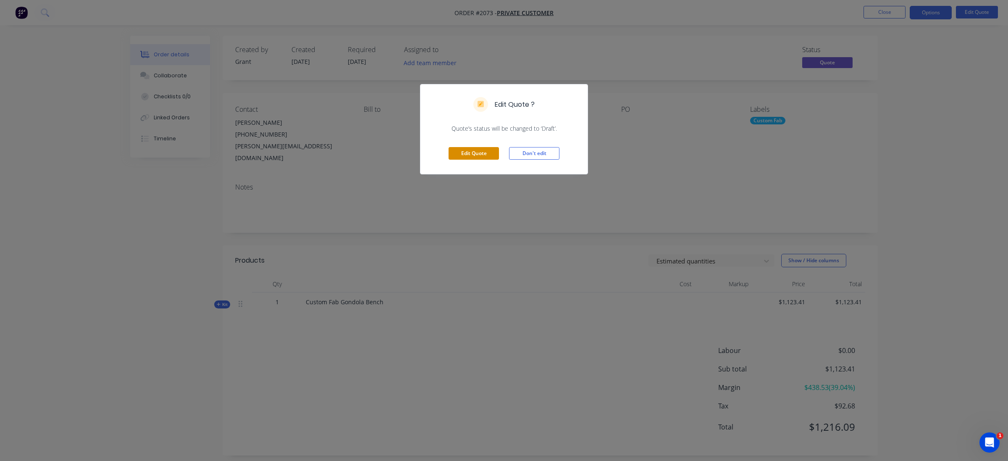
click at [463, 148] on button "Edit Quote" at bounding box center [473, 153] width 50 height 13
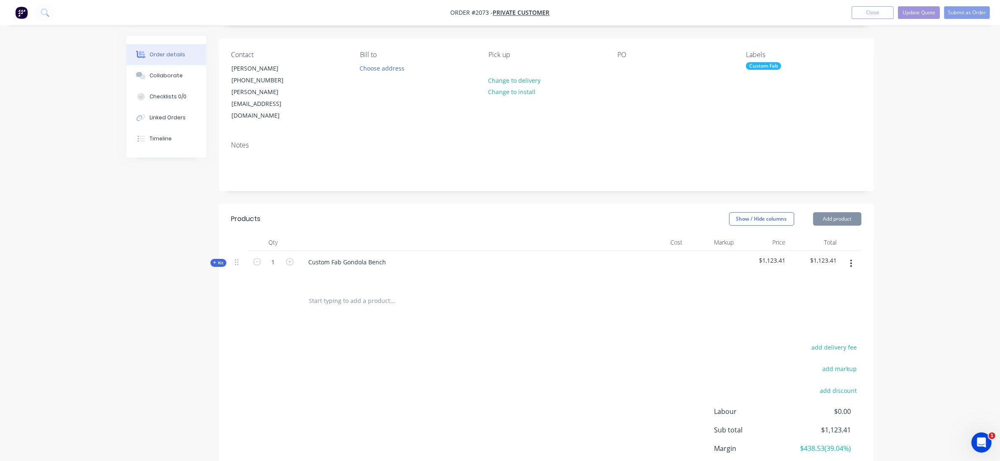
scroll to position [100, 0]
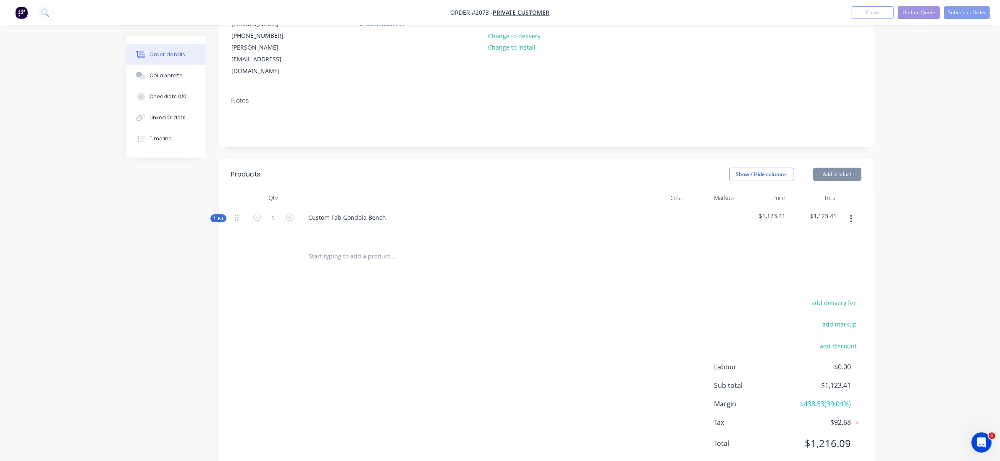
type input "[DATE]"
click at [851, 214] on icon "button" at bounding box center [851, 218] width 2 height 9
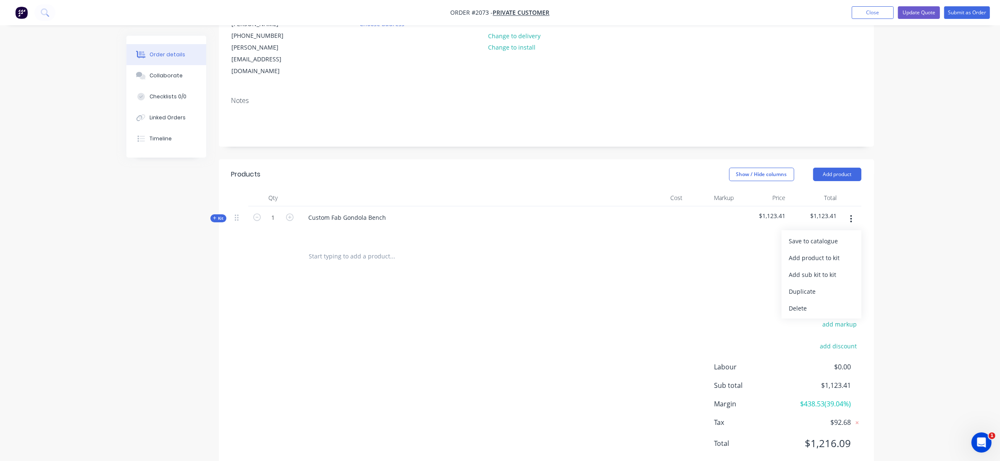
drag, startPoint x: 838, startPoint y: 239, endPoint x: 889, endPoint y: 240, distance: 50.8
click at [889, 240] on div "Order details Collaborate Checklists 0/0 Linked Orders Timeline Order details C…" at bounding box center [500, 192] width 1000 height 584
drag, startPoint x: 903, startPoint y: 231, endPoint x: 830, endPoint y: 243, distance: 73.9
click at [901, 231] on div "Order details Collaborate Checklists 0/0 Linked Orders Timeline Order details C…" at bounding box center [500, 192] width 1000 height 584
click at [359, 248] on input "text" at bounding box center [393, 256] width 168 height 17
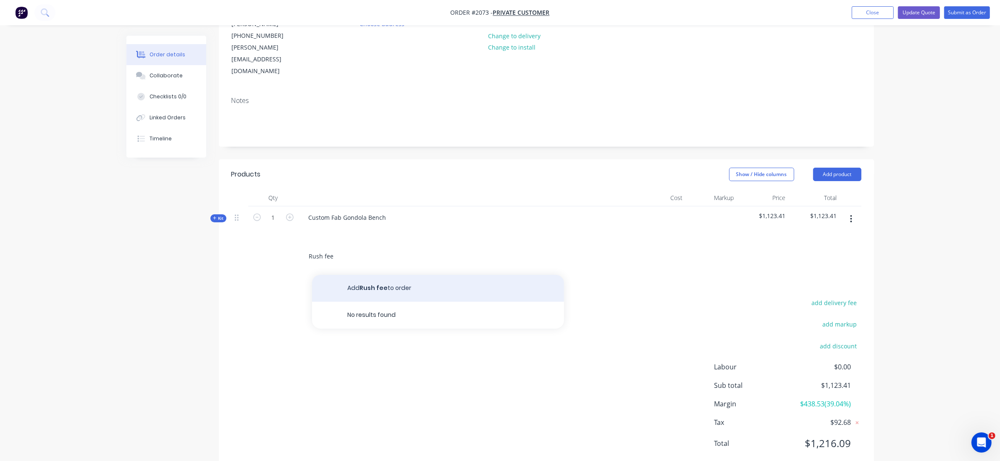
type input "Rush fee"
click at [383, 275] on button "Add Rush fee to order" at bounding box center [438, 288] width 252 height 27
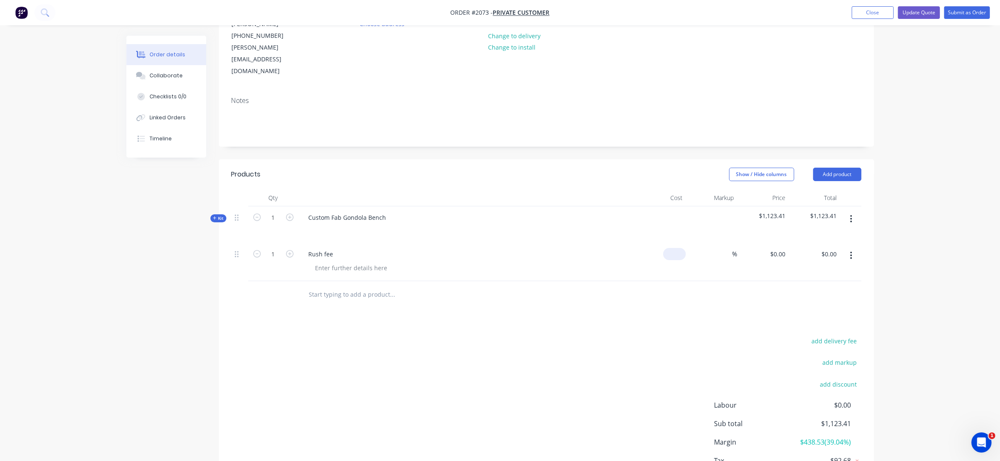
click at [684, 248] on input at bounding box center [675, 254] width 19 height 12
click at [681, 248] on input "0" at bounding box center [675, 254] width 19 height 12
type input "$150.00"
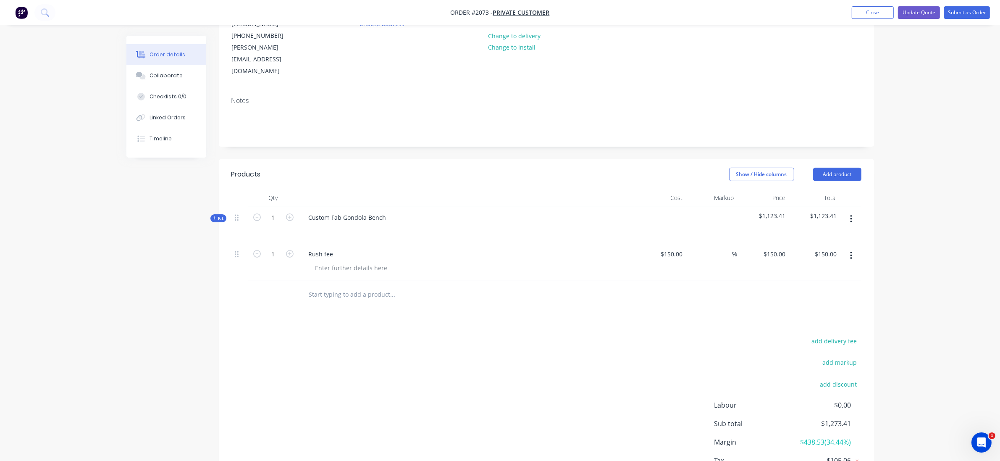
click at [572, 422] on div "add delivery fee add markup add discount Labour $0.00 Sub total $1,273.41 Margi…" at bounding box center [546, 416] width 630 height 162
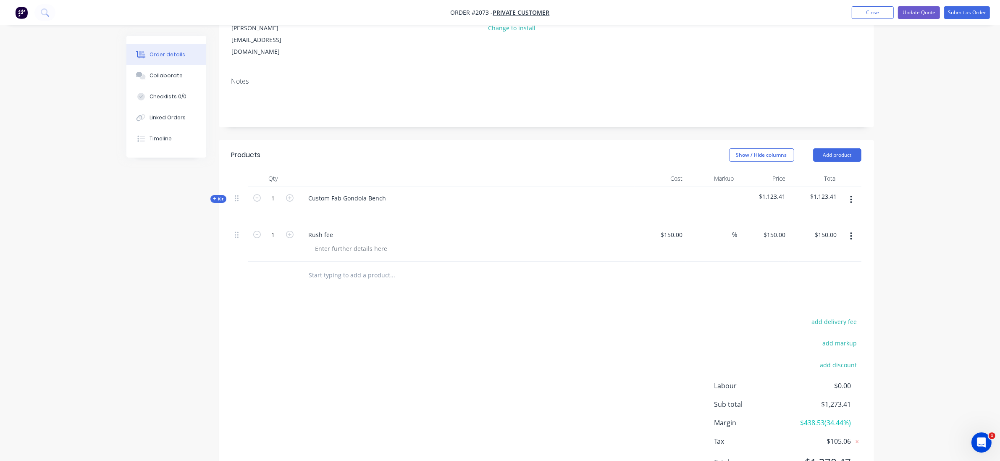
scroll to position [138, 0]
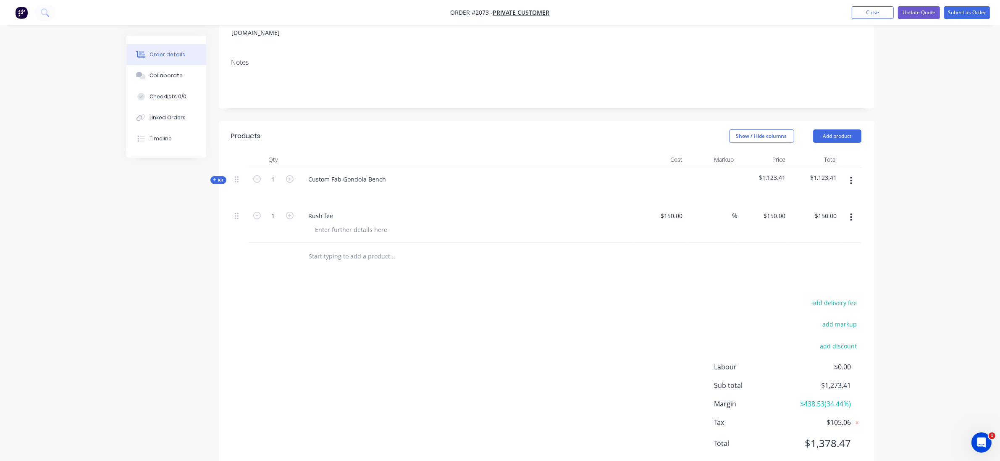
click at [910, 5] on nav "Order #2073 - Private Customer Add product Close Update Quote Submit as Order" at bounding box center [500, 12] width 1000 height 25
click at [914, 9] on button "Update Quote" at bounding box center [919, 12] width 42 height 13
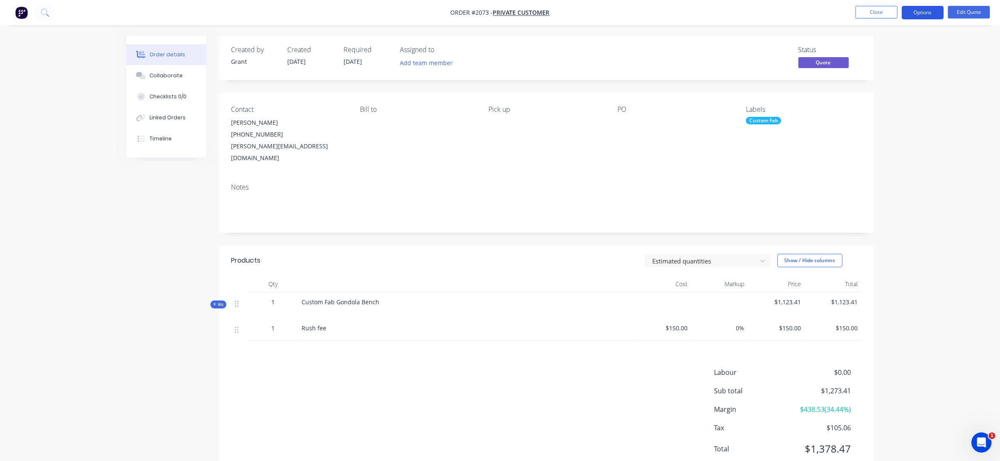
click at [925, 16] on button "Options" at bounding box center [923, 12] width 42 height 13
click at [865, 55] on div "Quote" at bounding box center [897, 51] width 77 height 12
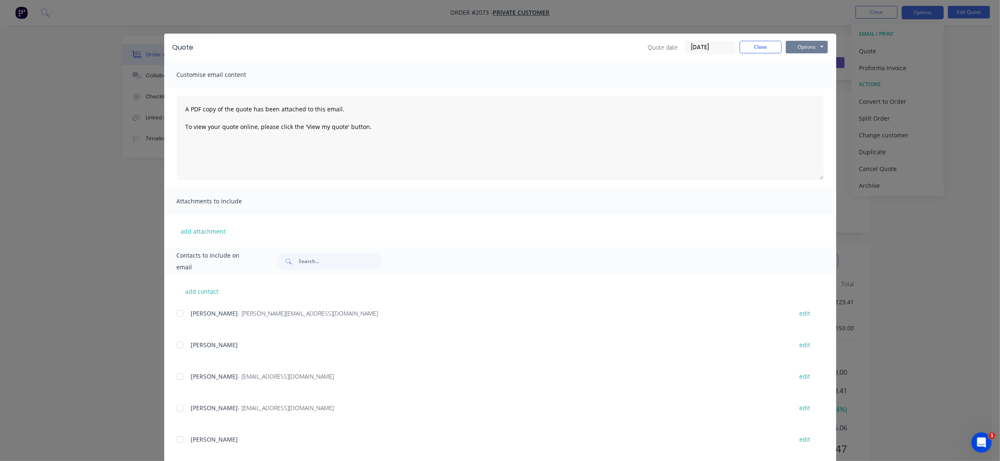
click at [808, 52] on button "Options" at bounding box center [807, 47] width 42 height 13
click at [813, 75] on button "Print" at bounding box center [813, 76] width 54 height 14
